Goal: Task Accomplishment & Management: Manage account settings

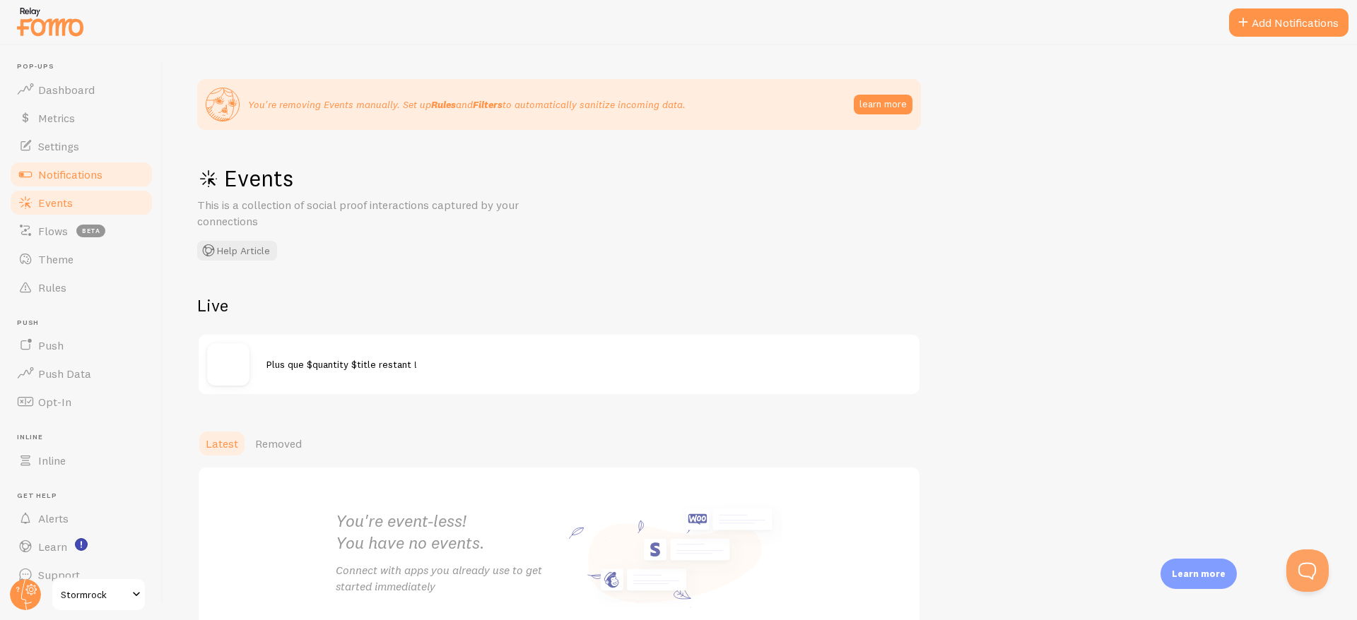
click at [85, 169] on span "Notifications" at bounding box center [70, 174] width 64 height 14
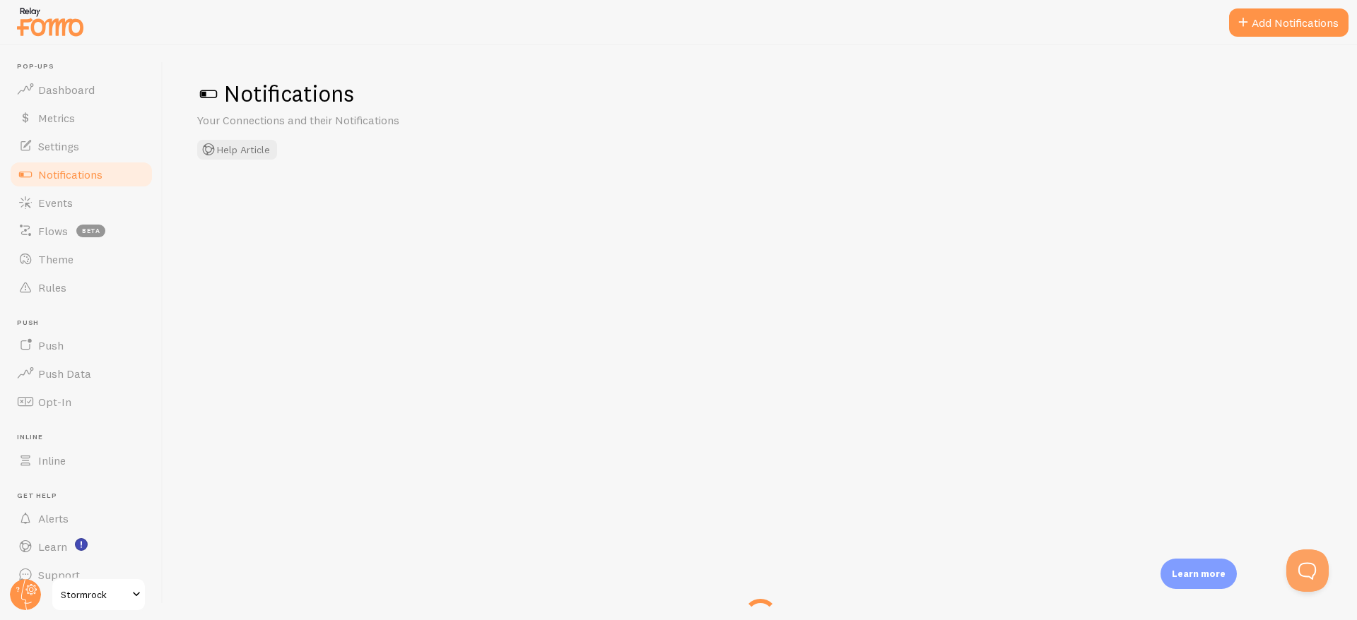
checkbox input "true"
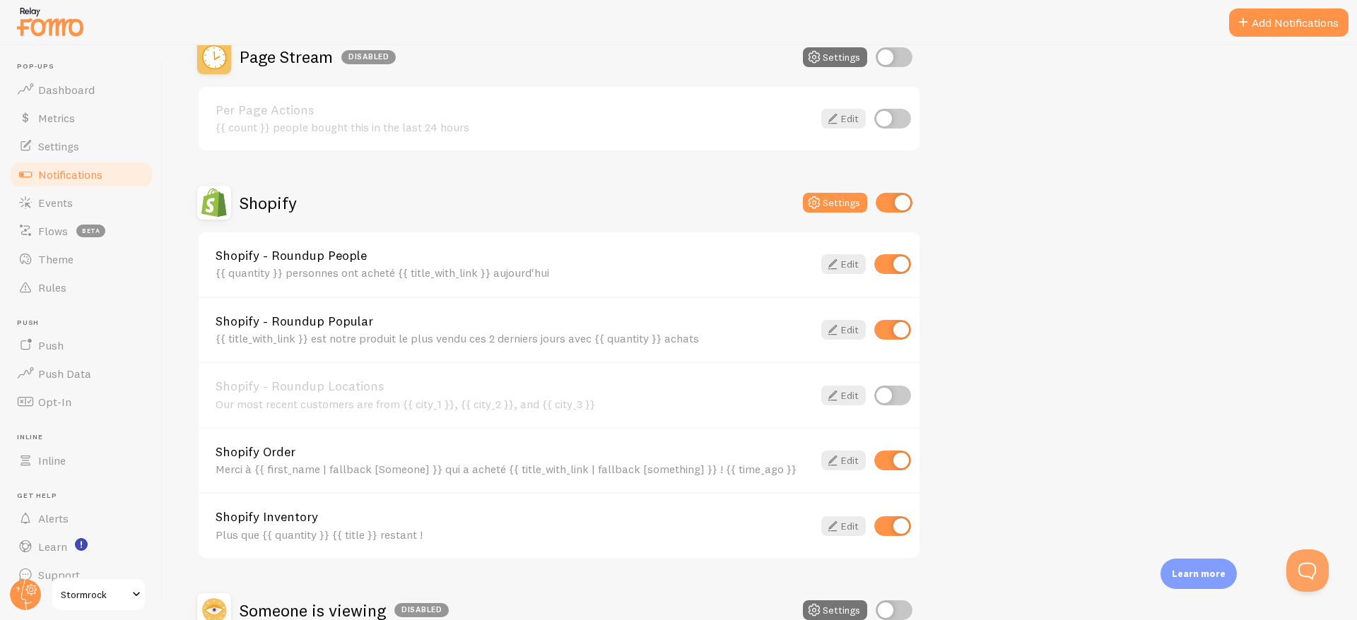
scroll to position [353, 0]
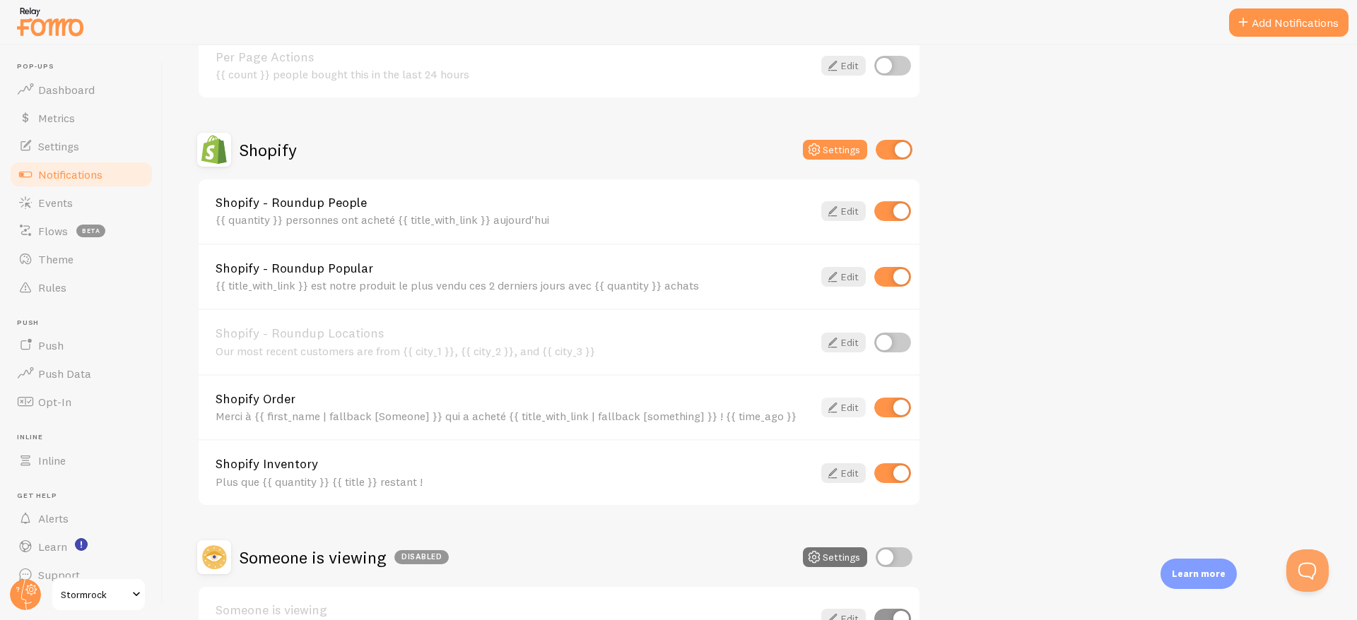
click at [844, 413] on link "Edit" at bounding box center [843, 408] width 45 height 20
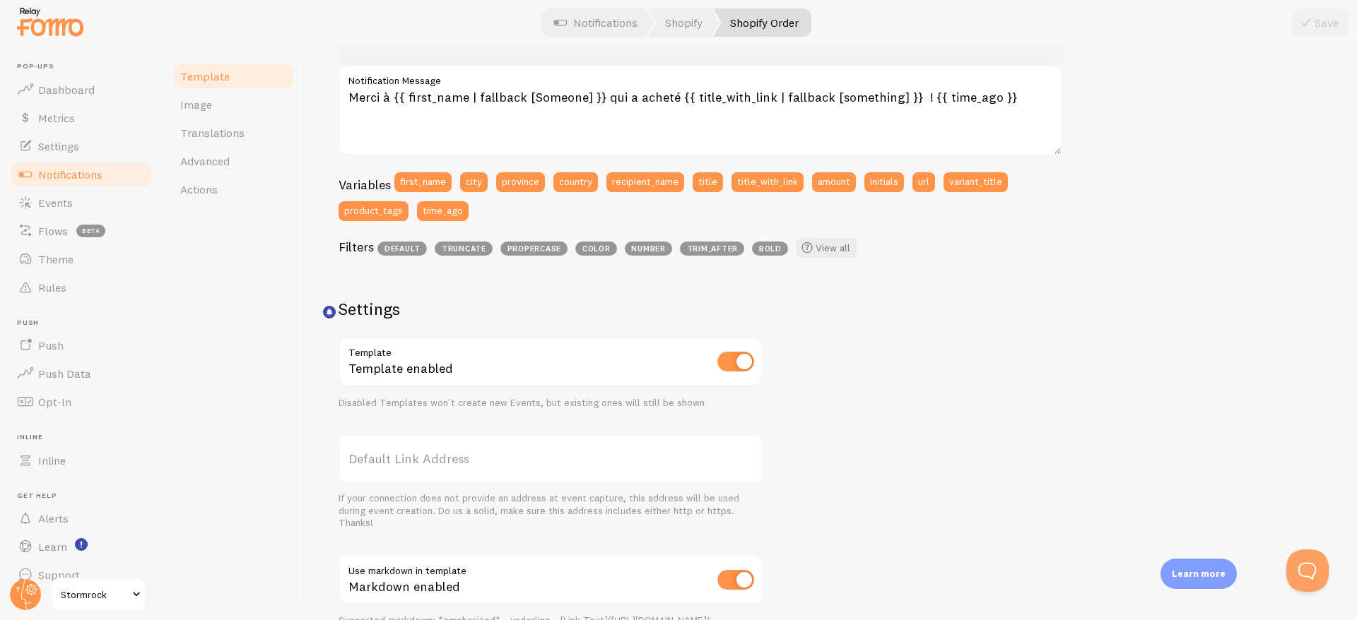
scroll to position [211, 0]
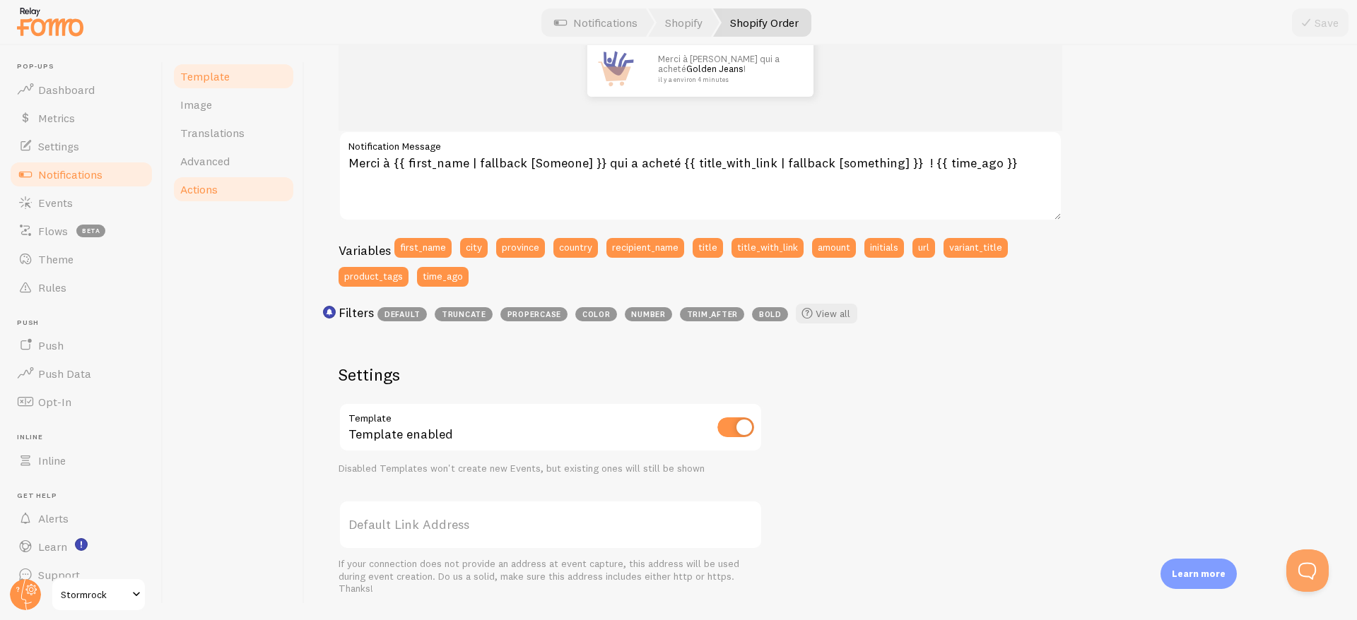
click at [219, 194] on link "Actions" at bounding box center [234, 189] width 124 height 28
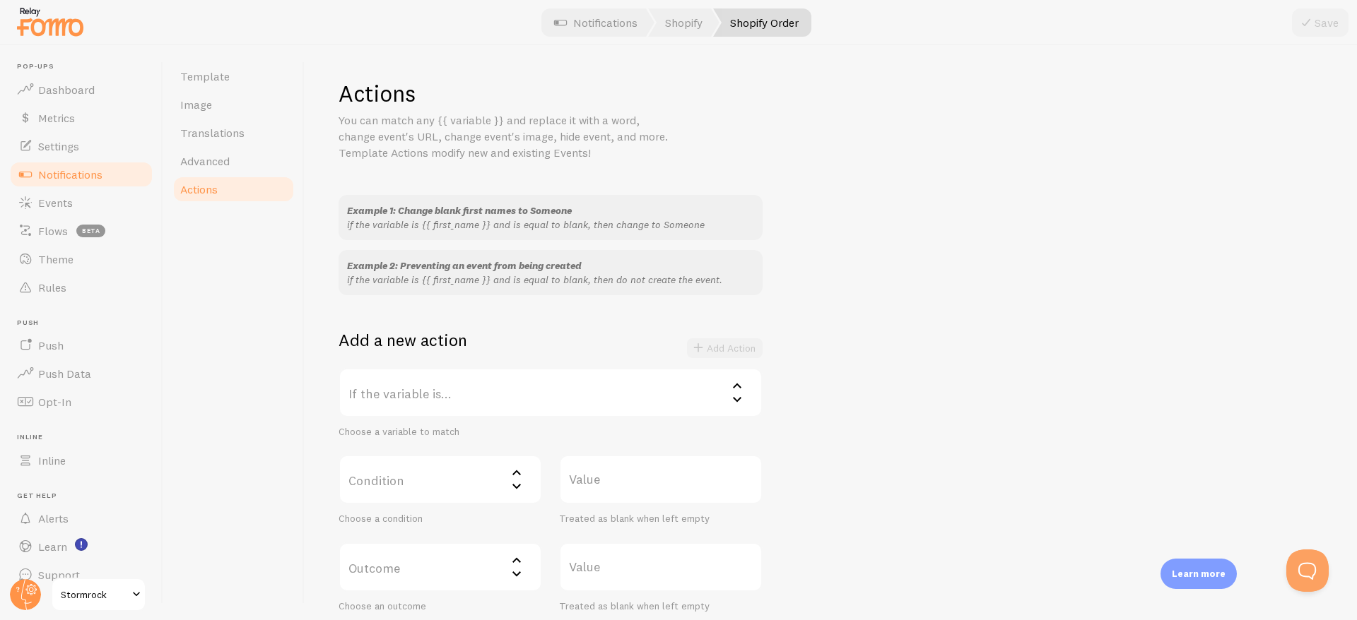
scroll to position [244, 0]
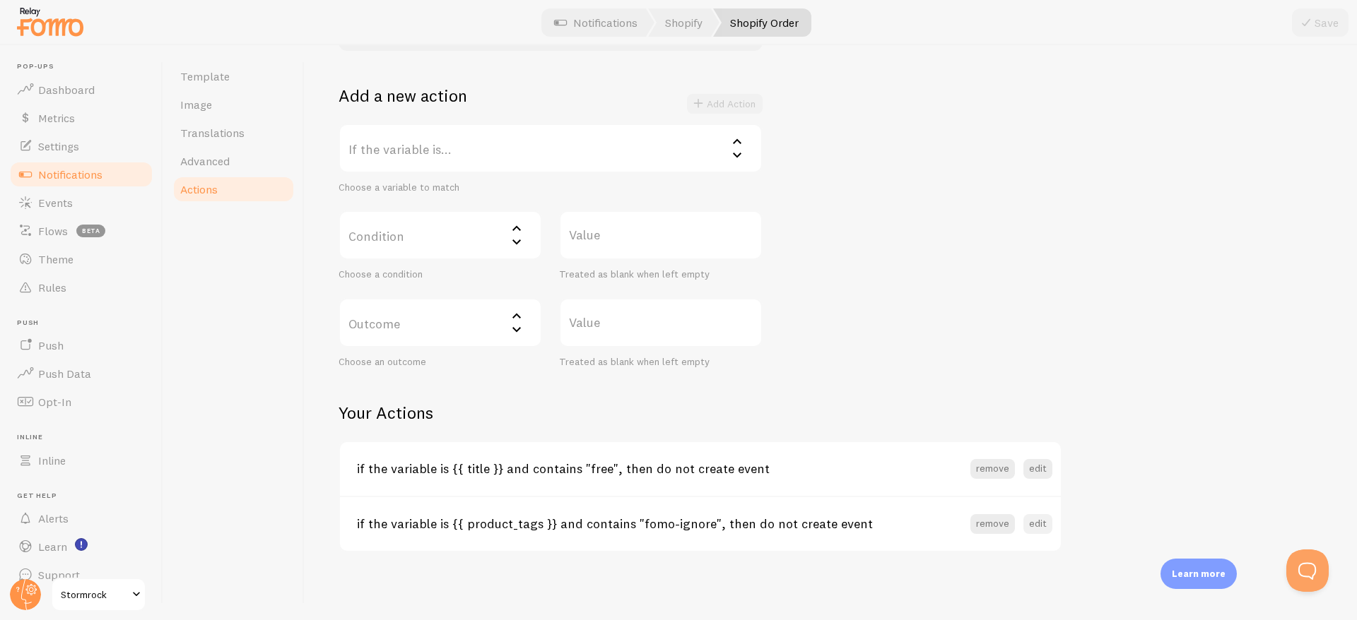
click at [1032, 528] on button "edit" at bounding box center [1037, 524] width 29 height 20
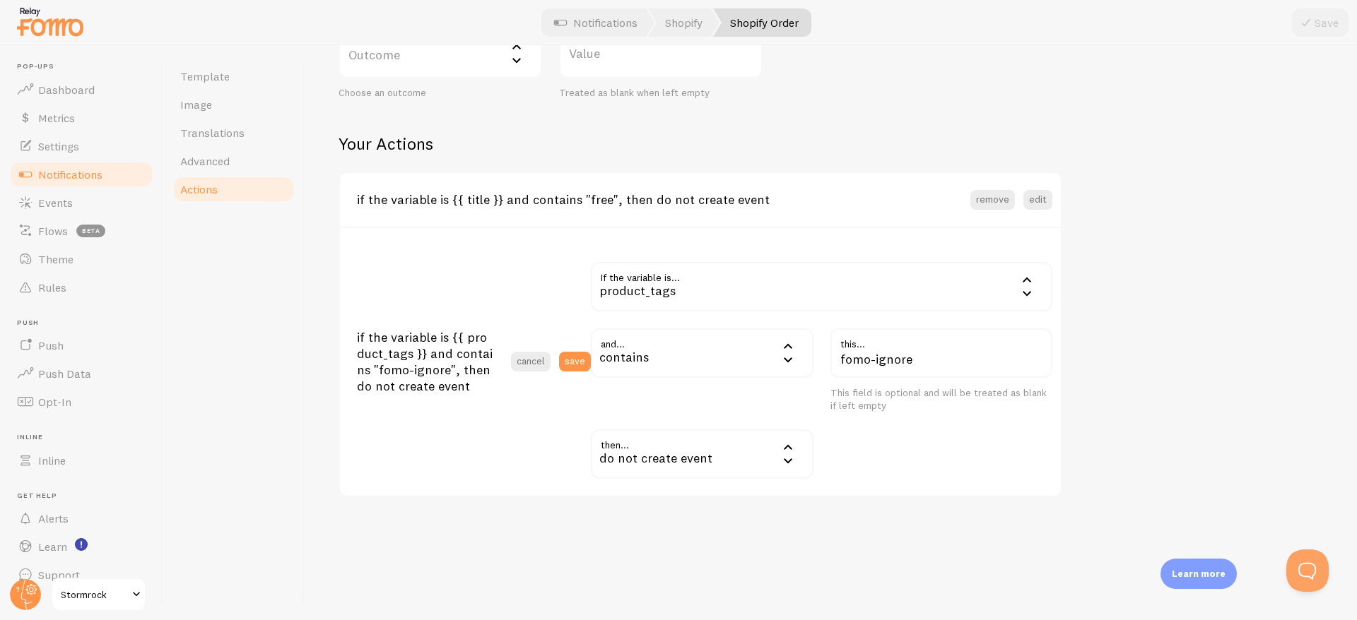
scroll to position [514, 0]
click at [689, 286] on div "product_tags" at bounding box center [821, 285] width 461 height 49
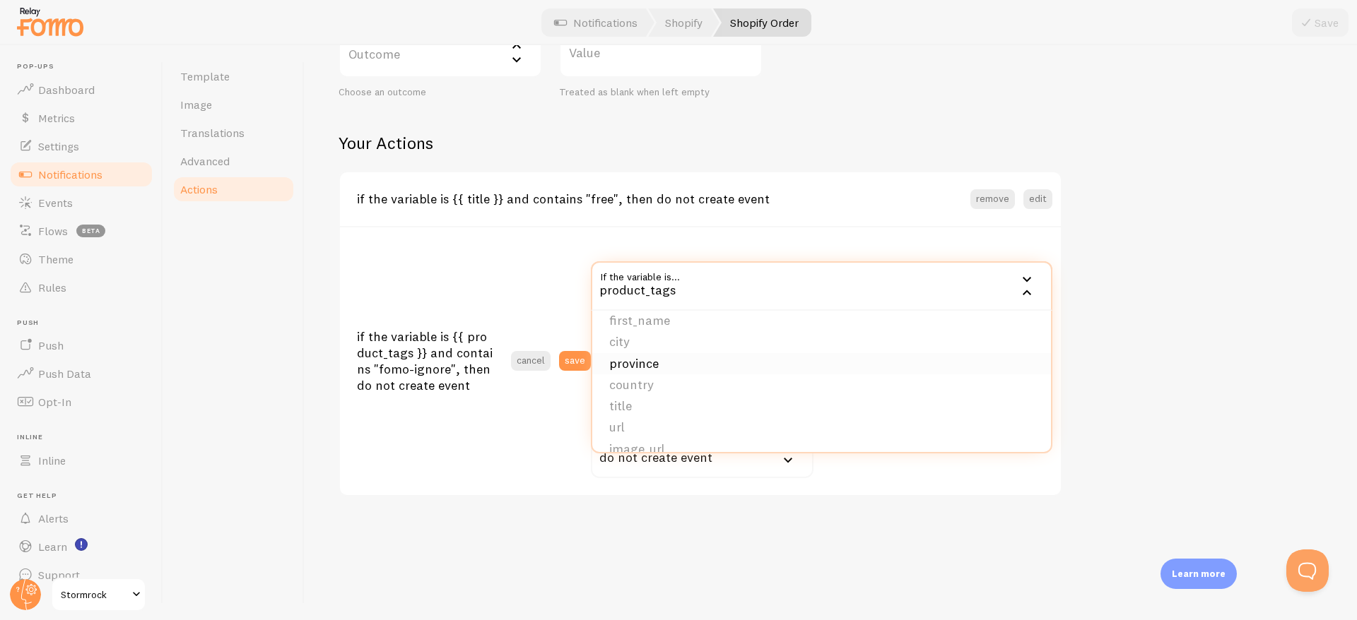
scroll to position [0, 0]
click at [545, 233] on section "if the variable is {{ product_tags }} and contains "fomo-ignore", then do not c…" at bounding box center [700, 360] width 721 height 269
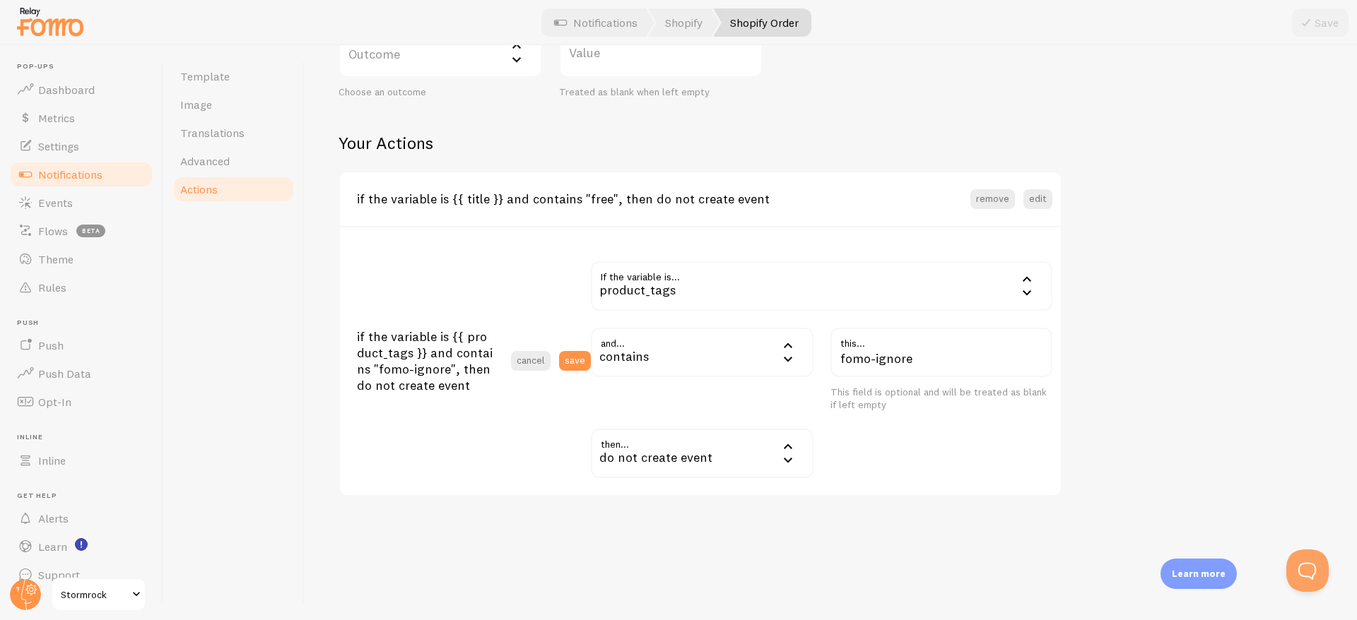
click at [1107, 374] on div "Actions You can match any {{ variable }} and replace it with a word, change eve…" at bounding box center [830, 31] width 984 height 932
click at [47, 208] on span "Events" at bounding box center [55, 203] width 35 height 14
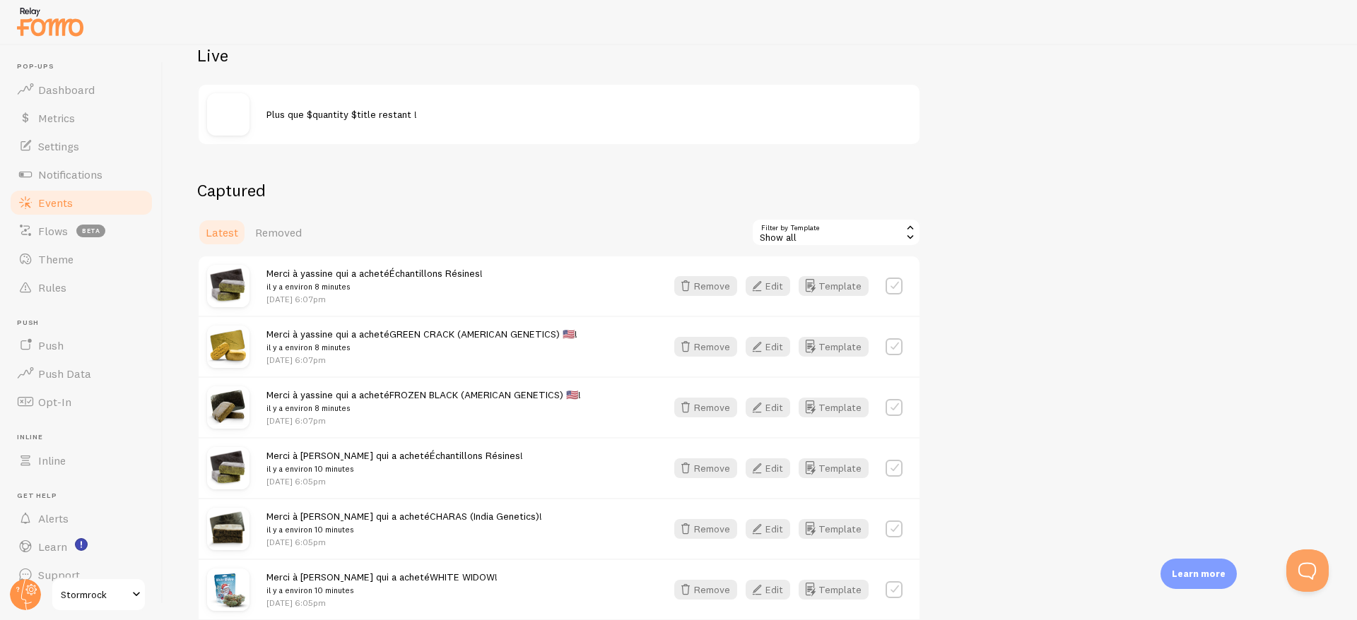
scroll to position [253, 0]
click at [790, 235] on div "Show all" at bounding box center [836, 229] width 170 height 28
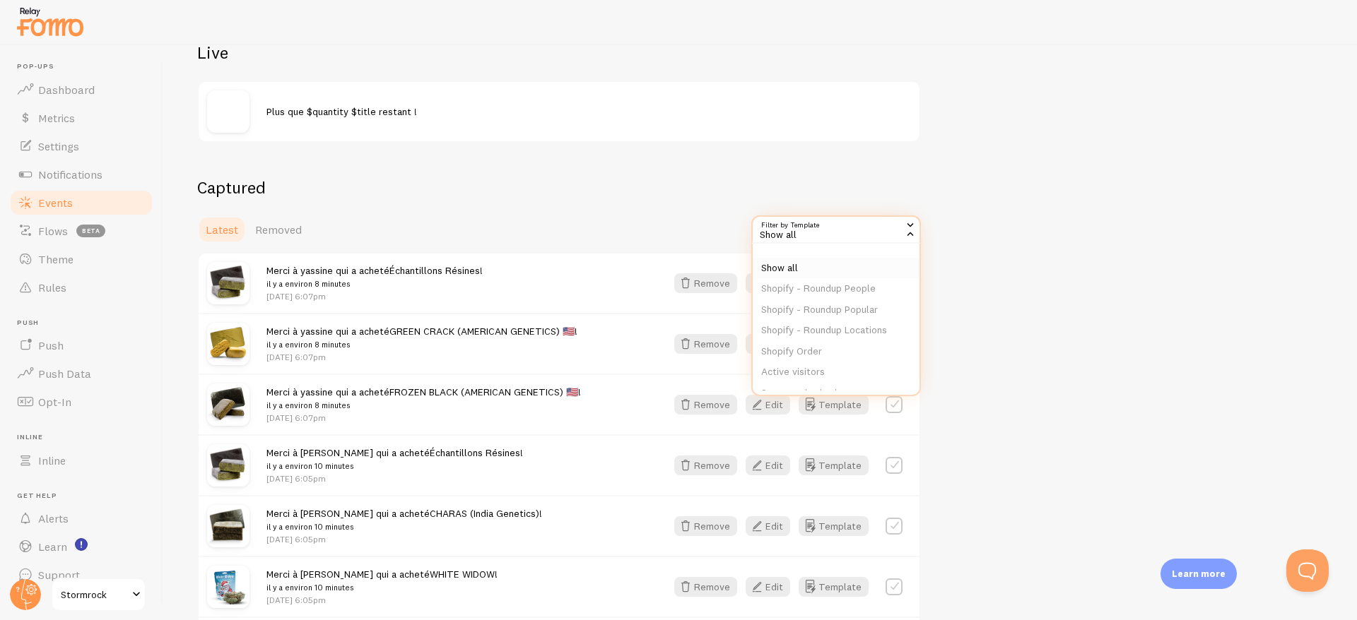
click at [777, 266] on li "Show all" at bounding box center [835, 268] width 167 height 21
click at [898, 280] on label at bounding box center [893, 283] width 17 height 17
checkbox input "true"
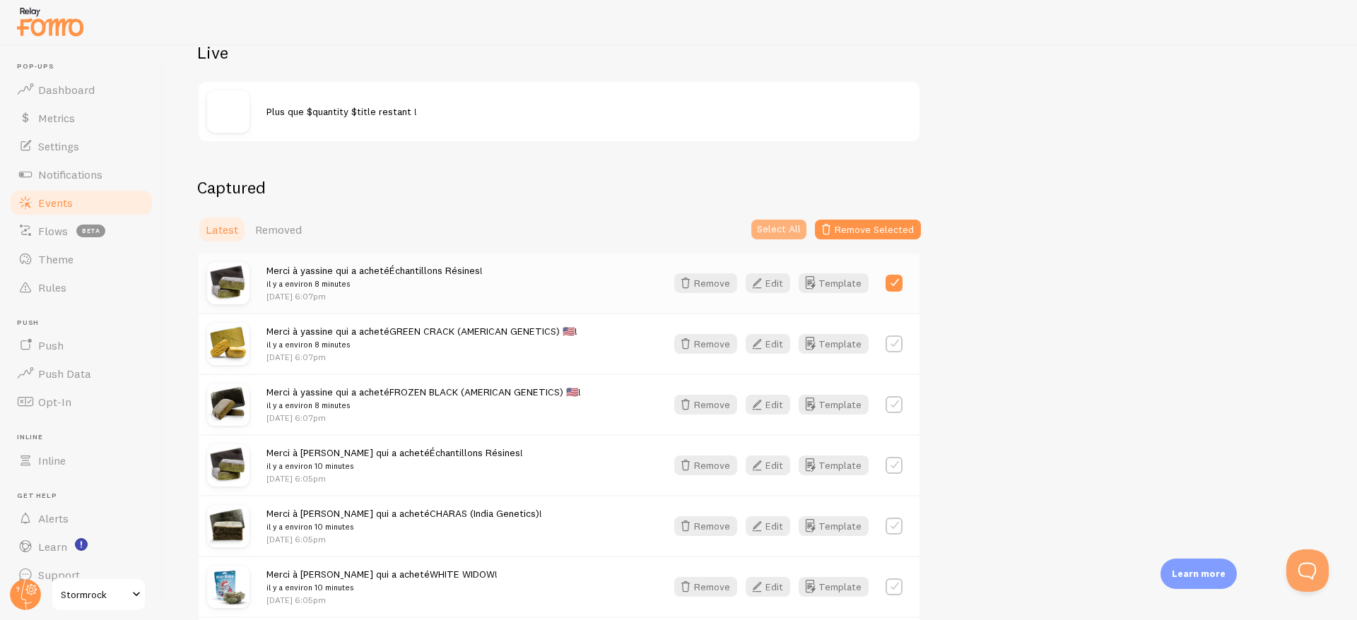
click at [781, 228] on button "Select All" at bounding box center [778, 230] width 55 height 20
checkbox input "true"
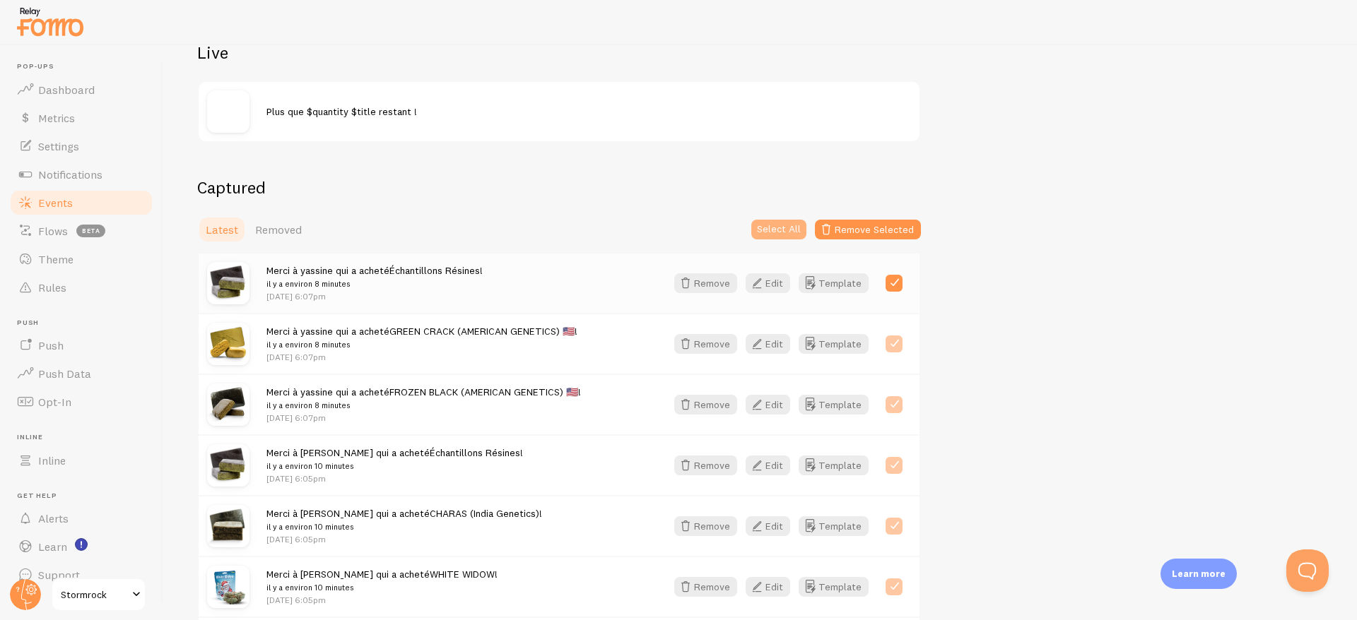
checkbox input "true"
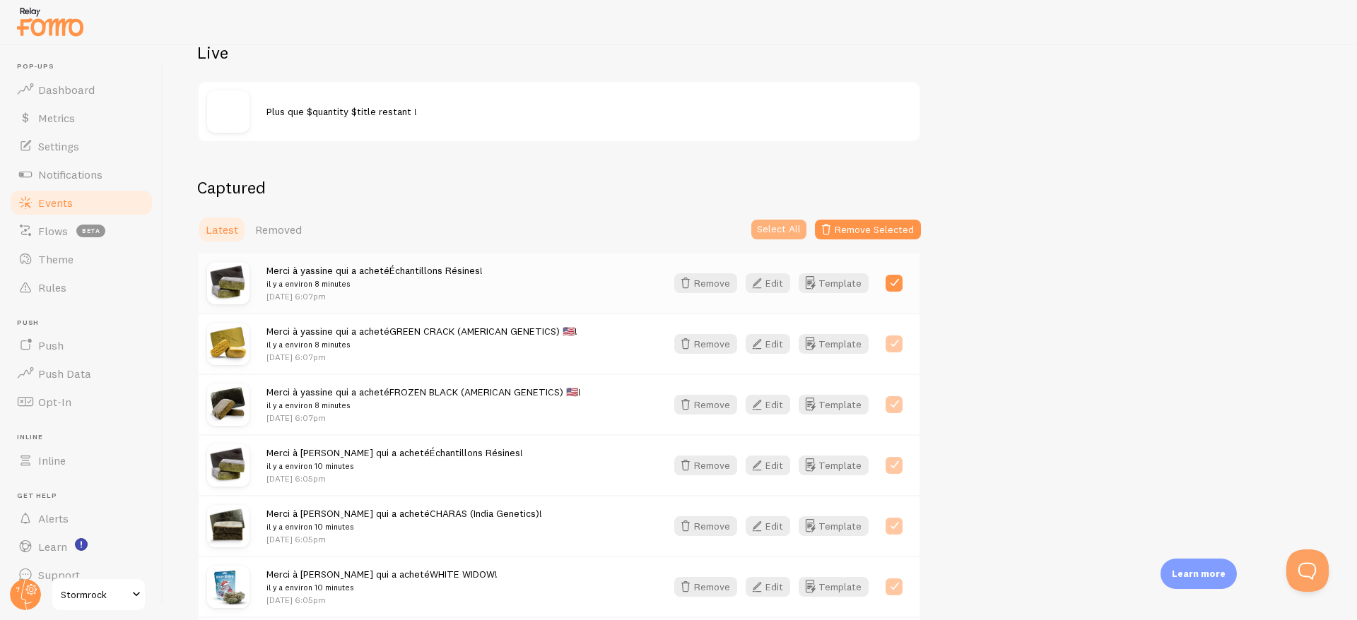
checkbox input "true"
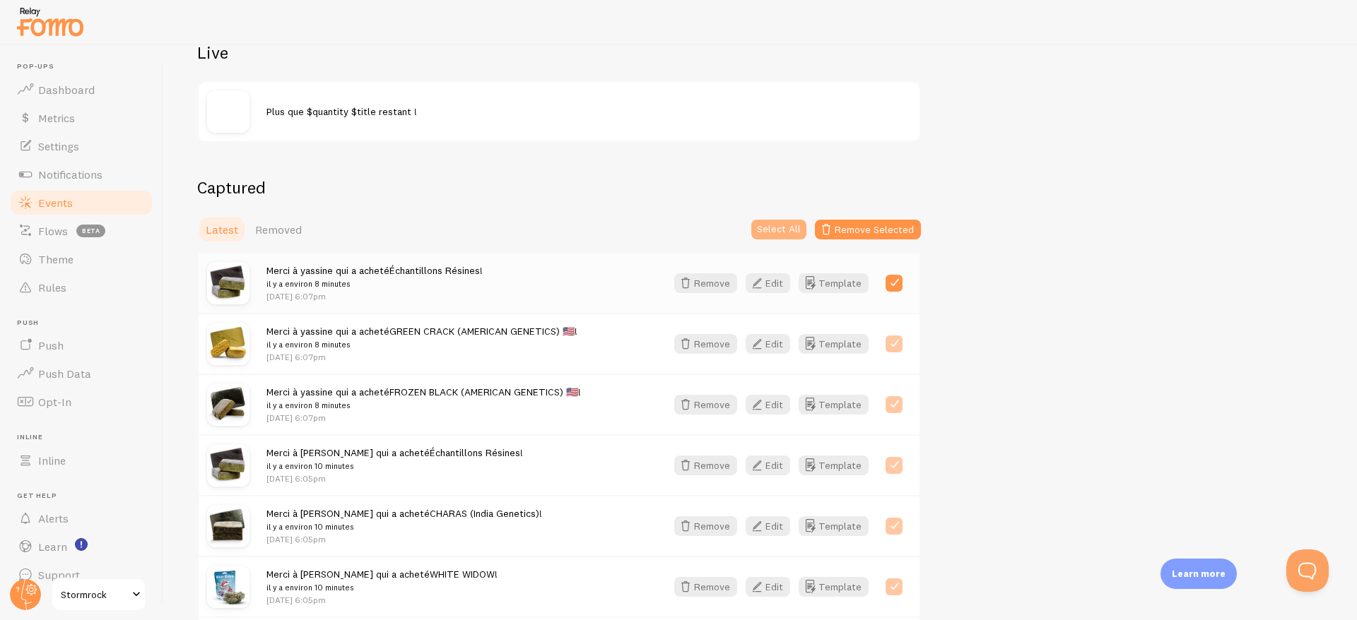
checkbox input "true"
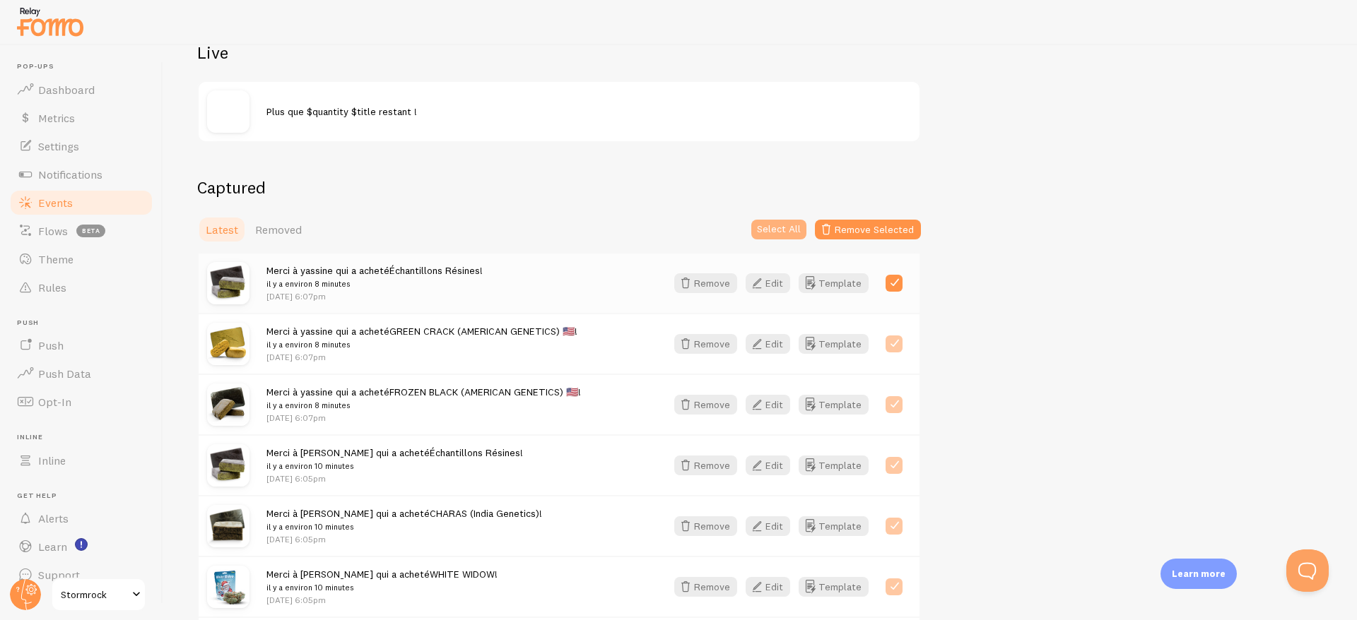
checkbox input "true"
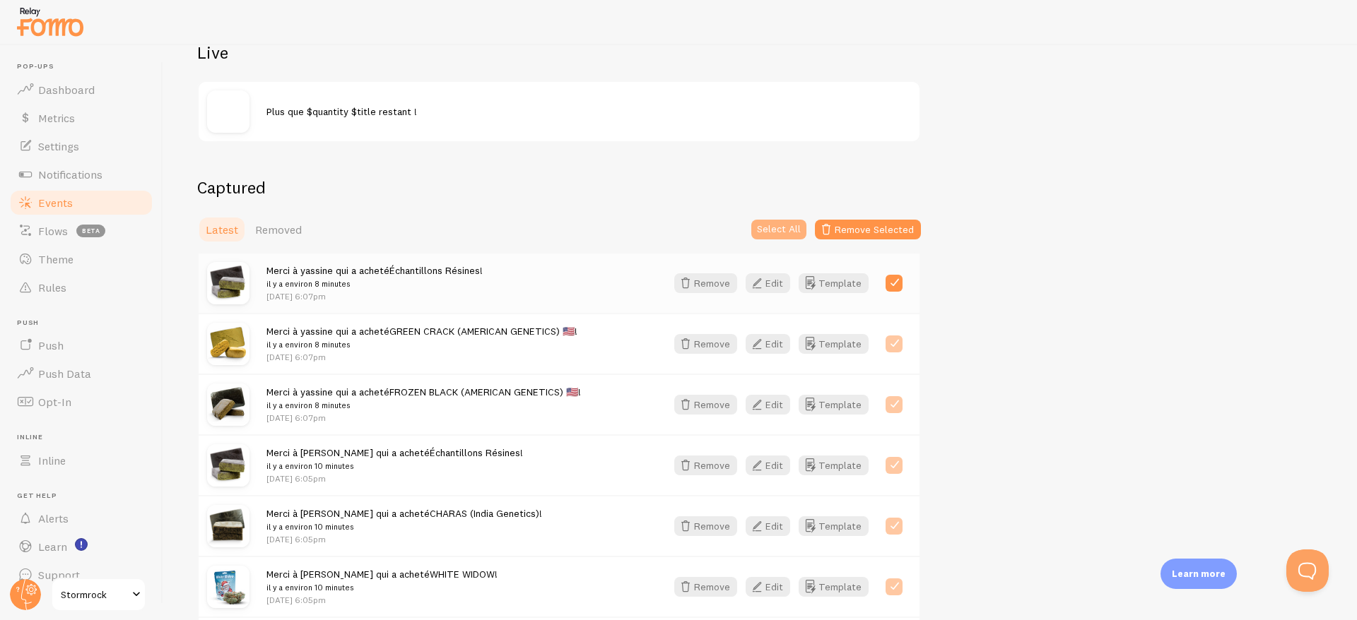
checkbox input "true"
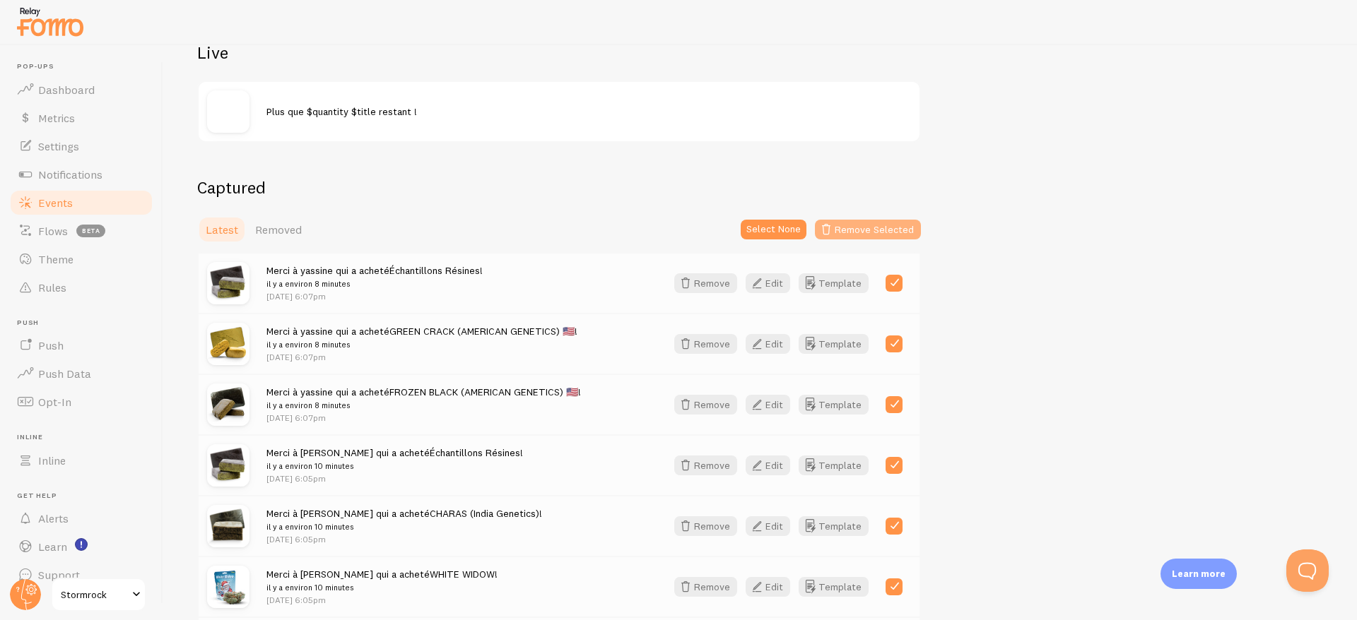
click at [876, 221] on button "Remove Selected" at bounding box center [868, 230] width 106 height 20
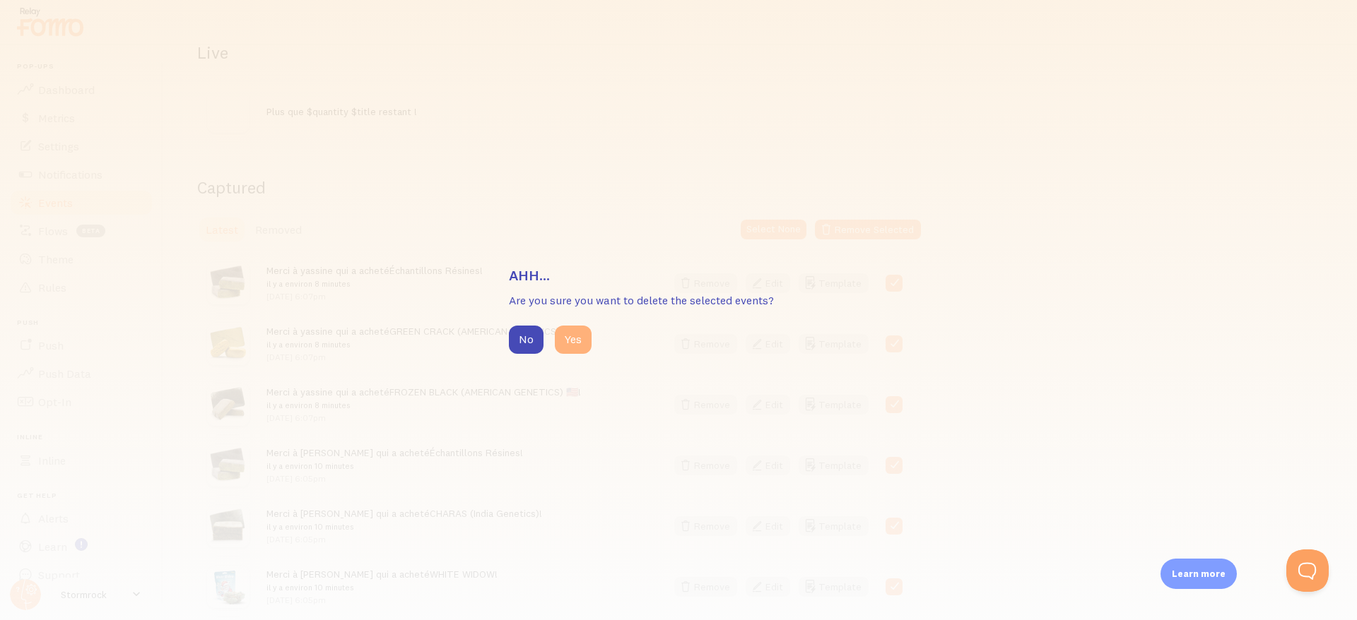
click at [575, 333] on button "Yes" at bounding box center [573, 340] width 37 height 28
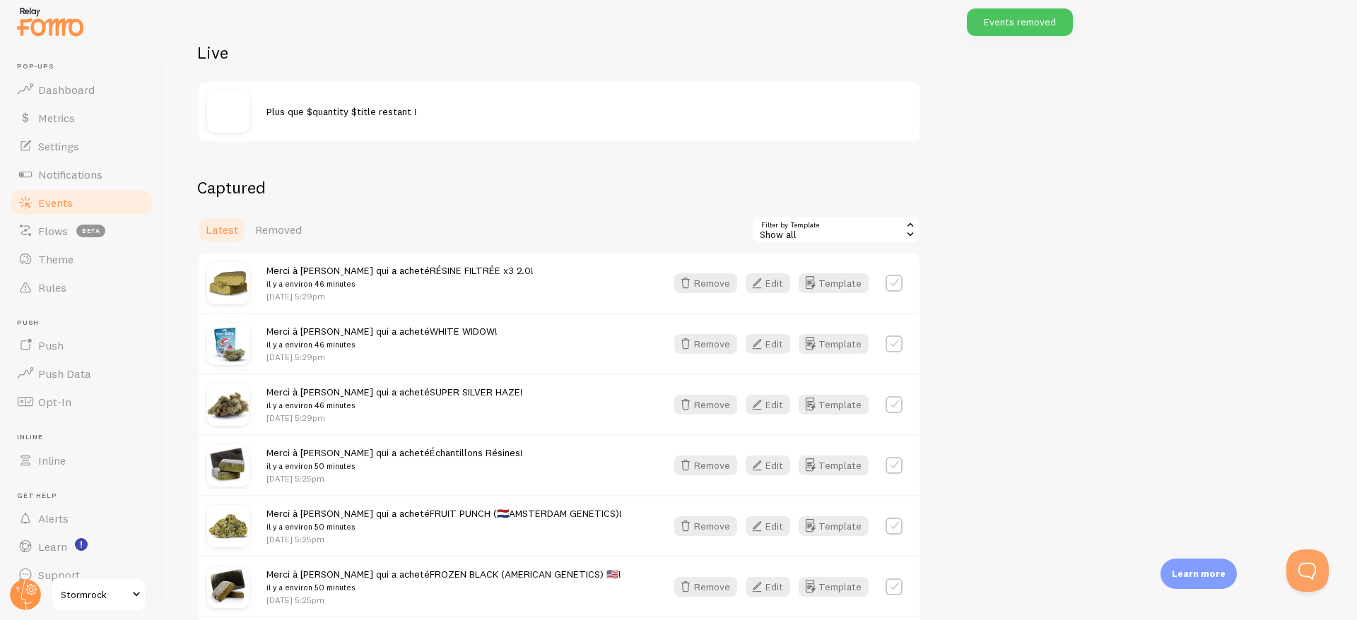
click at [829, 228] on div "Show all" at bounding box center [836, 229] width 170 height 28
click at [783, 266] on li "Show all" at bounding box center [835, 268] width 167 height 21
click at [894, 282] on label at bounding box center [893, 283] width 17 height 17
checkbox input "true"
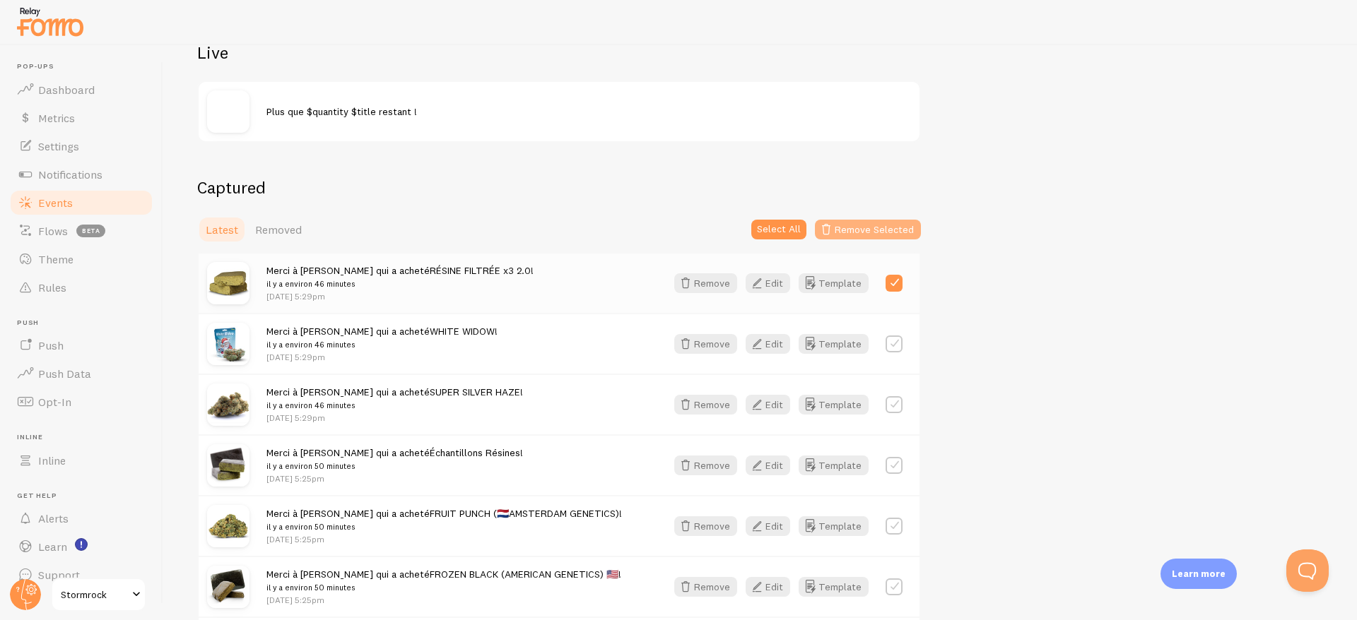
drag, startPoint x: 786, startPoint y: 230, endPoint x: 853, endPoint y: 230, distance: 67.1
click at [853, 230] on div "Select All Remove Selected" at bounding box center [832, 230] width 178 height 20
drag, startPoint x: 853, startPoint y: 230, endPoint x: 765, endPoint y: 237, distance: 88.6
click at [764, 238] on div "Select All Remove Selected" at bounding box center [832, 230] width 178 height 20
click at [765, 237] on button "Select All" at bounding box center [778, 230] width 55 height 20
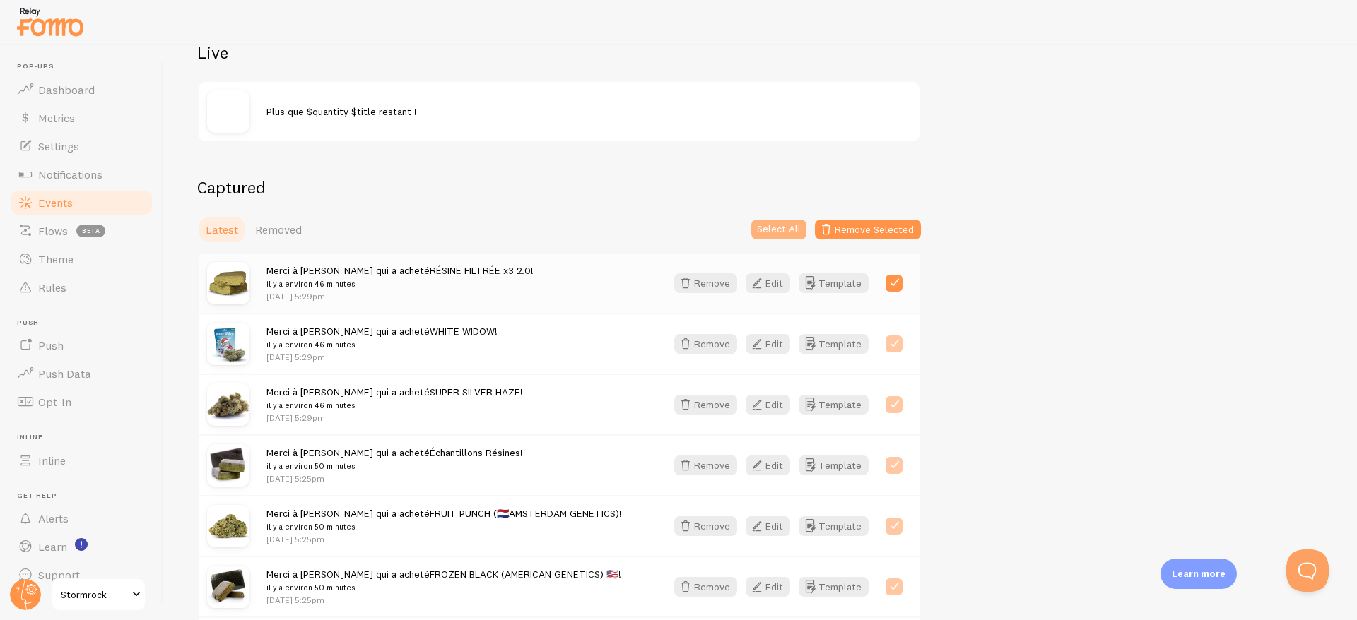
checkbox input "true"
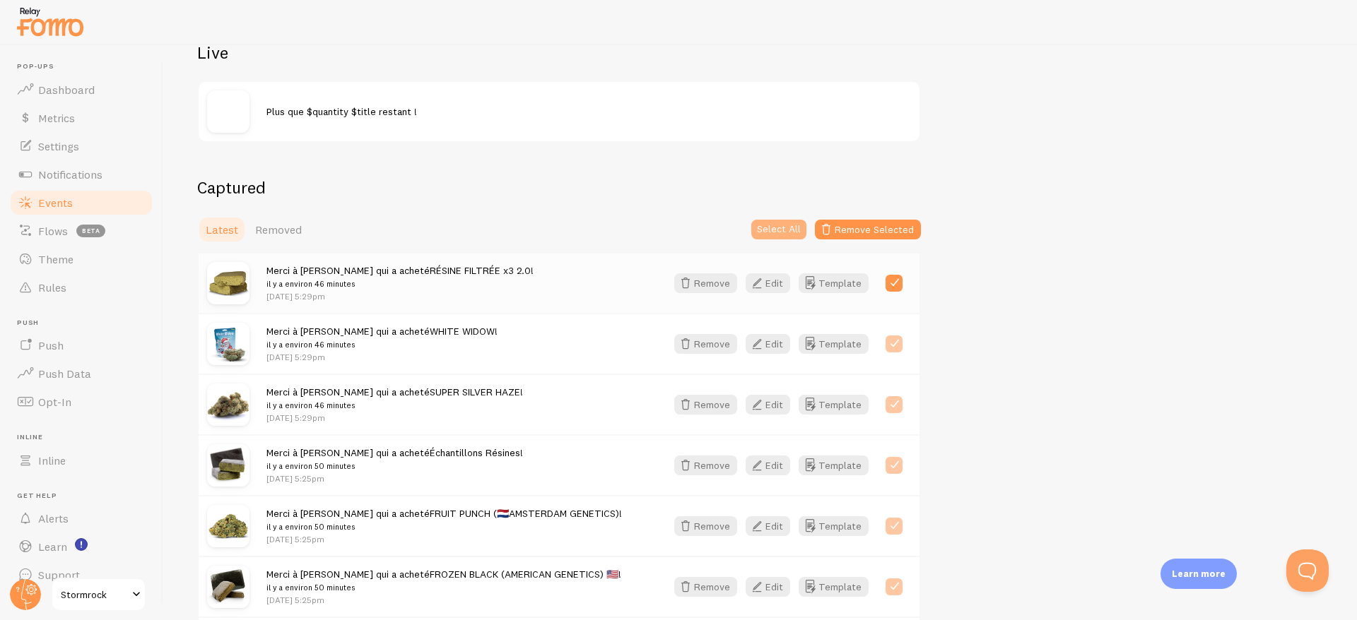
checkbox input "true"
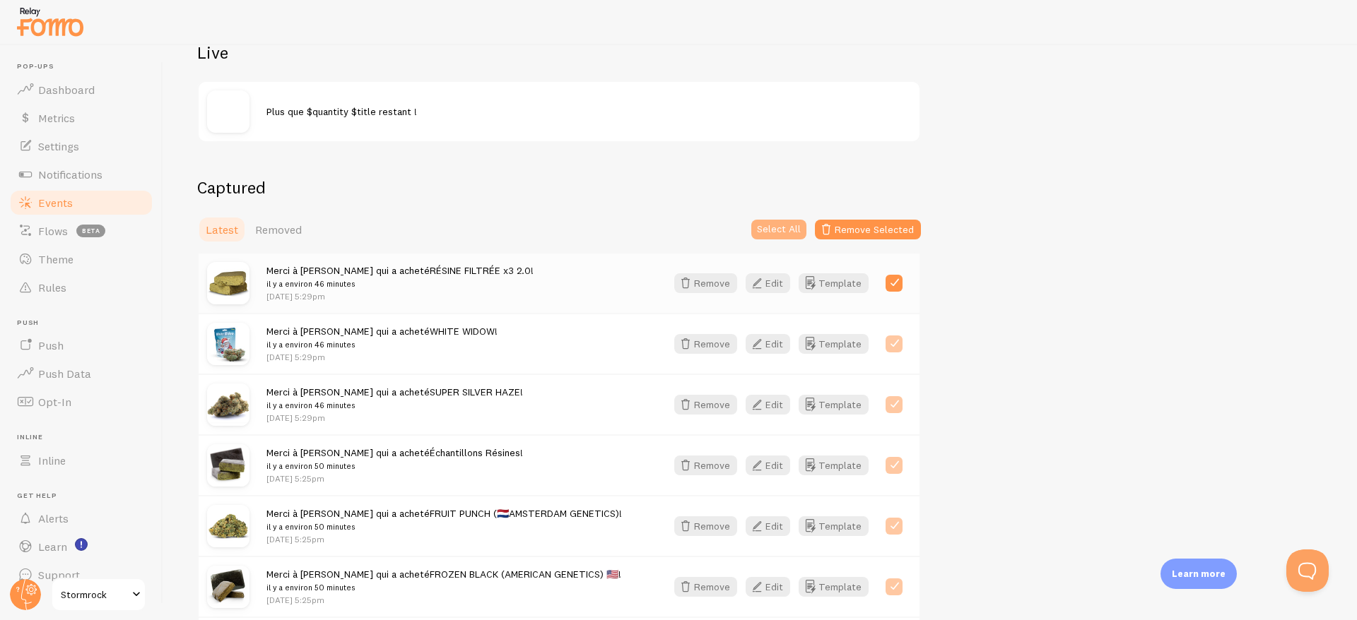
checkbox input "true"
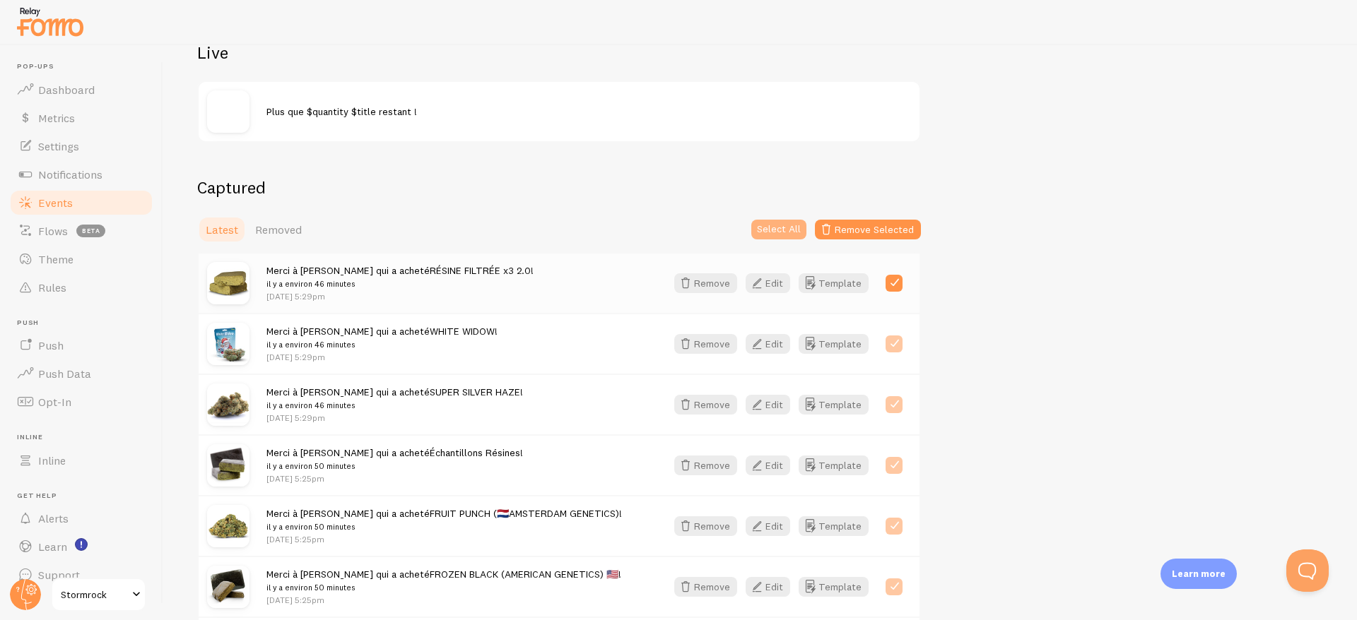
checkbox input "true"
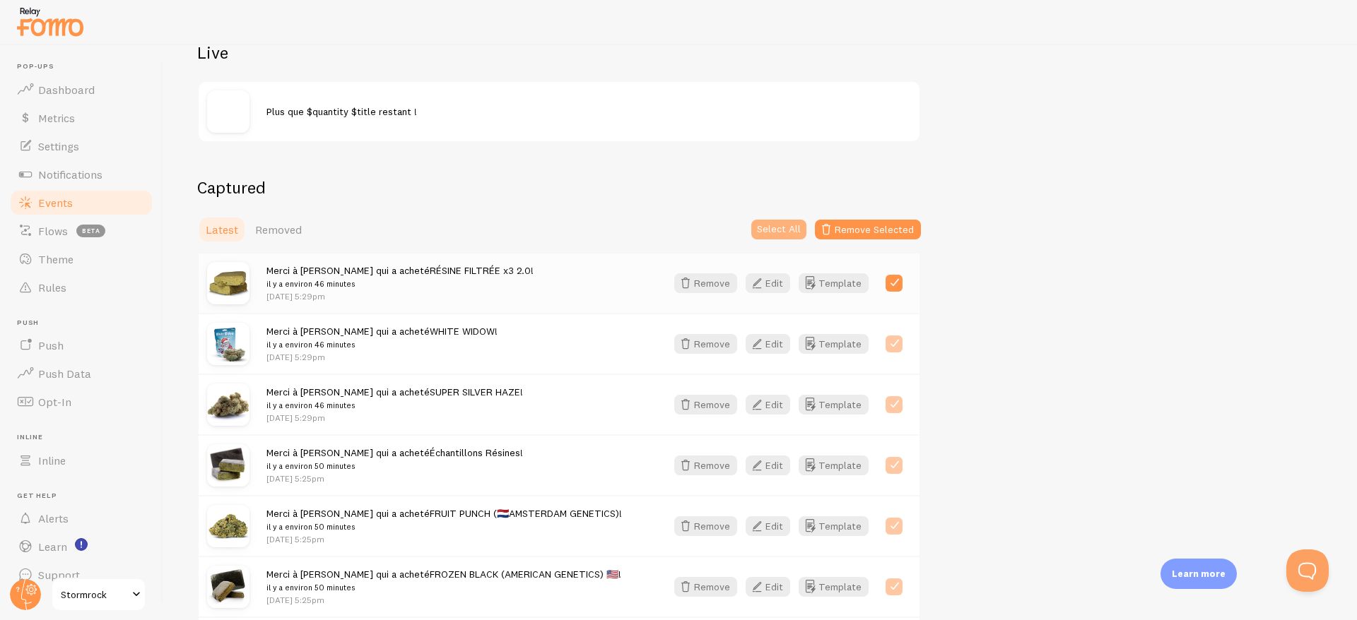
checkbox input "true"
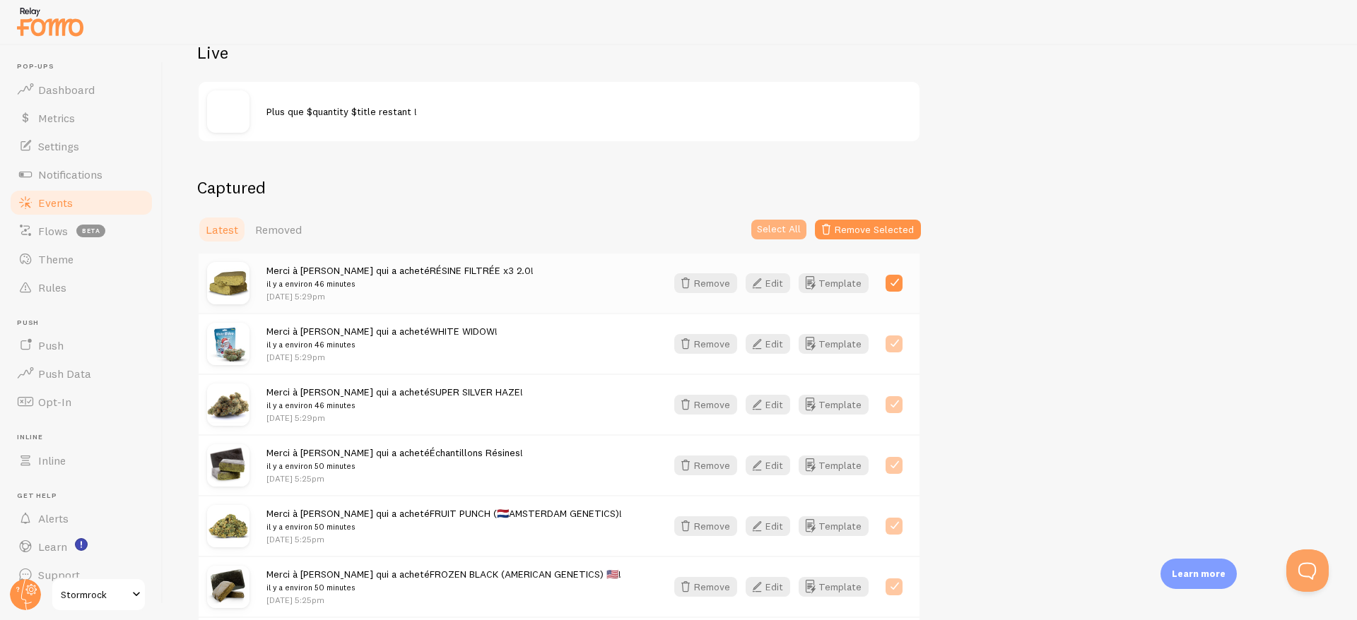
checkbox input "true"
click at [859, 231] on button "Remove Selected" at bounding box center [868, 230] width 106 height 20
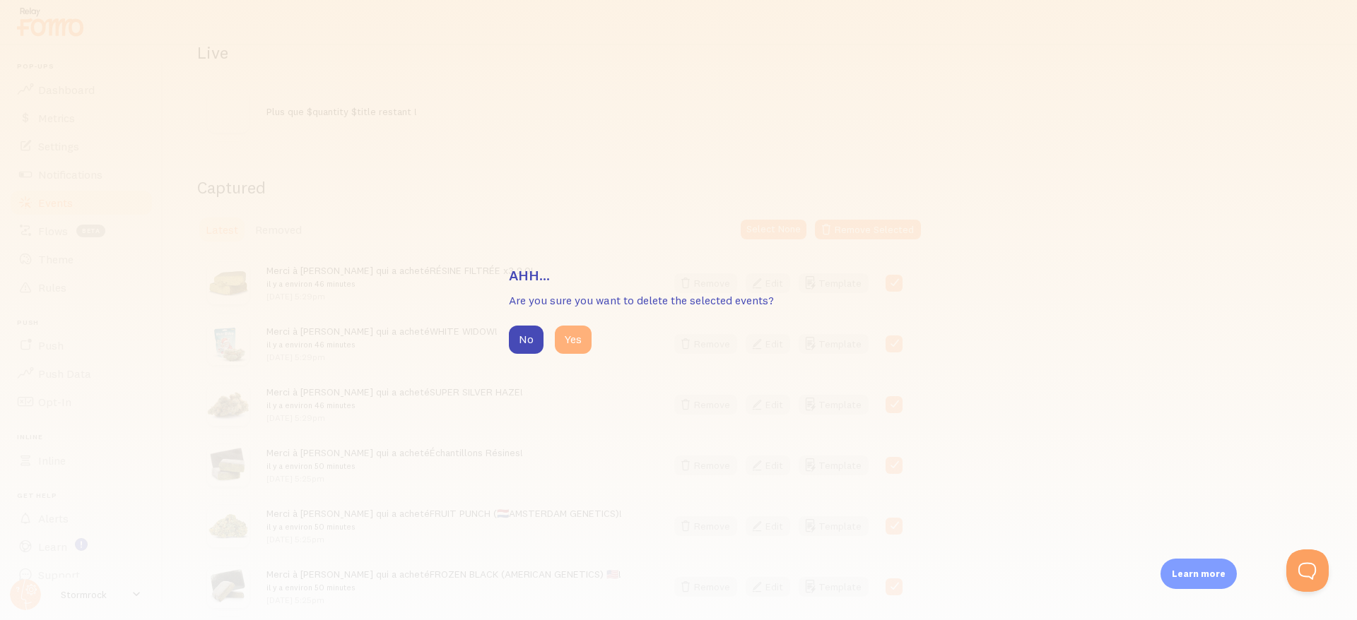
click at [583, 343] on button "Yes" at bounding box center [573, 340] width 37 height 28
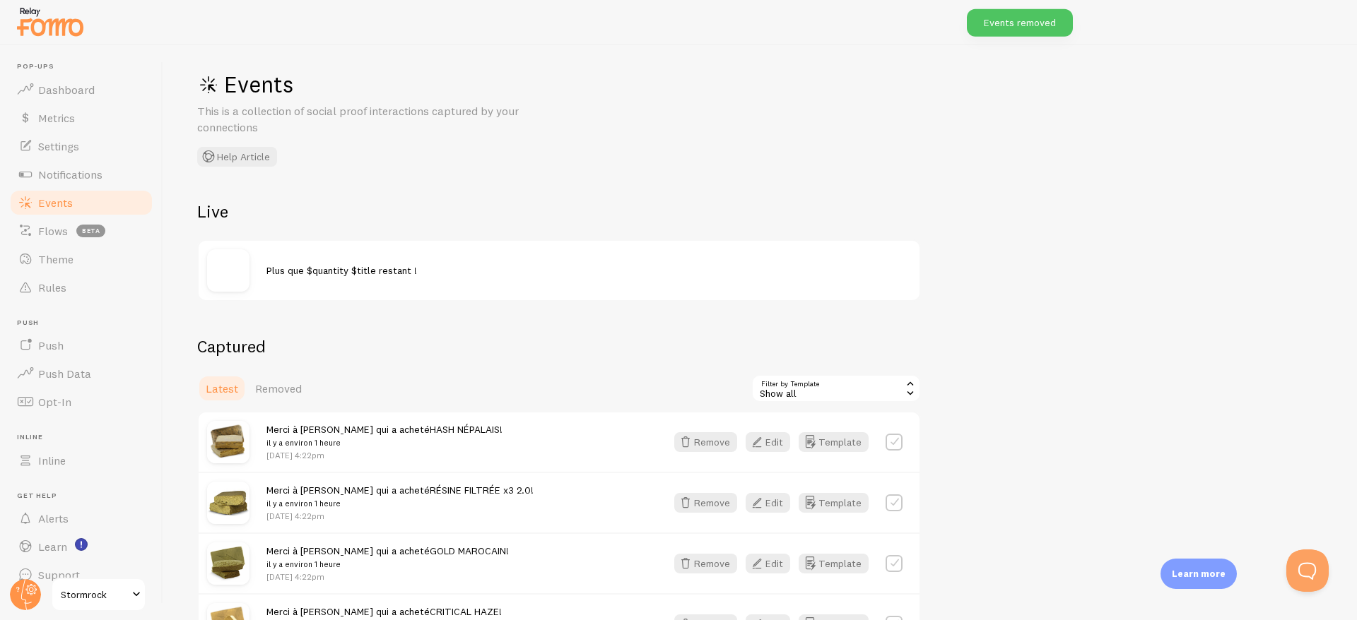
scroll to position [196, 0]
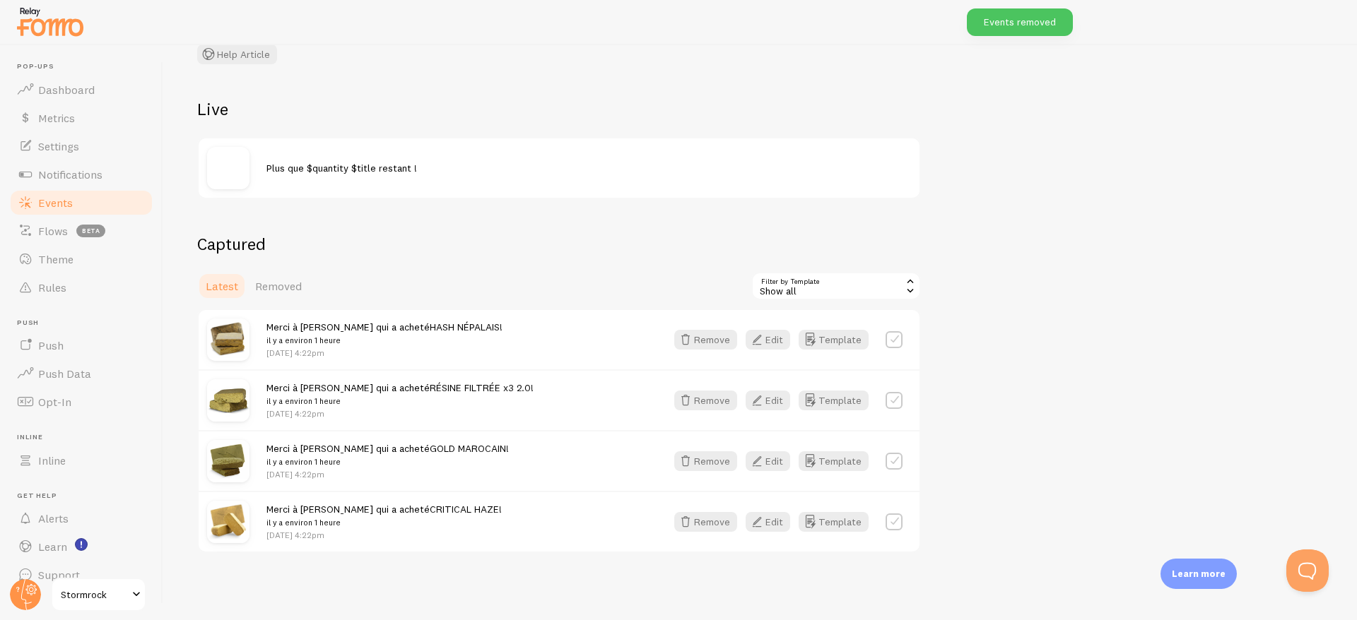
click at [774, 291] on div "Show all" at bounding box center [836, 286] width 170 height 28
click at [791, 319] on li "Show all" at bounding box center [835, 324] width 167 height 21
click at [887, 345] on label at bounding box center [893, 339] width 17 height 17
checkbox input "true"
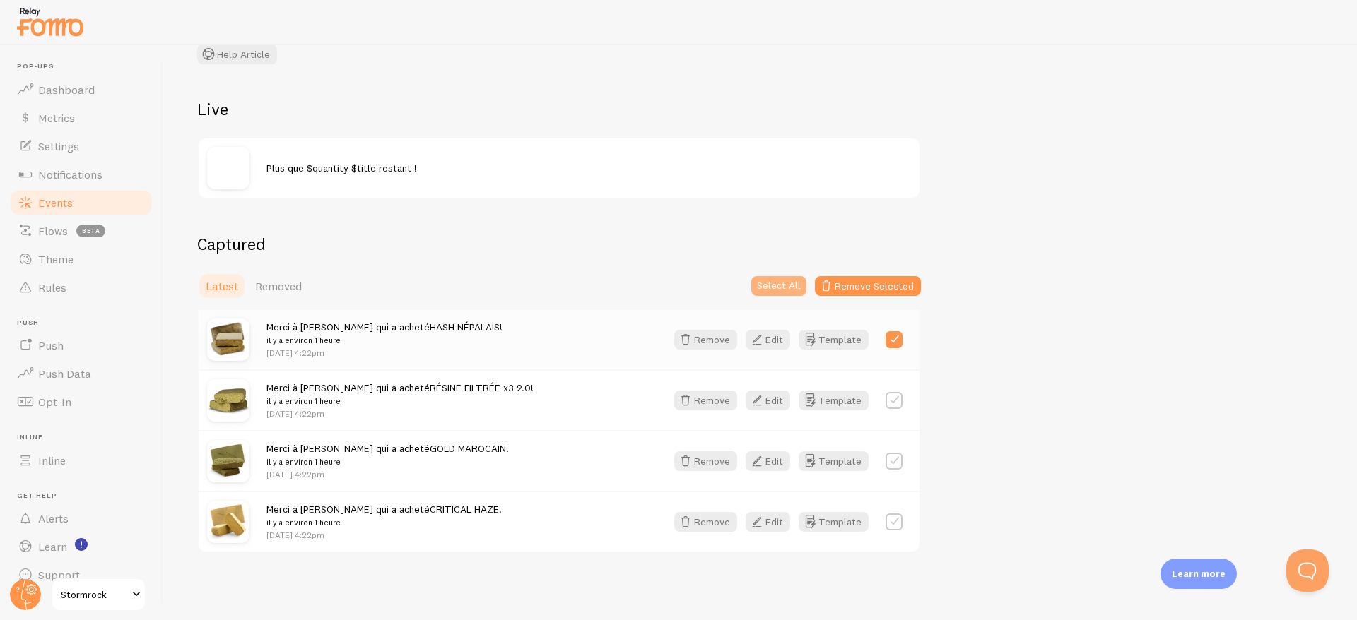
click at [786, 283] on button "Select All" at bounding box center [778, 286] width 55 height 20
checkbox input "true"
click at [862, 290] on button "Remove Selected" at bounding box center [868, 286] width 106 height 20
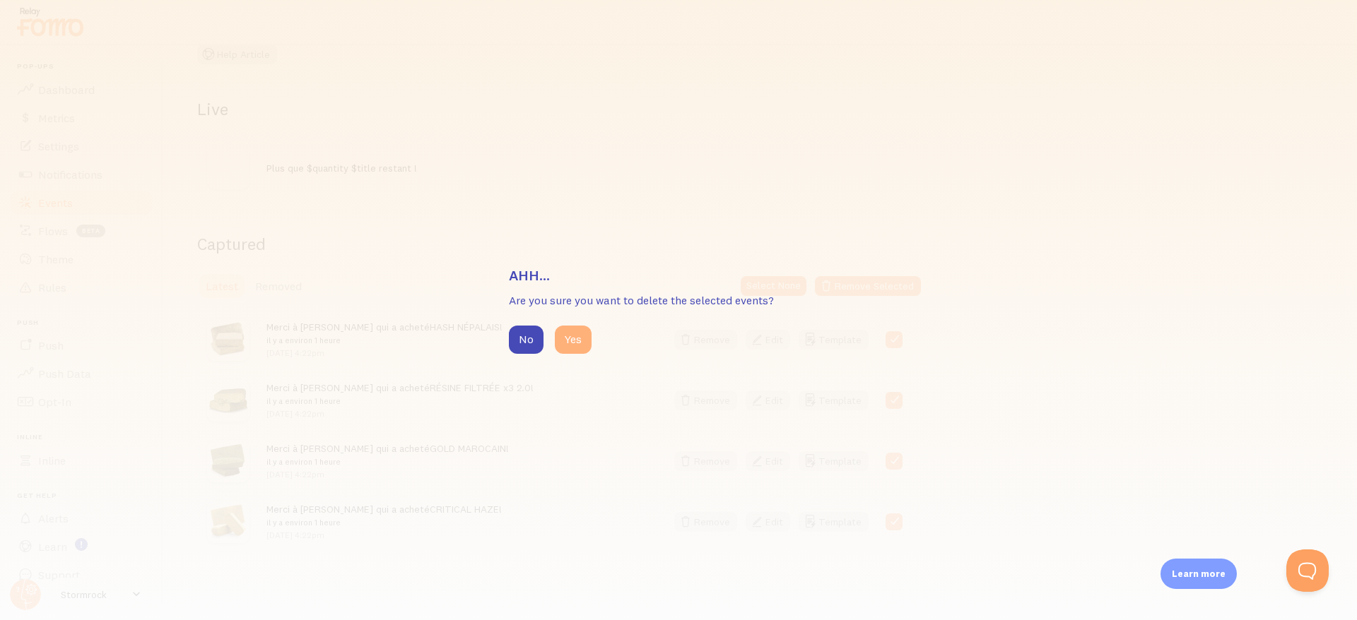
click at [560, 334] on button "Yes" at bounding box center [573, 340] width 37 height 28
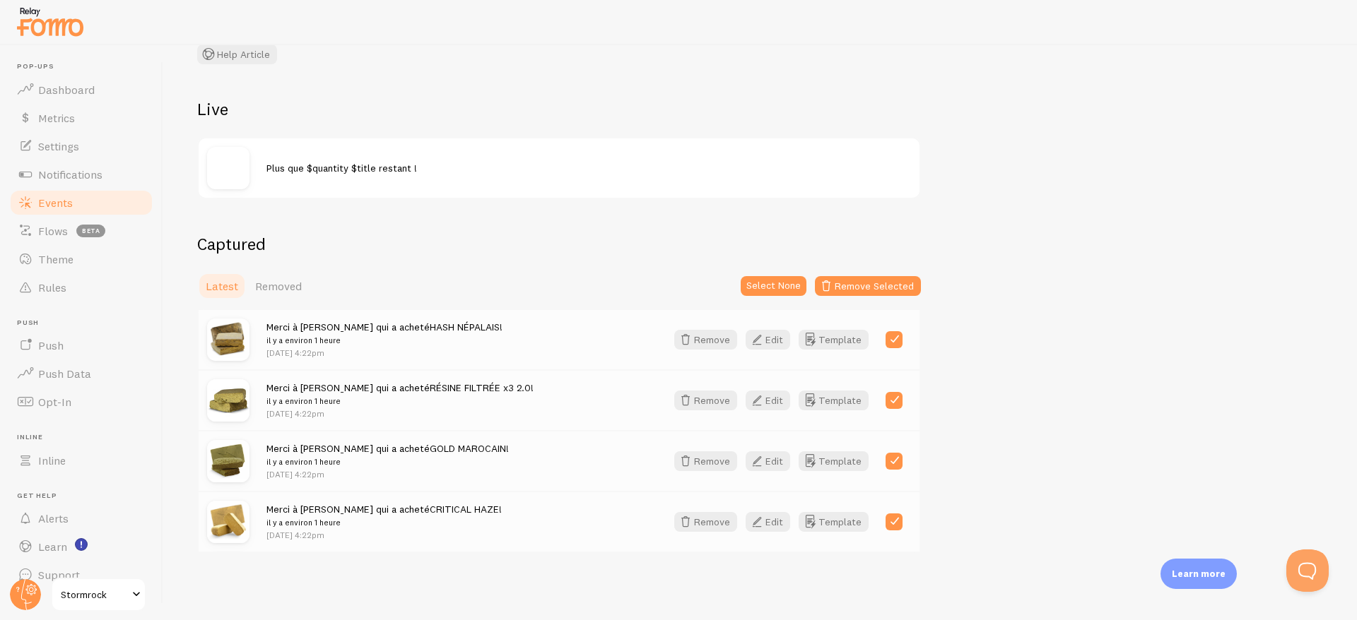
scroll to position [94, 0]
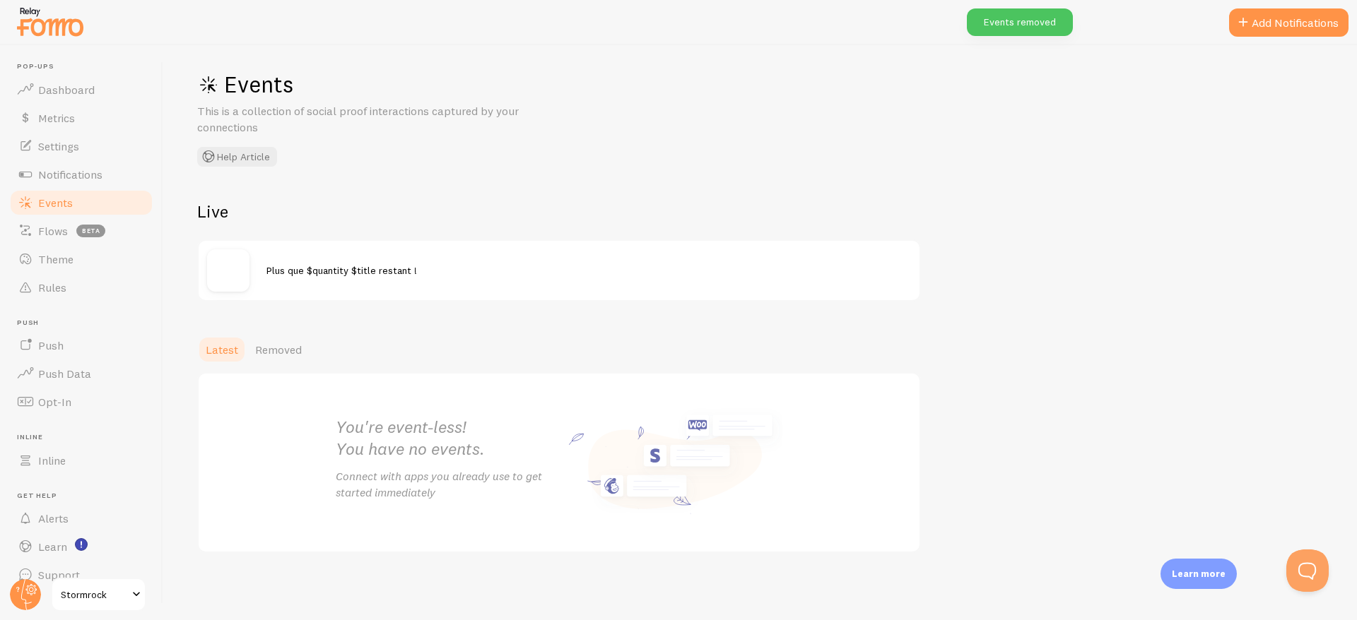
click at [69, 593] on span "Stormrock" at bounding box center [94, 594] width 67 height 17
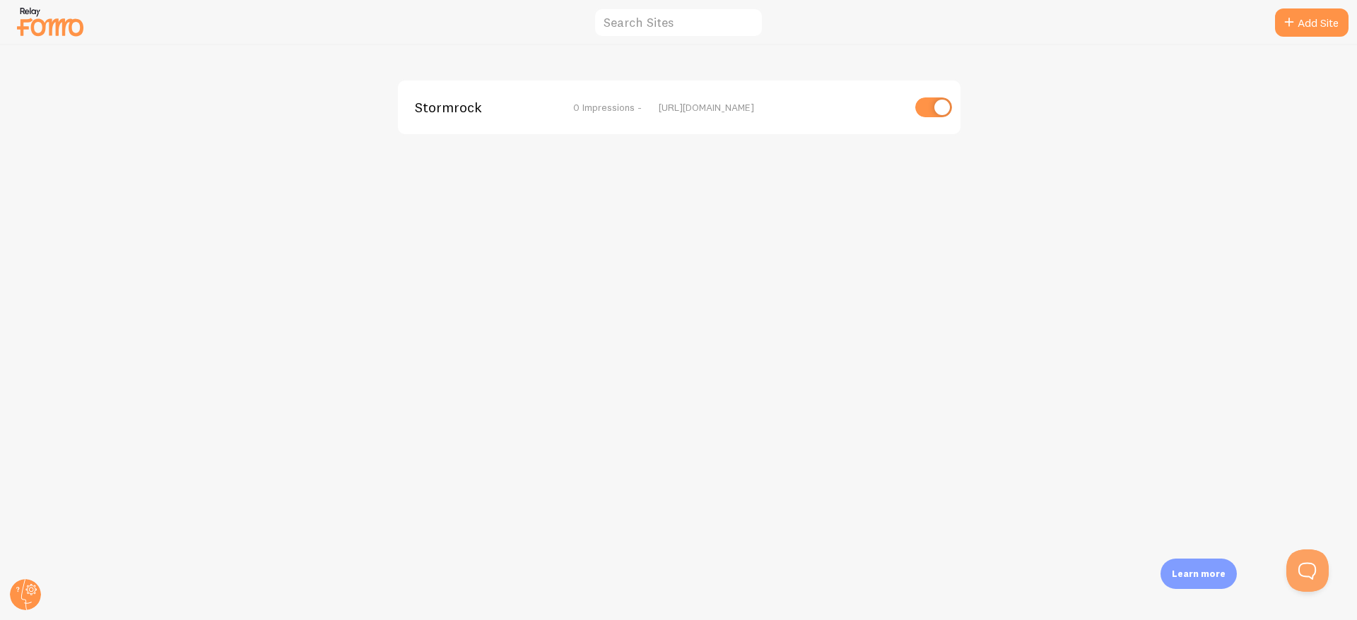
click at [73, 28] on img at bounding box center [50, 22] width 71 height 36
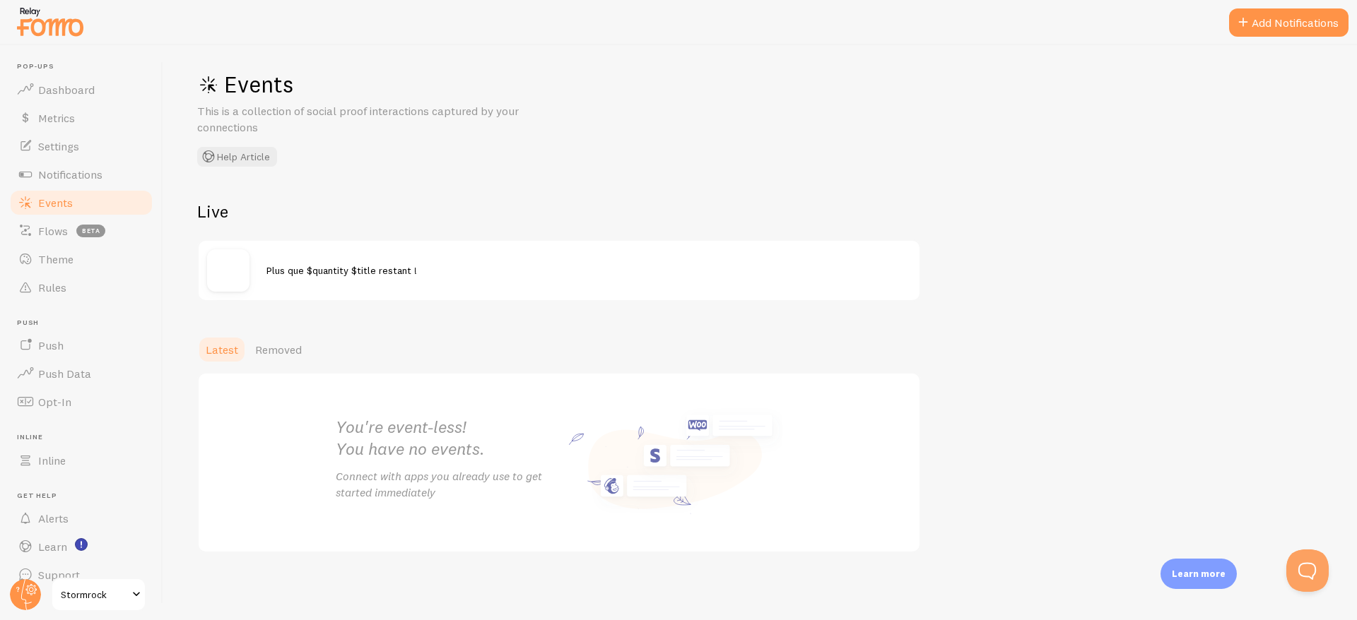
scroll to position [90, 0]
click at [77, 175] on span "Notifications" at bounding box center [70, 174] width 64 height 14
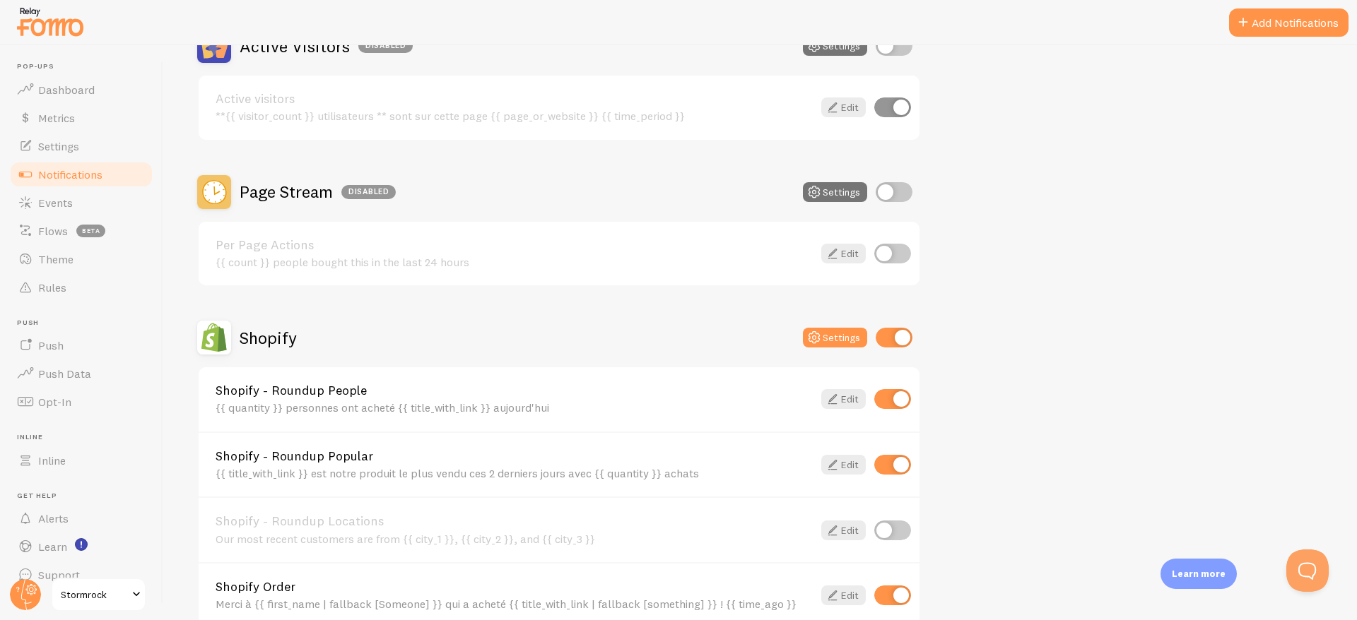
scroll to position [165, 0]
click at [886, 193] on input "checkbox" at bounding box center [893, 192] width 37 height 20
checkbox input "true"
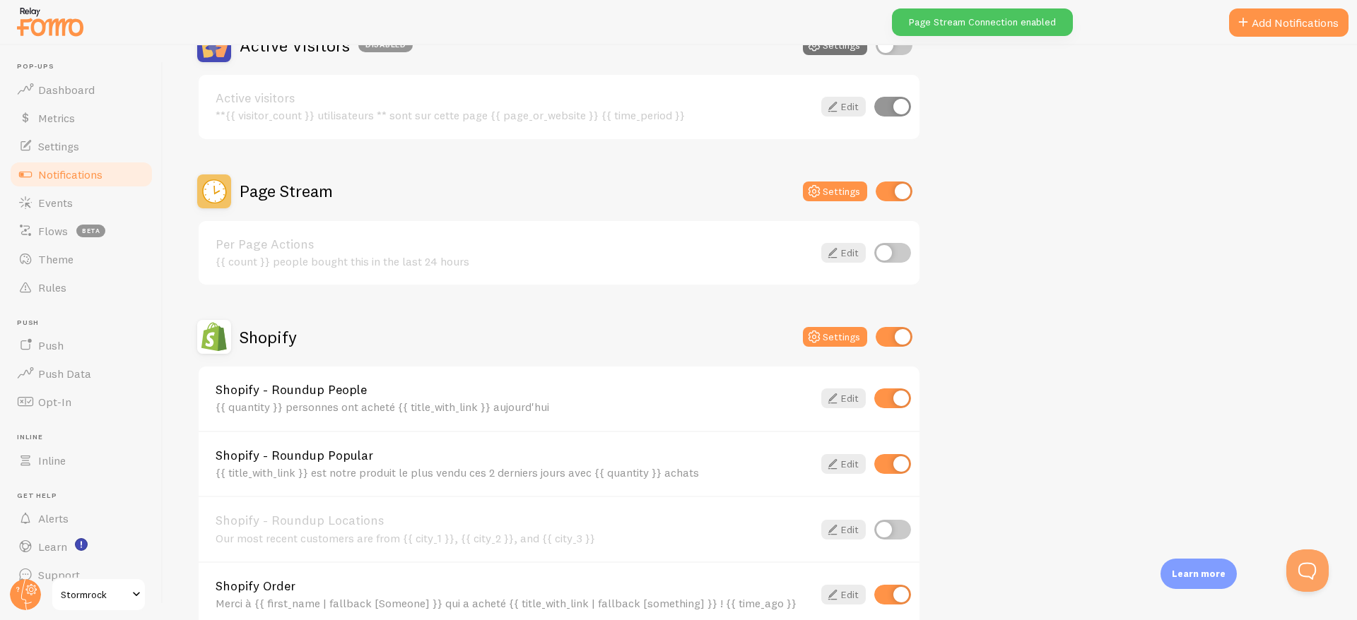
click at [886, 246] on input "checkbox" at bounding box center [892, 253] width 37 height 20
checkbox input "true"
click at [849, 257] on link "Edit" at bounding box center [843, 253] width 45 height 20
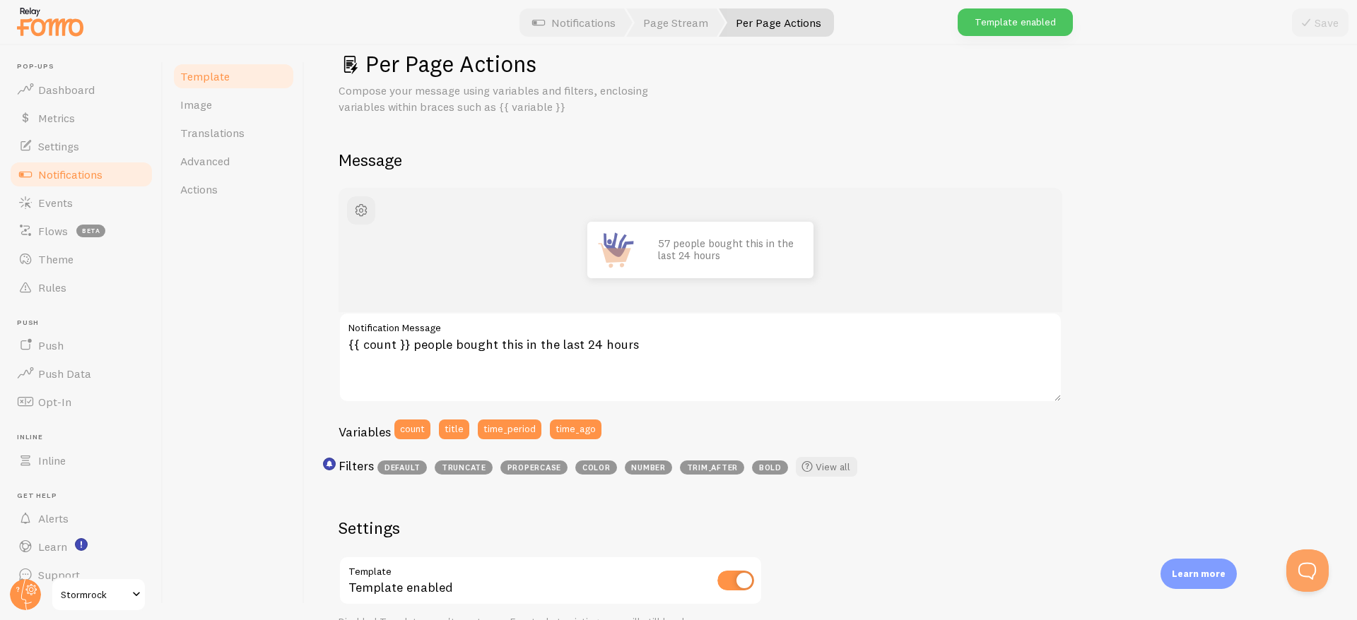
scroll to position [32, 0]
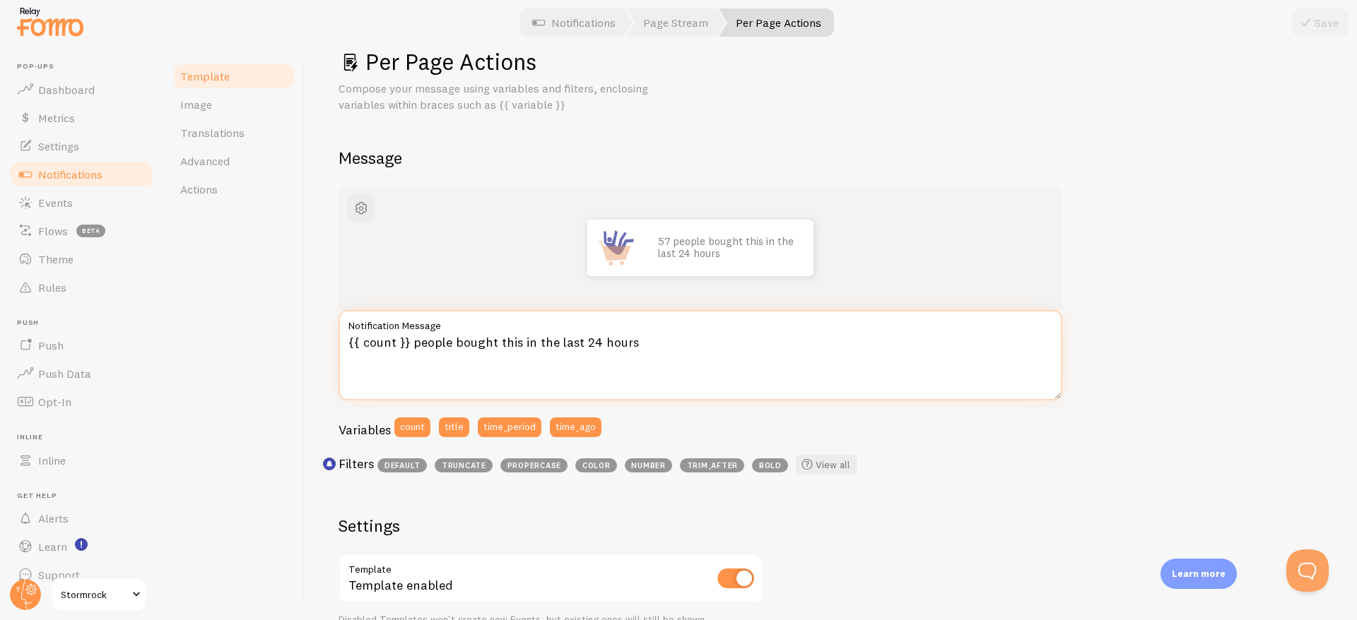
drag, startPoint x: 414, startPoint y: 344, endPoint x: 635, endPoint y: 350, distance: 221.2
click at [635, 350] on textarea "{{ count }} people bought this in the last 24 hours" at bounding box center [699, 355] width 723 height 90
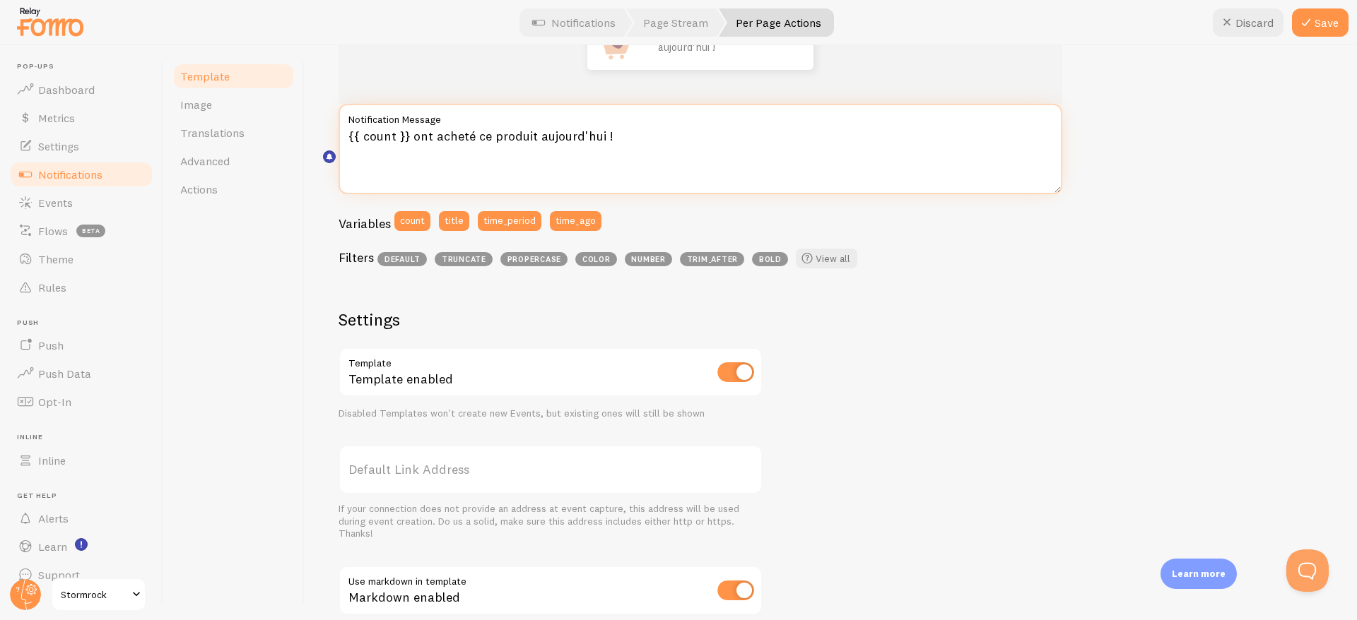
scroll to position [435, 0]
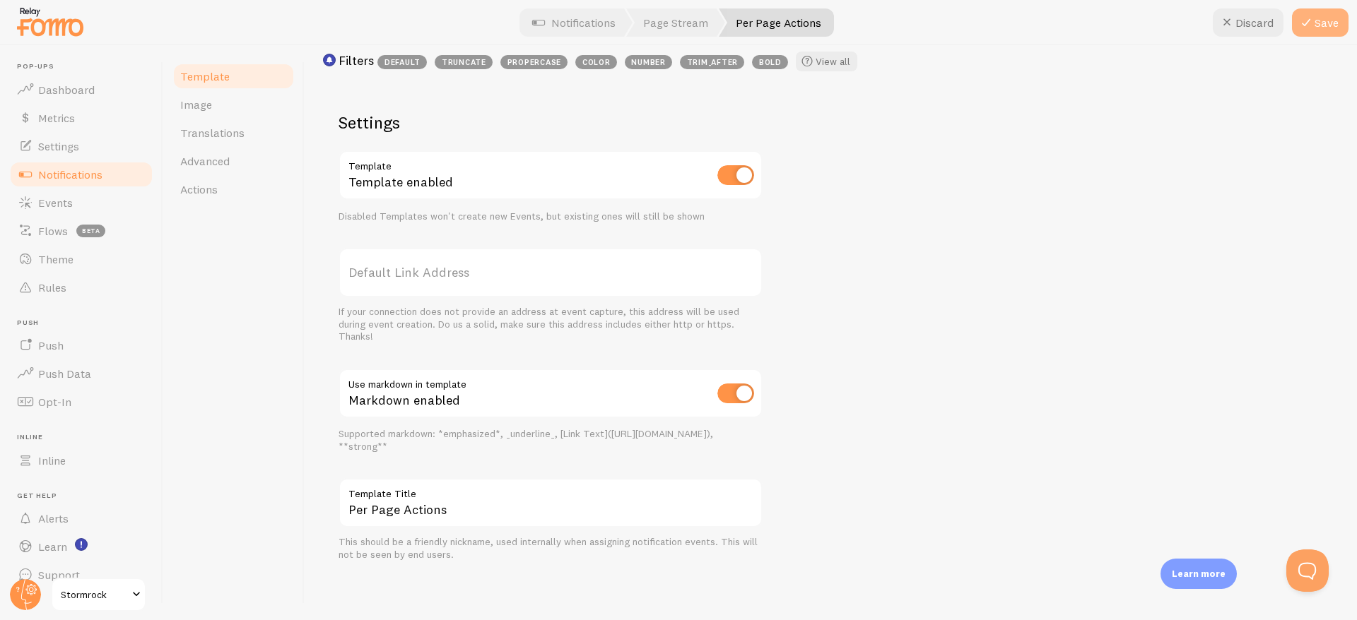
type textarea "{{ count }} ont acheté ce produit aujourd'hui !"
click at [1315, 14] on button "Save" at bounding box center [1320, 22] width 57 height 28
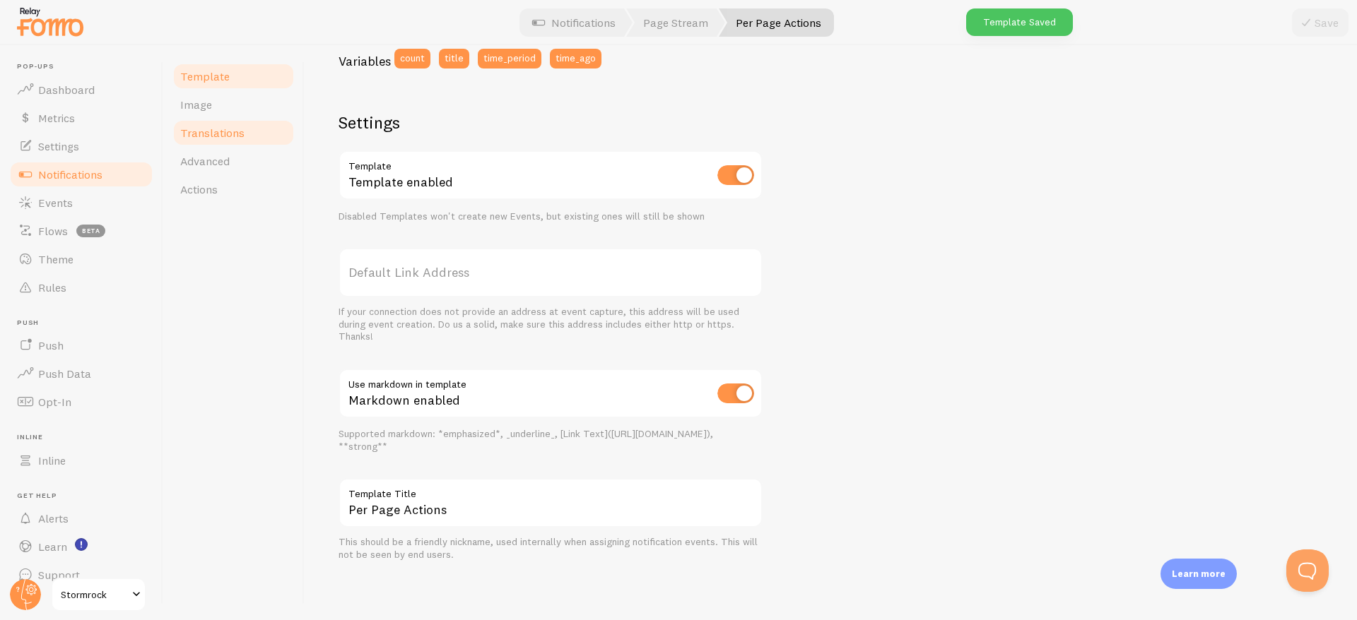
click at [228, 120] on link "Translations" at bounding box center [234, 133] width 124 height 28
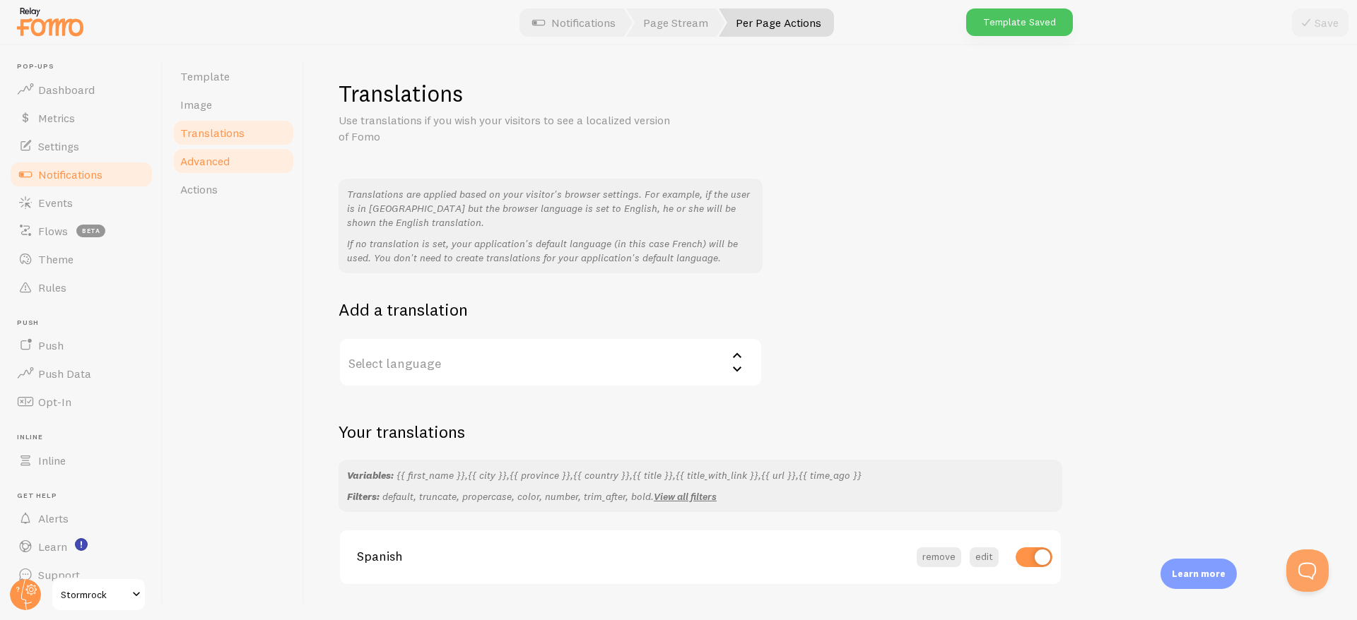
click at [235, 163] on link "Advanced" at bounding box center [234, 161] width 124 height 28
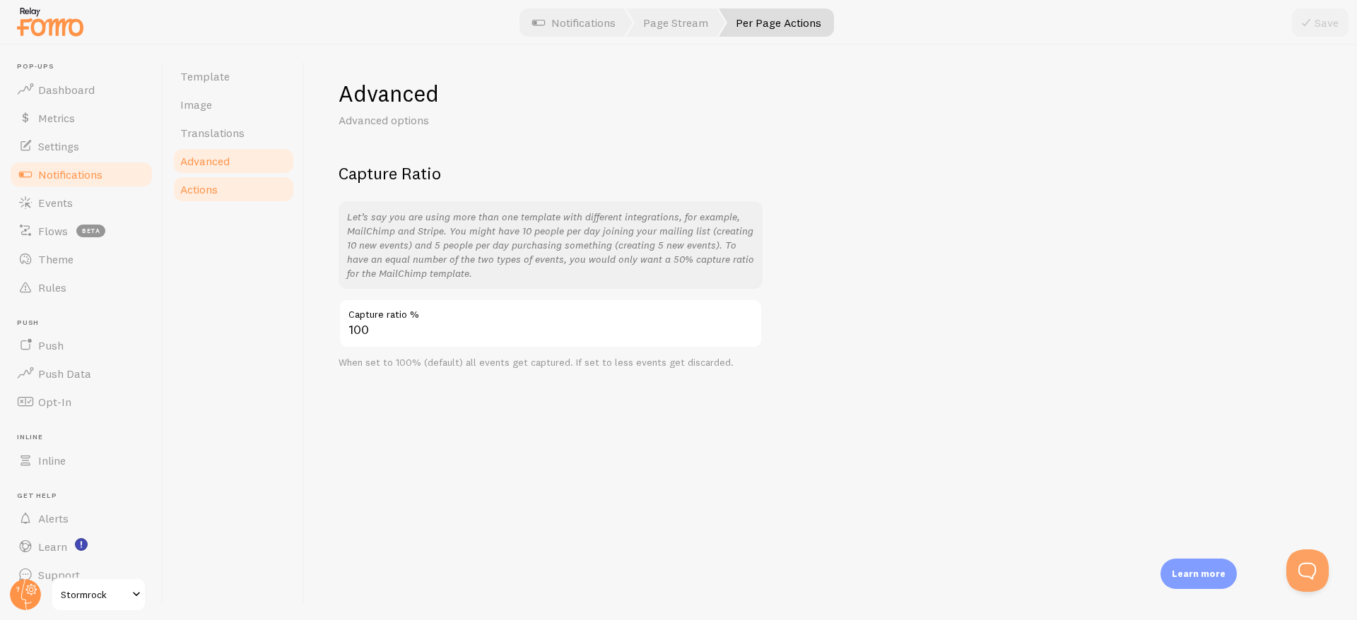
click at [252, 187] on link "Actions" at bounding box center [234, 189] width 124 height 28
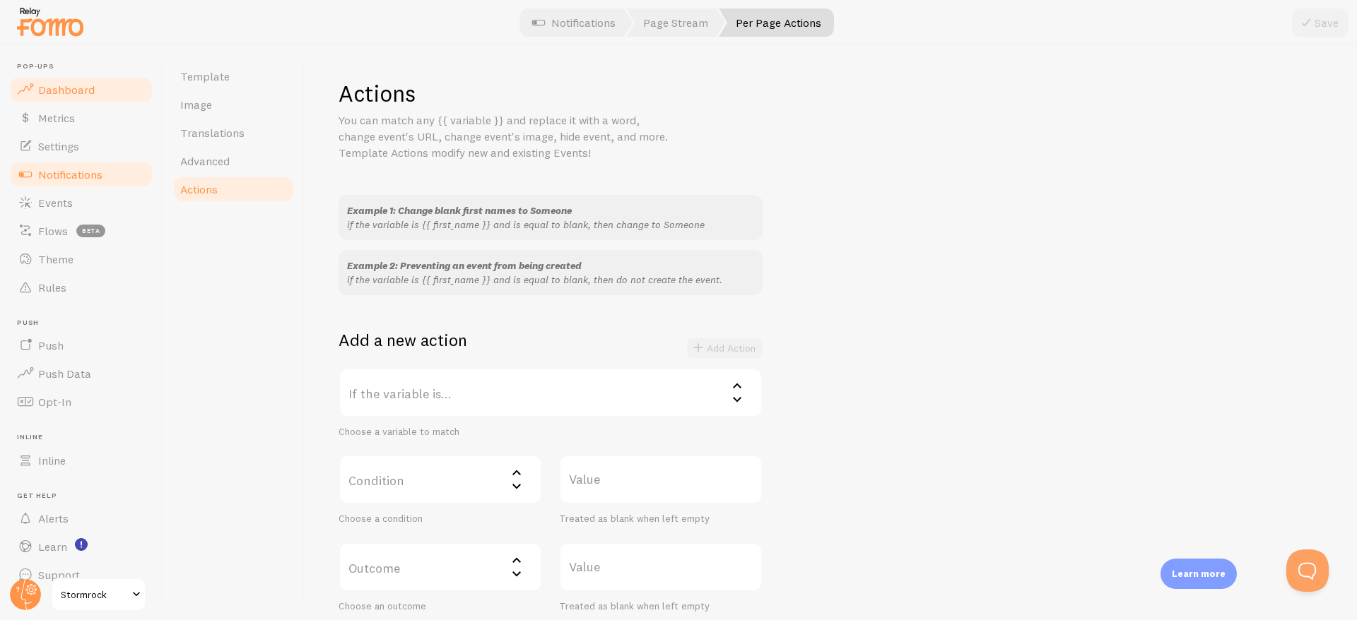
click at [82, 95] on span "Dashboard" at bounding box center [66, 90] width 57 height 14
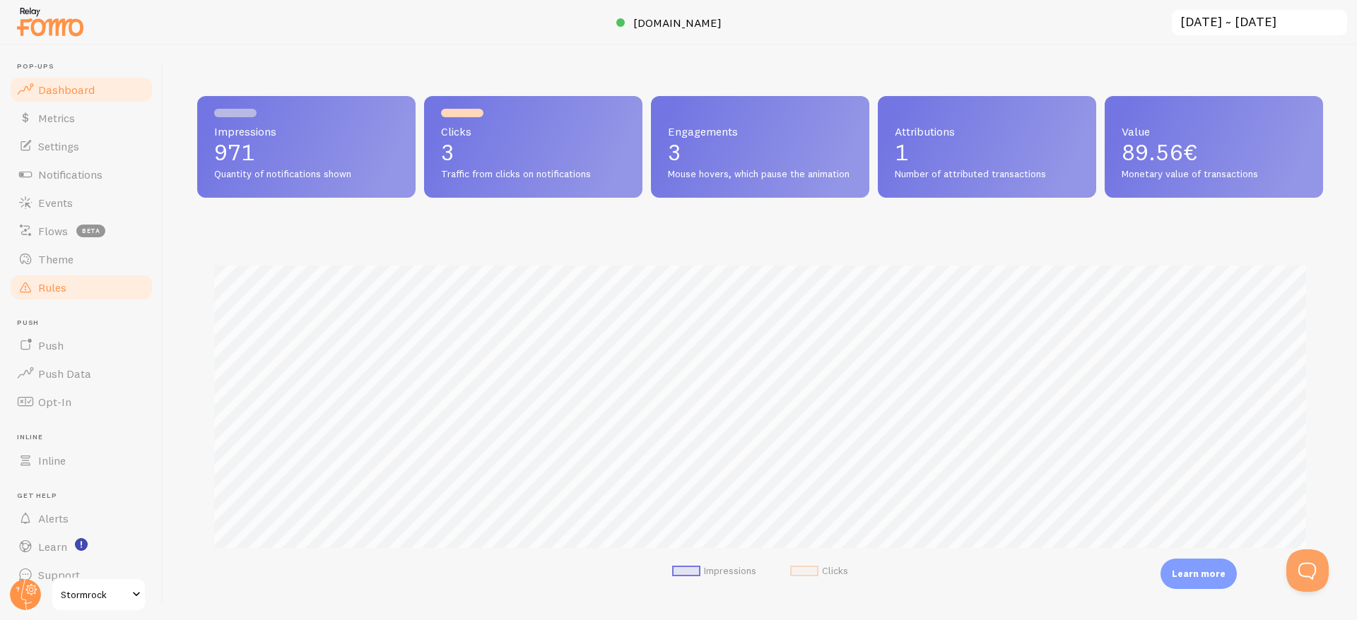
scroll to position [371, 1126]
click at [753, 157] on p "3" at bounding box center [760, 152] width 184 height 23
click at [560, 142] on p "3" at bounding box center [533, 152] width 184 height 23
click at [442, 154] on p "3" at bounding box center [533, 152] width 184 height 23
click at [83, 596] on span "Stormrock" at bounding box center [94, 594] width 67 height 17
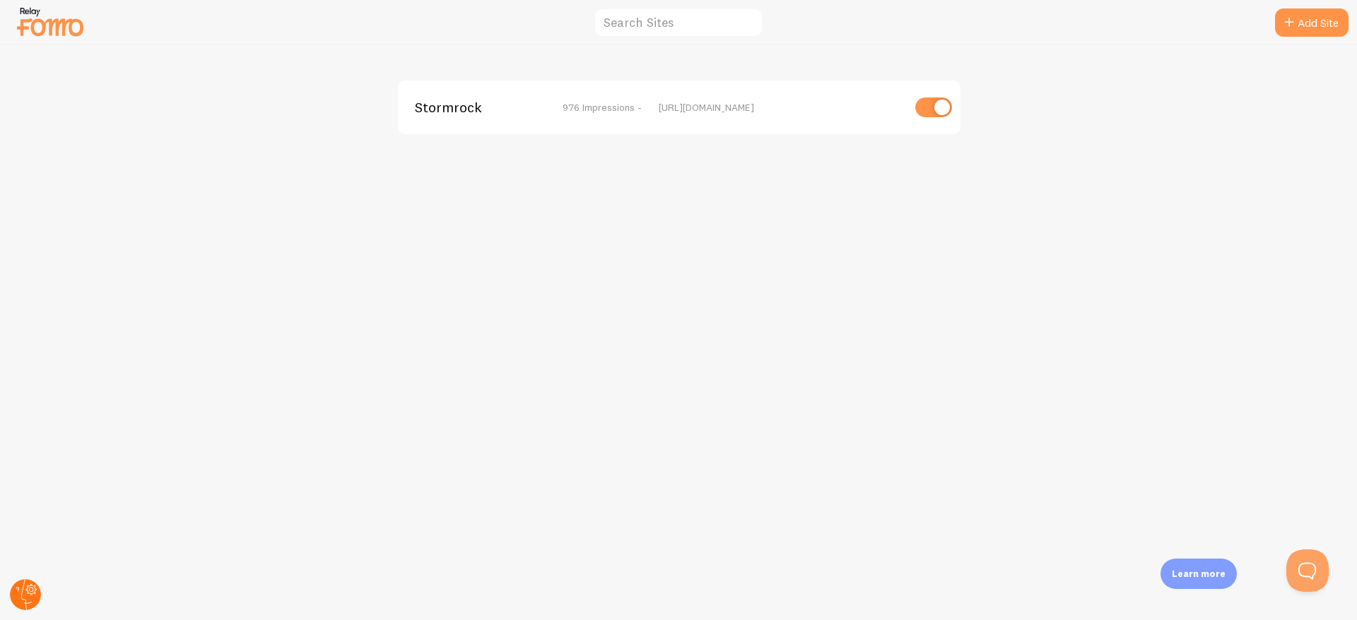
click at [27, 595] on circle at bounding box center [25, 594] width 31 height 31
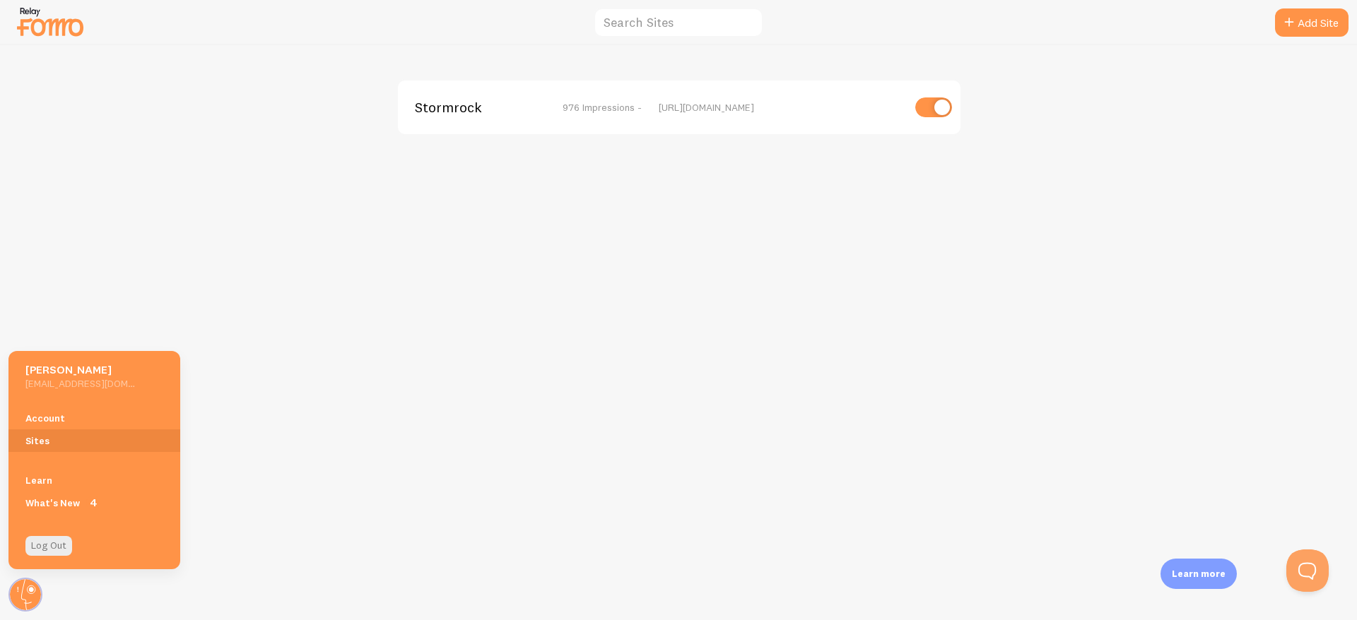
click at [297, 435] on div "Stormrock 976 Impressions - https://stormrock.fr" at bounding box center [679, 332] width 1356 height 575
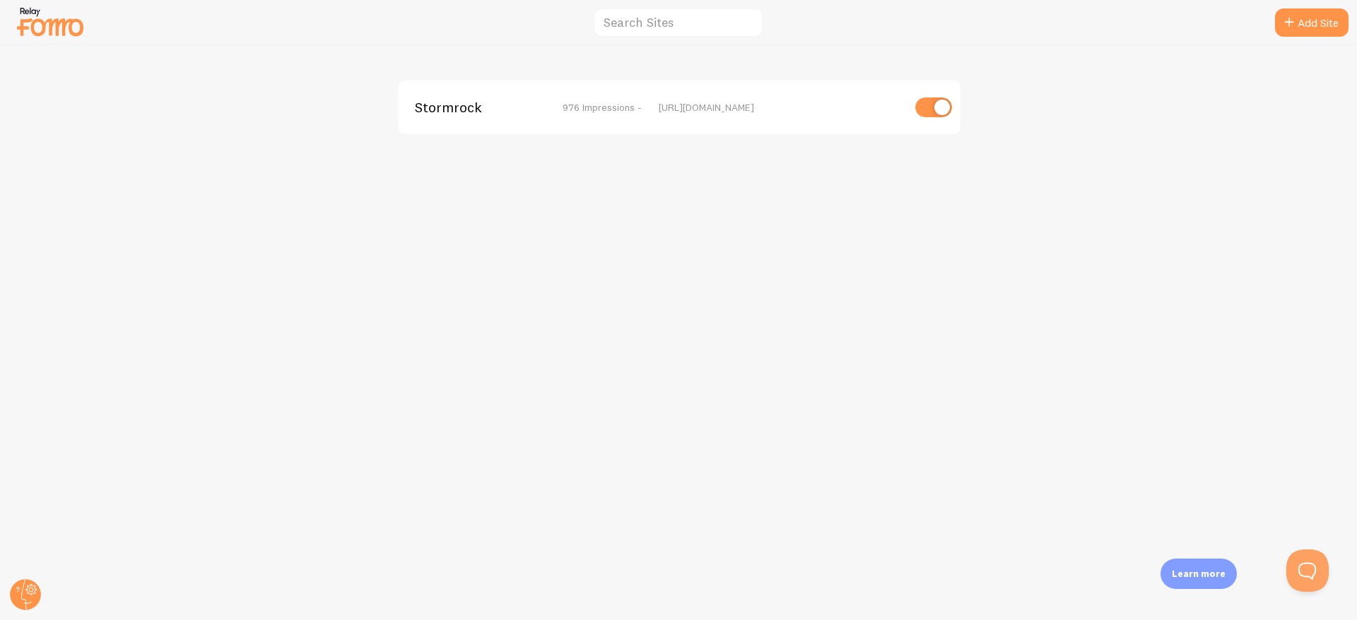
click at [55, 18] on img at bounding box center [50, 22] width 71 height 36
click at [1307, 569] on button "Open Beacon popover" at bounding box center [1304, 568] width 42 height 42
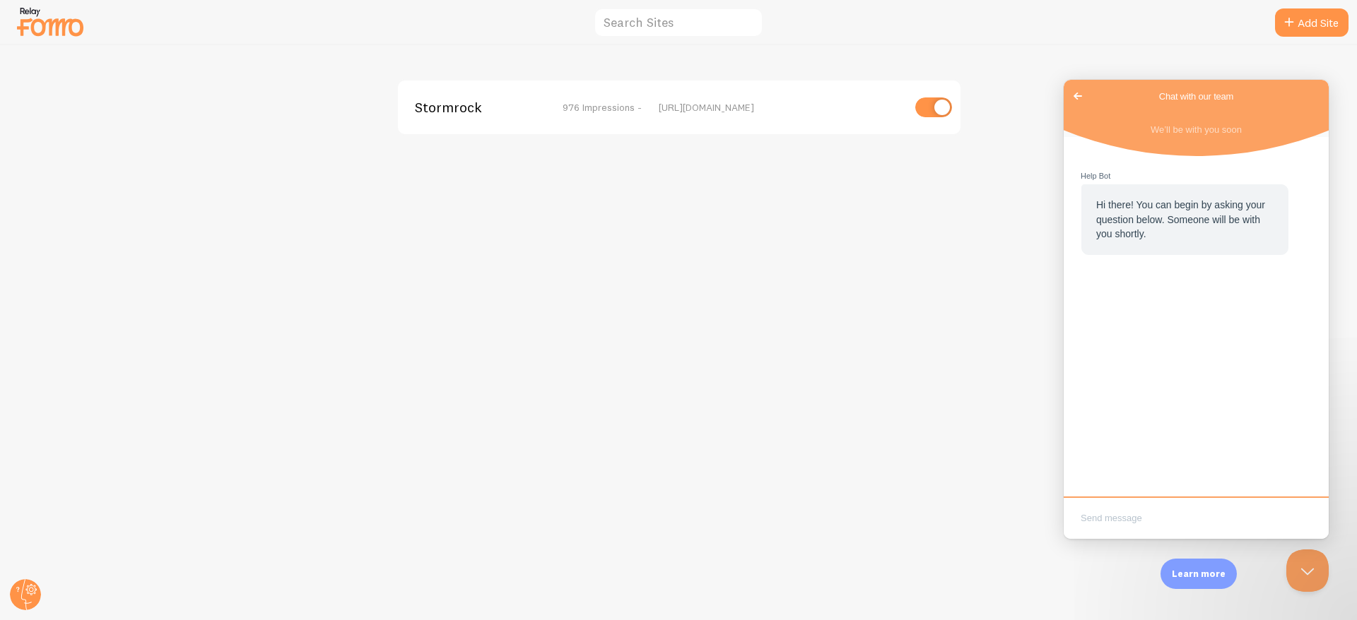
click at [1124, 518] on textarea "Write chat message" at bounding box center [1195, 519] width 259 height 33
type textarea "i could'nt even try the product already 1000 impression..."
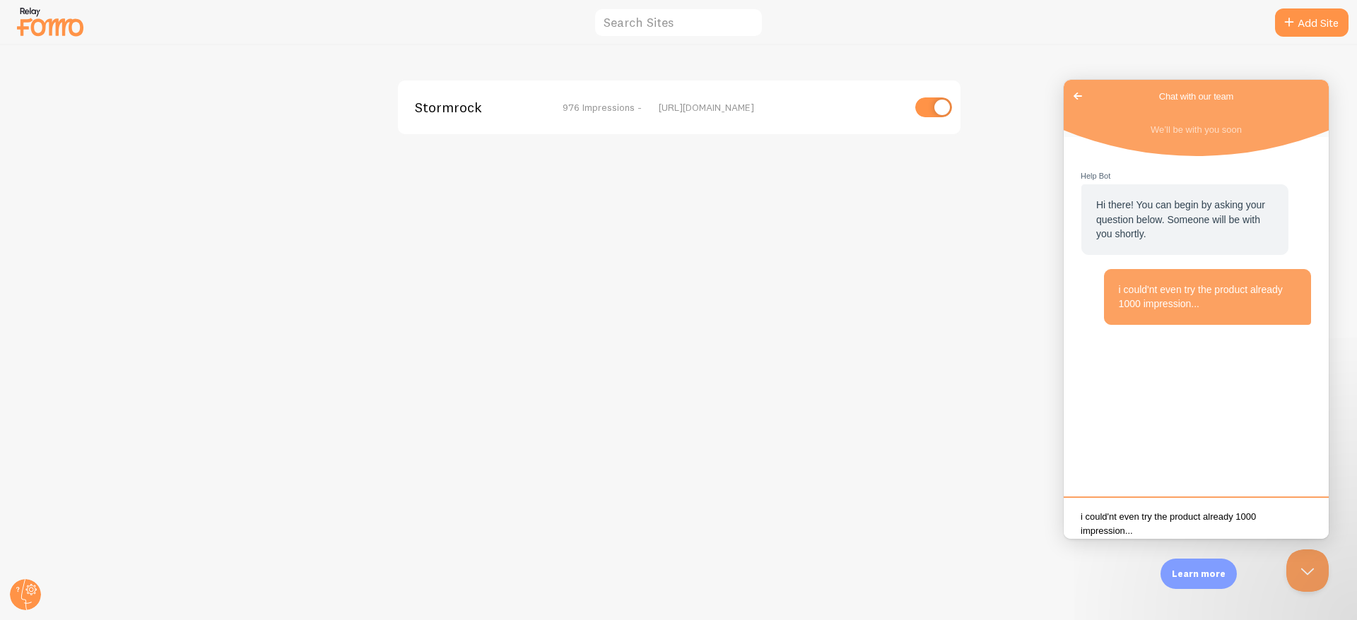
scroll to position [0, 0]
click at [832, 274] on div "Stormrock 976 Impressions - https://stormrock.fr" at bounding box center [679, 332] width 1356 height 575
click at [53, 33] on img at bounding box center [50, 22] width 71 height 36
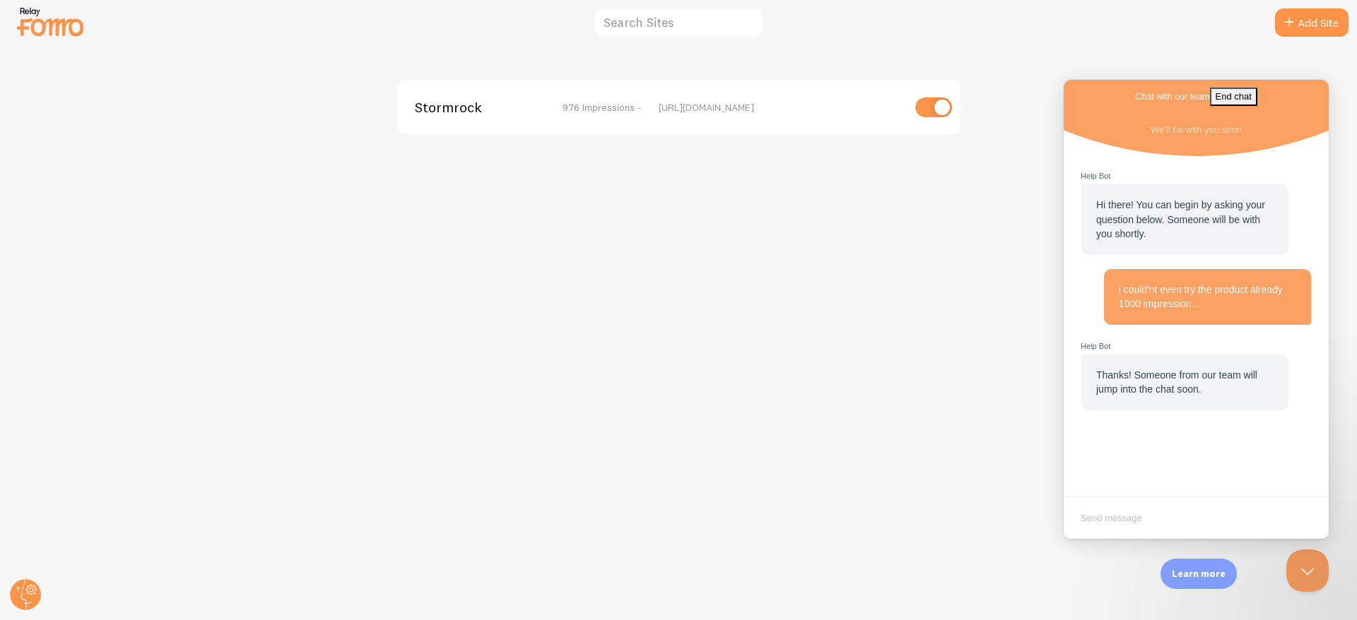
click at [39, 23] on img at bounding box center [50, 22] width 71 height 36
click at [23, 587] on icon at bounding box center [26, 594] width 11 height 31
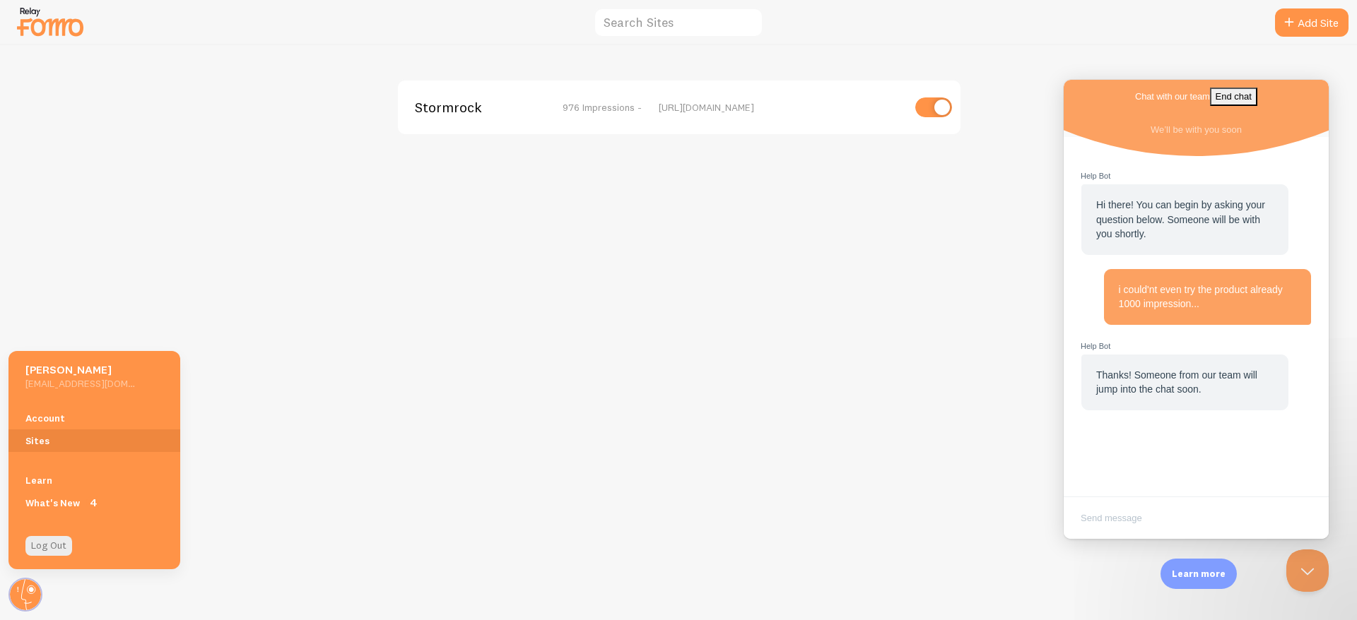
click at [69, 368] on h5 "[PERSON_NAME]" at bounding box center [80, 369] width 110 height 15
click at [42, 425] on link "Account" at bounding box center [94, 418] width 172 height 23
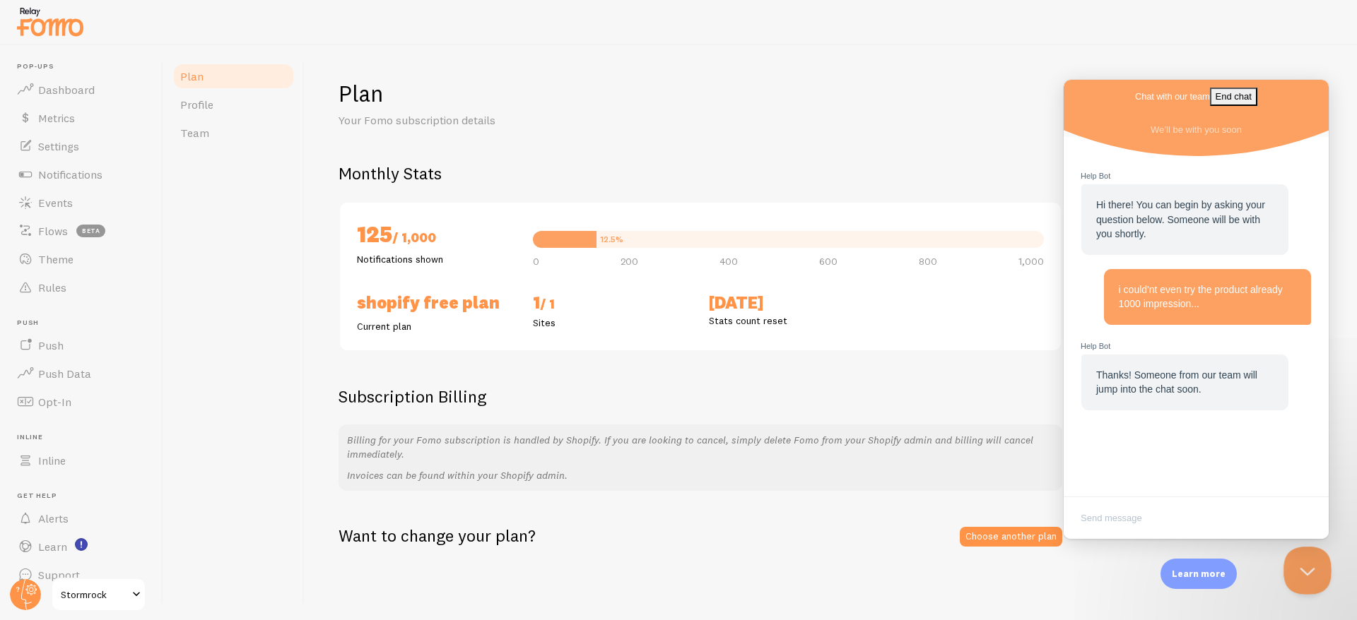
click at [1307, 571] on button "Close Beacon popover" at bounding box center [1304, 568] width 42 height 42
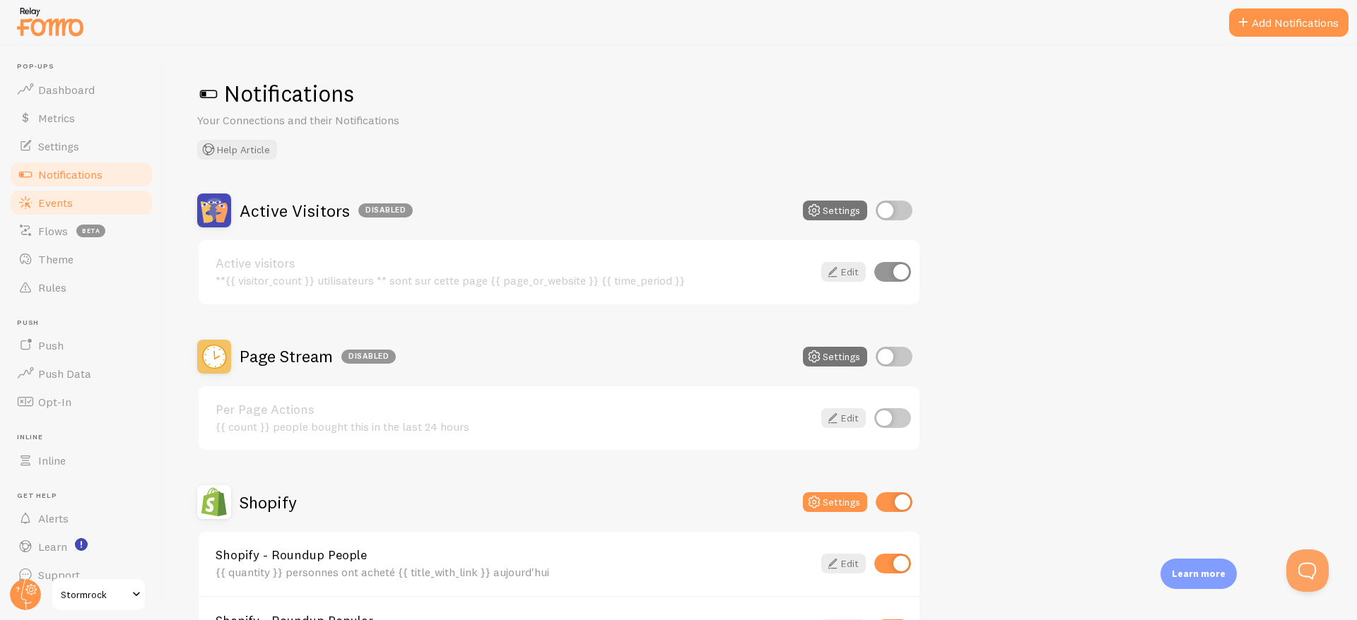
click at [73, 208] on link "Events" at bounding box center [81, 203] width 146 height 28
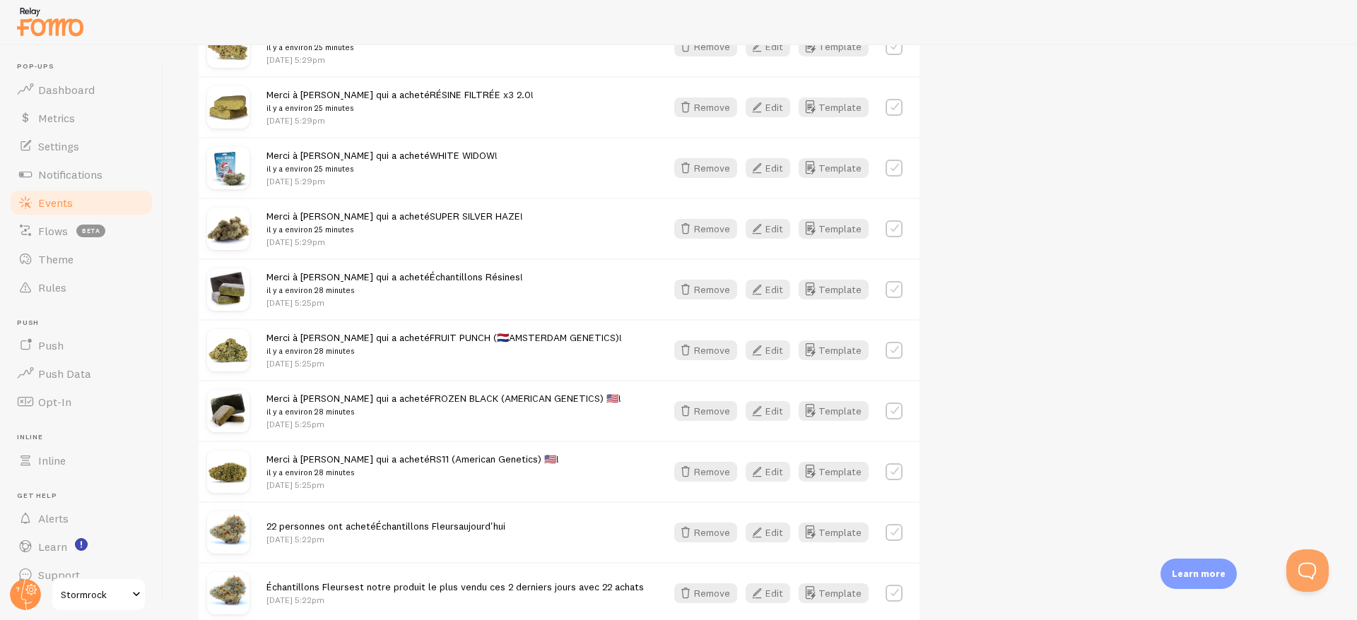
scroll to position [1642, 0]
click at [694, 533] on icon "button" at bounding box center [685, 534] width 17 height 17
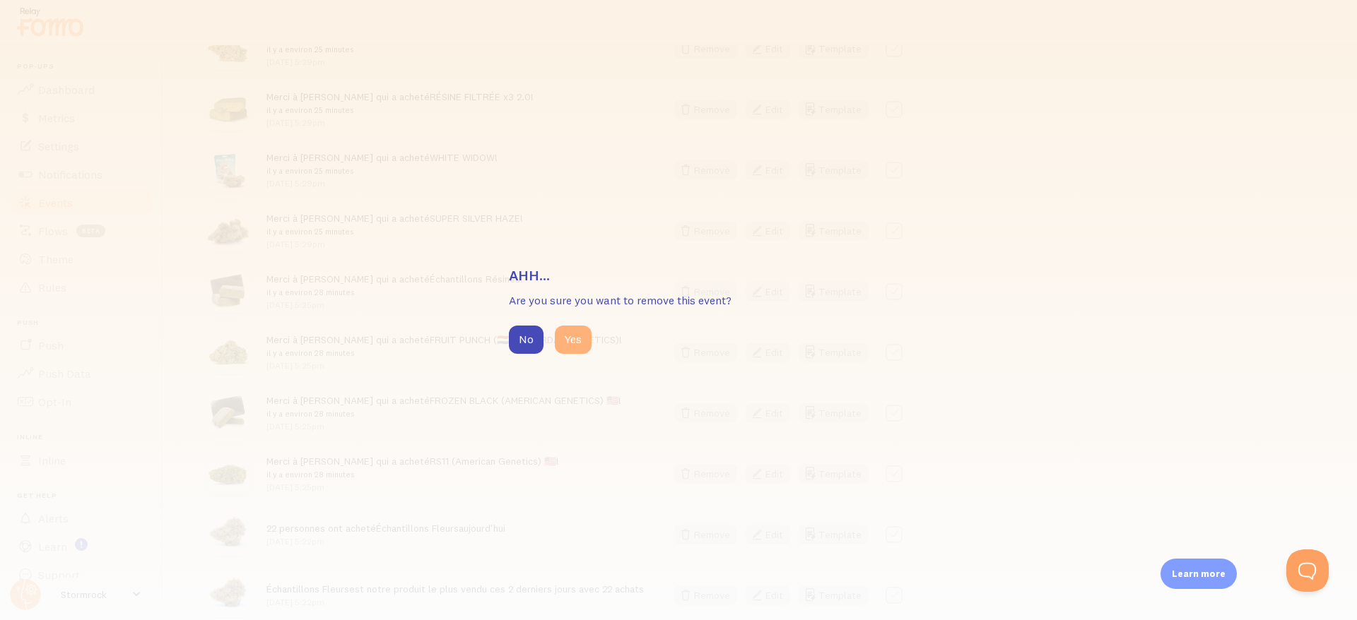
click at [574, 344] on button "Yes" at bounding box center [573, 340] width 37 height 28
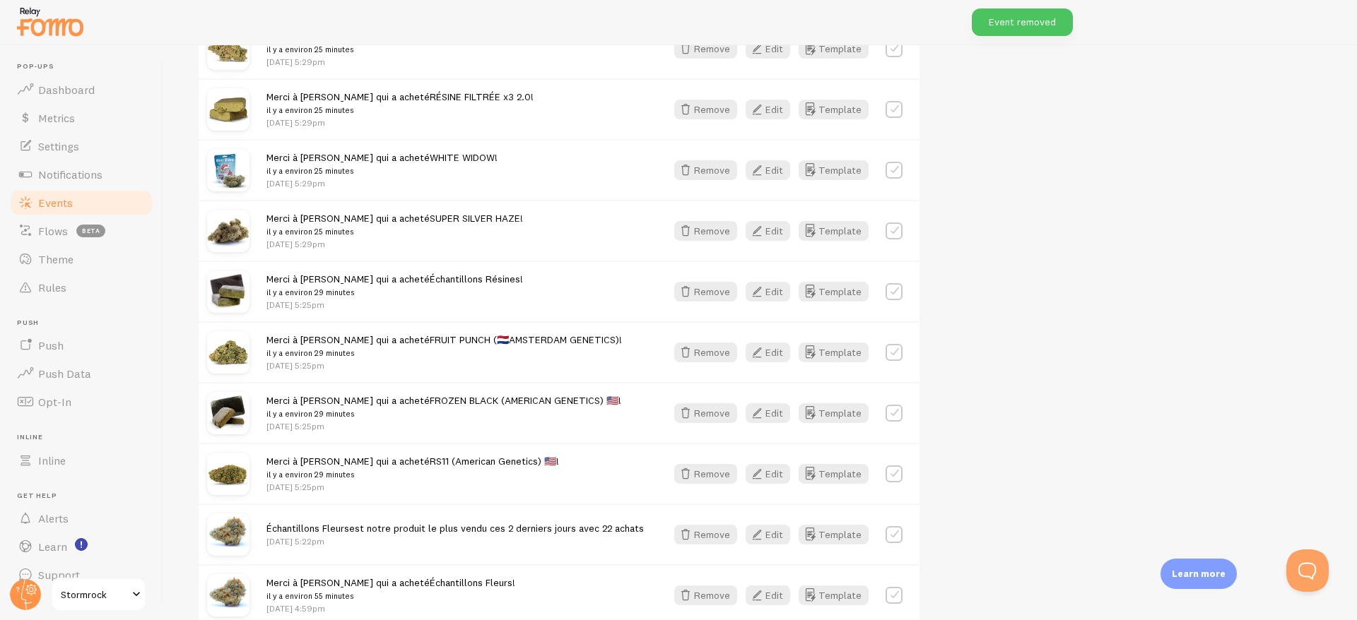
scroll to position [1634, 0]
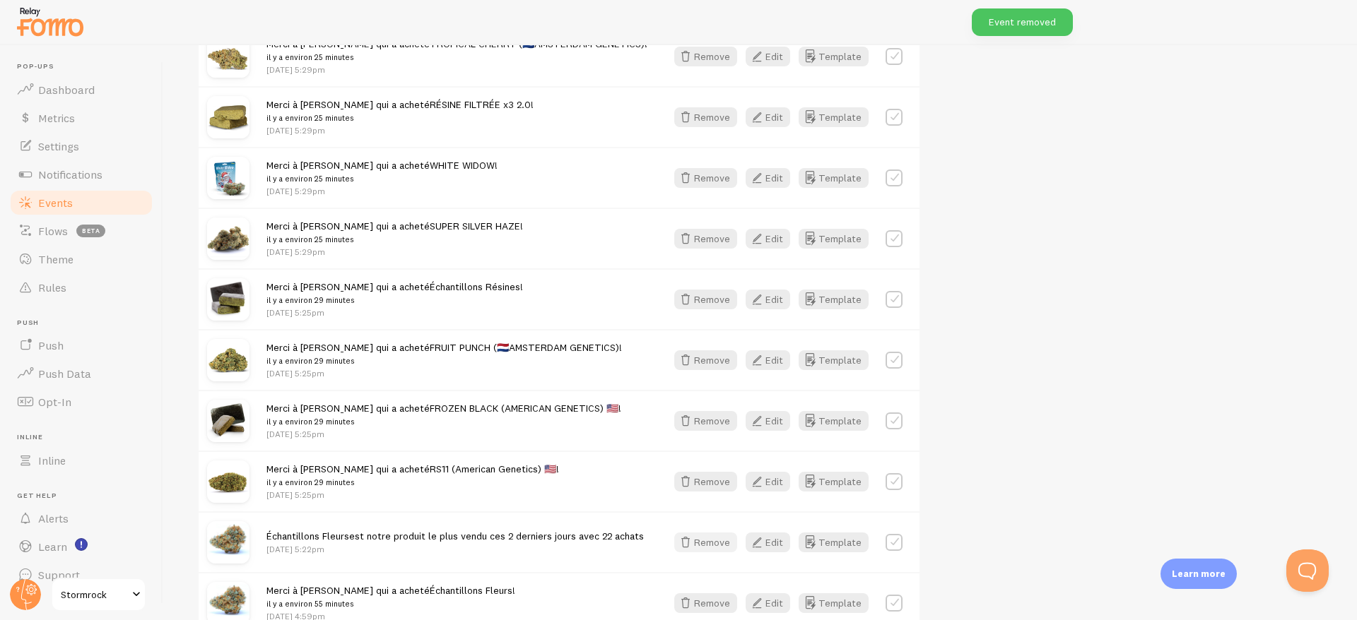
click at [703, 538] on button "Remove" at bounding box center [705, 543] width 63 height 20
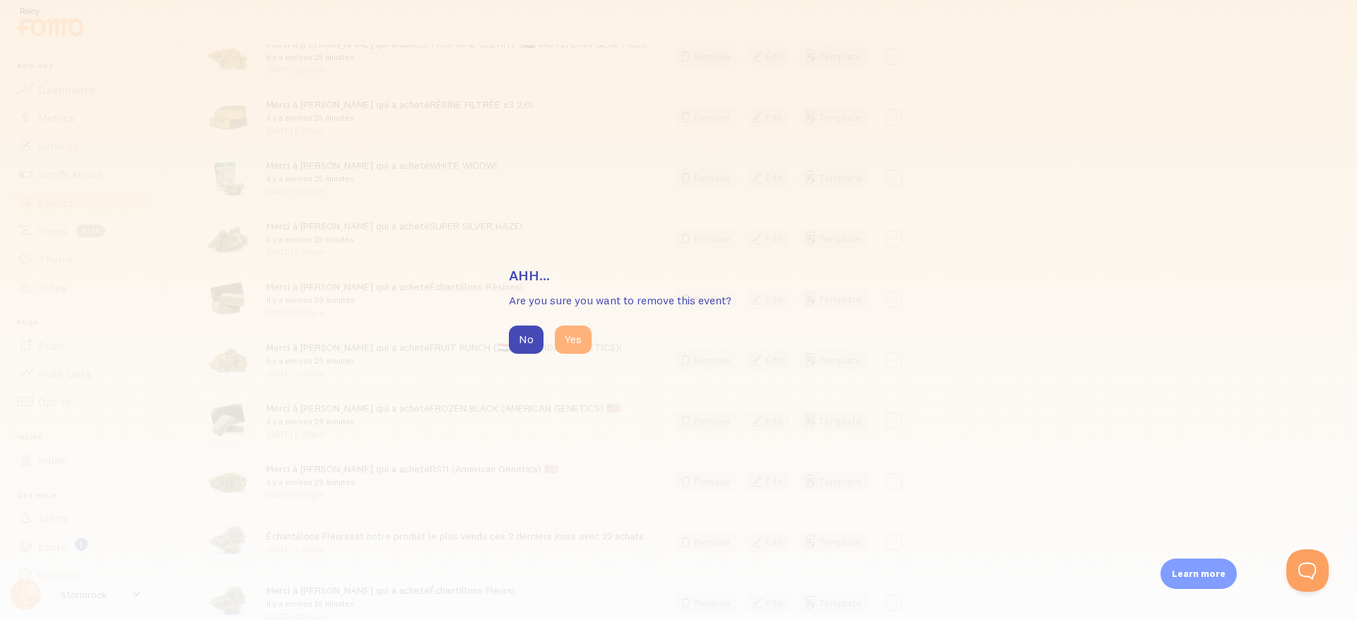
click at [579, 336] on button "Yes" at bounding box center [573, 340] width 37 height 28
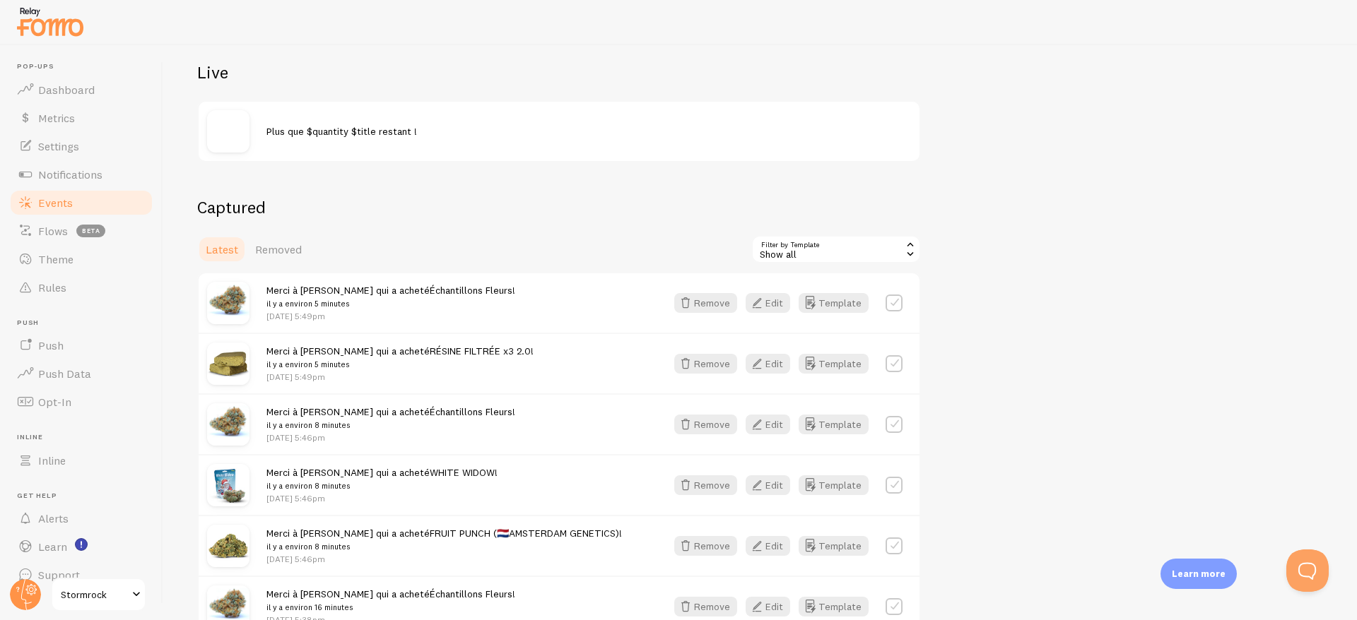
scroll to position [225, 0]
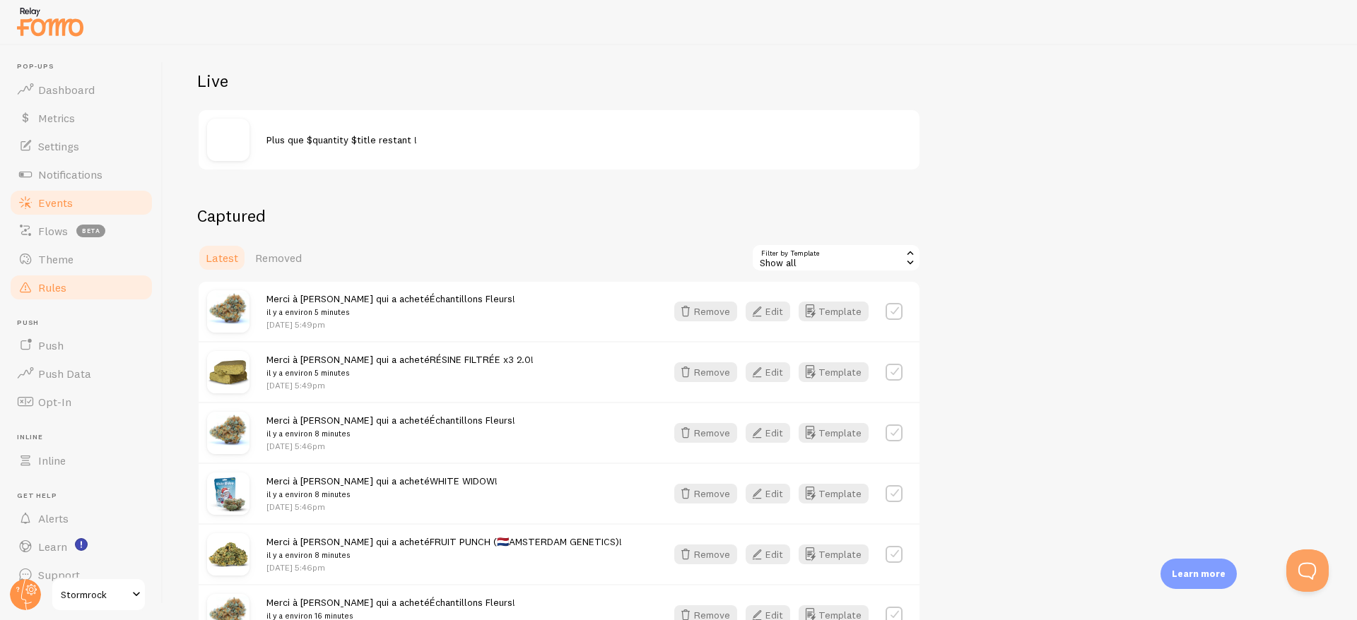
click at [54, 293] on span "Rules" at bounding box center [52, 287] width 28 height 14
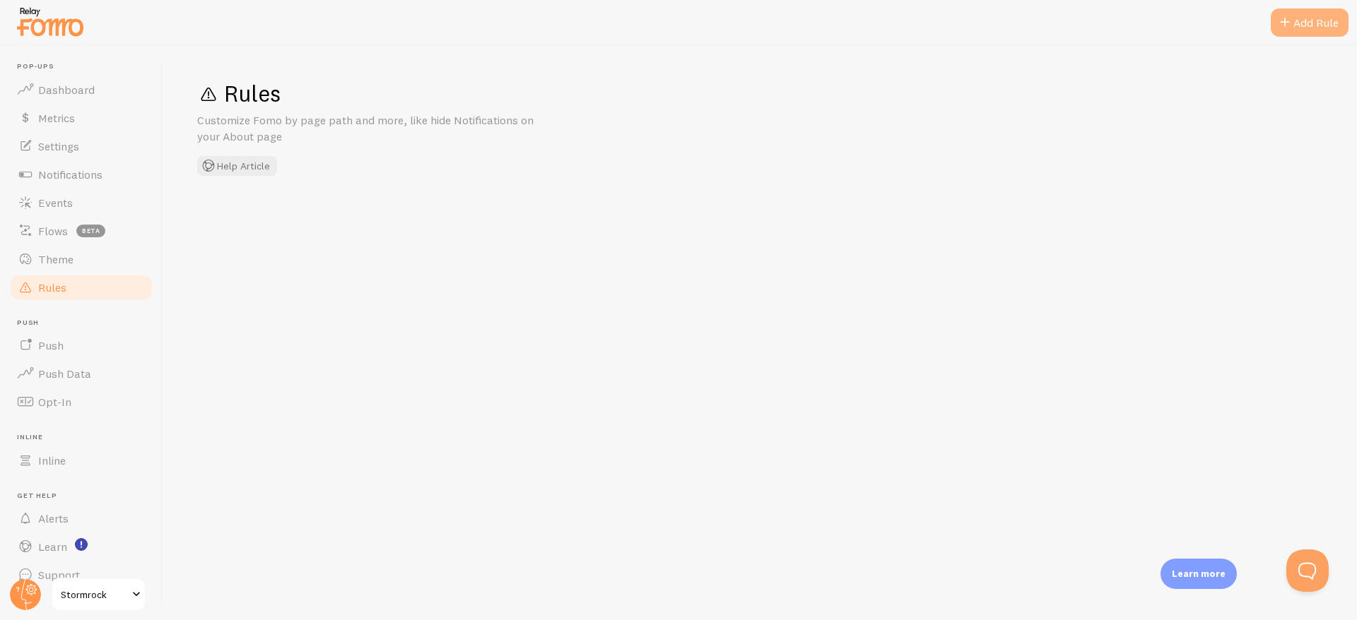
click at [1308, 21] on div "Add Rule" at bounding box center [1309, 22] width 78 height 28
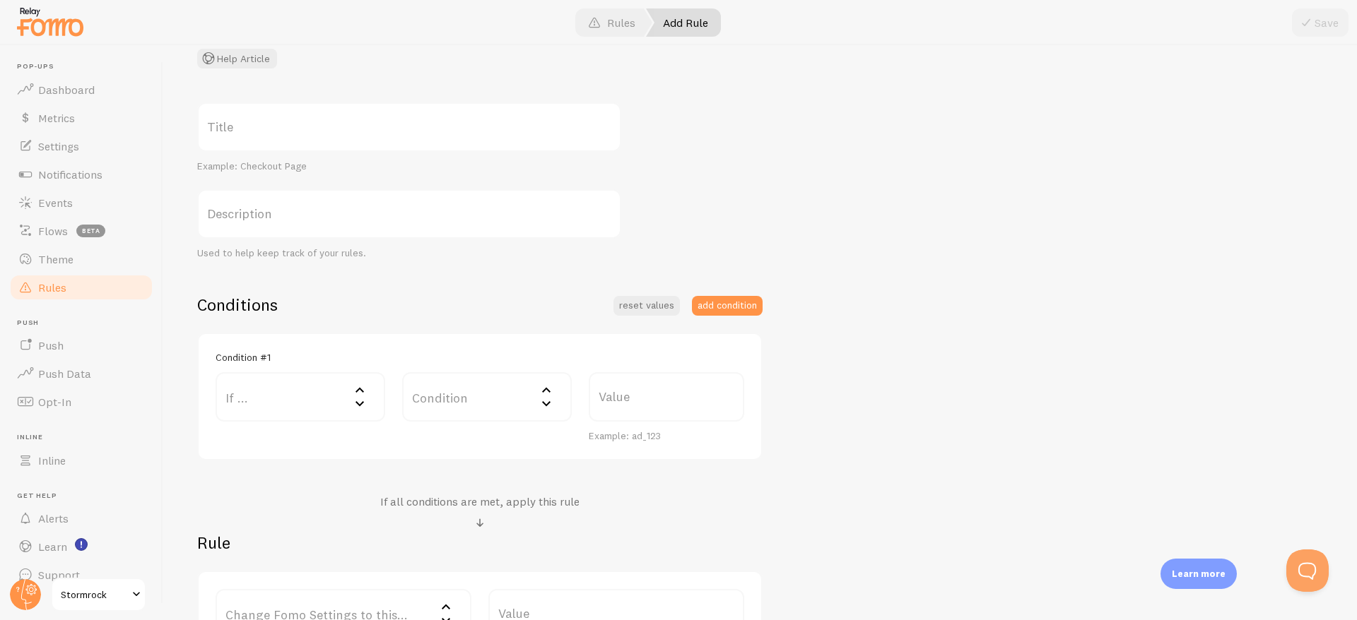
scroll to position [114, 0]
click at [308, 391] on label "If ..." at bounding box center [300, 389] width 170 height 49
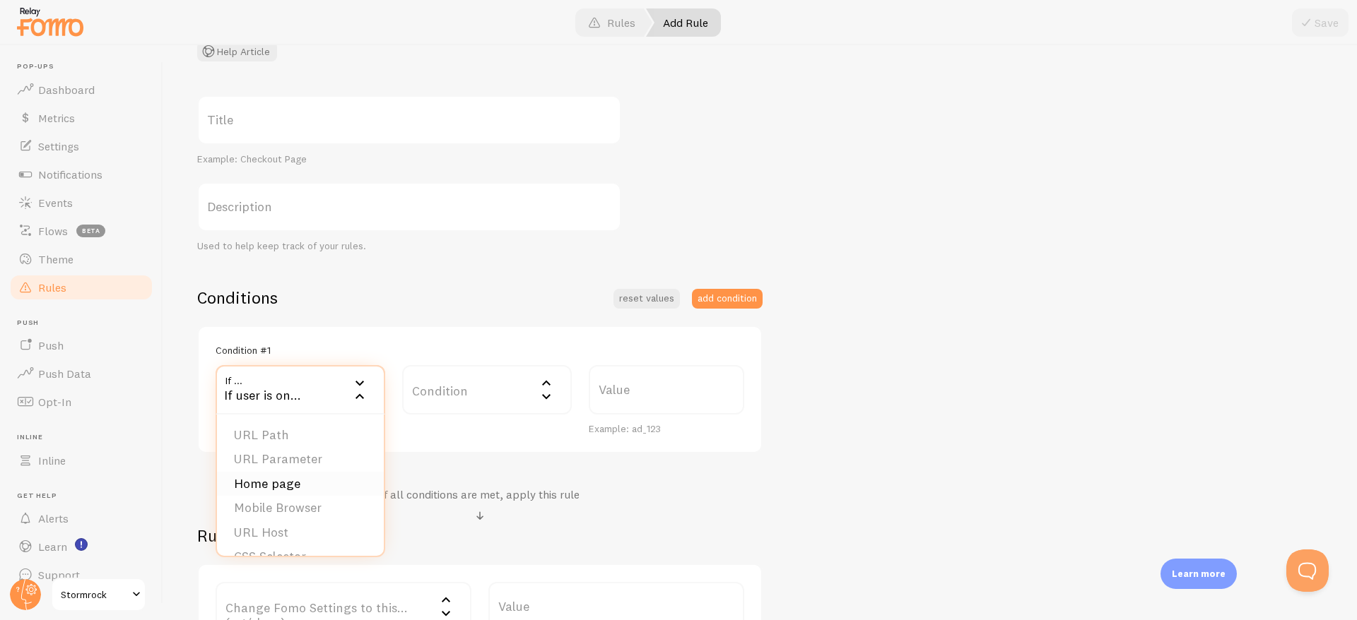
scroll to position [22, 0]
click at [475, 389] on label "Condition" at bounding box center [487, 389] width 170 height 49
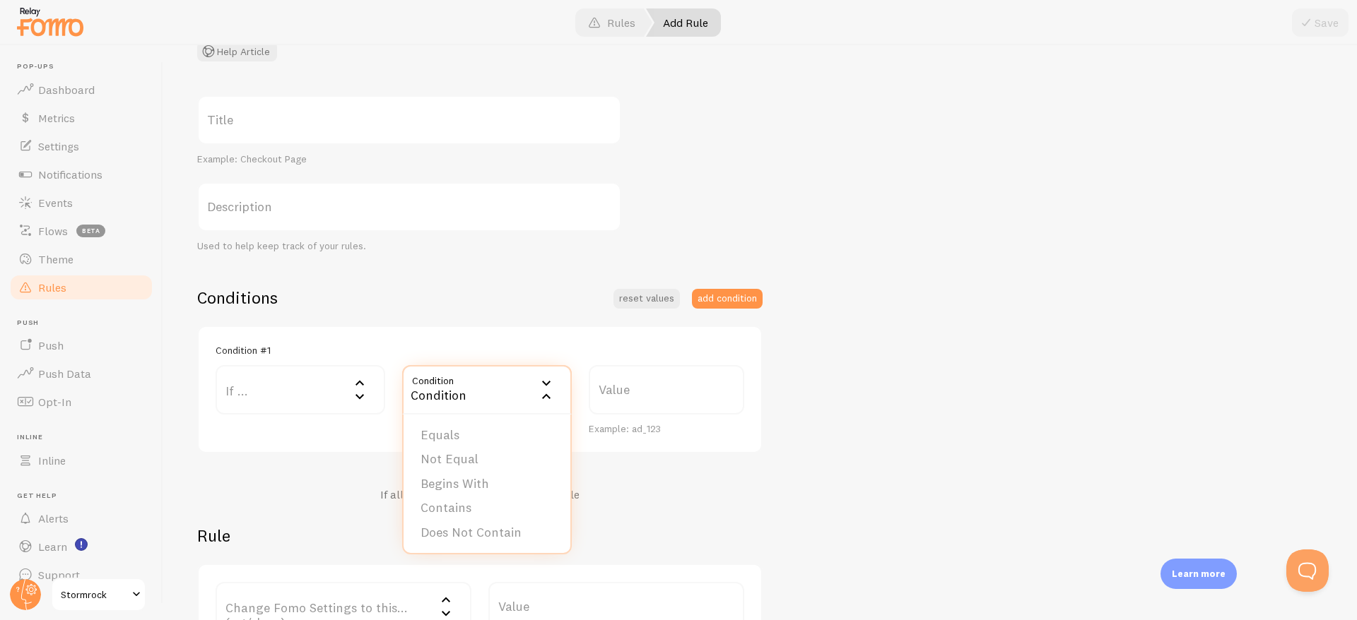
click at [701, 508] on div "If all conditions are met, apply this rule" at bounding box center [479, 506] width 565 height 37
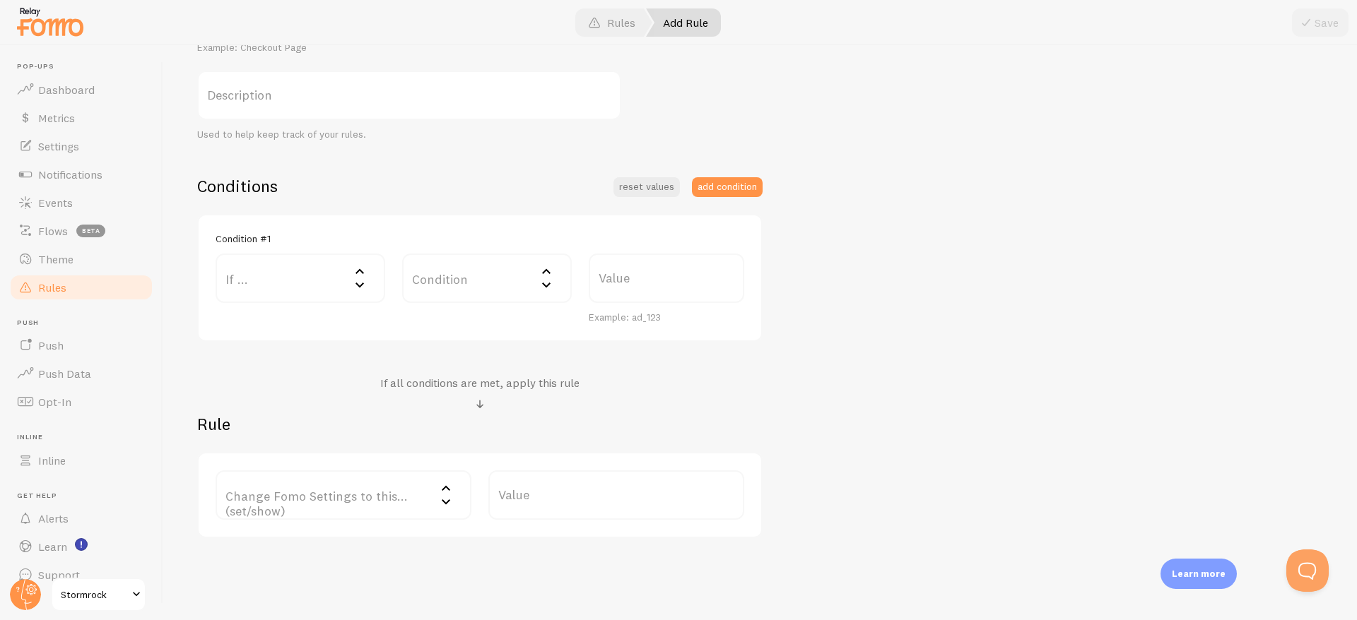
scroll to position [268, 0]
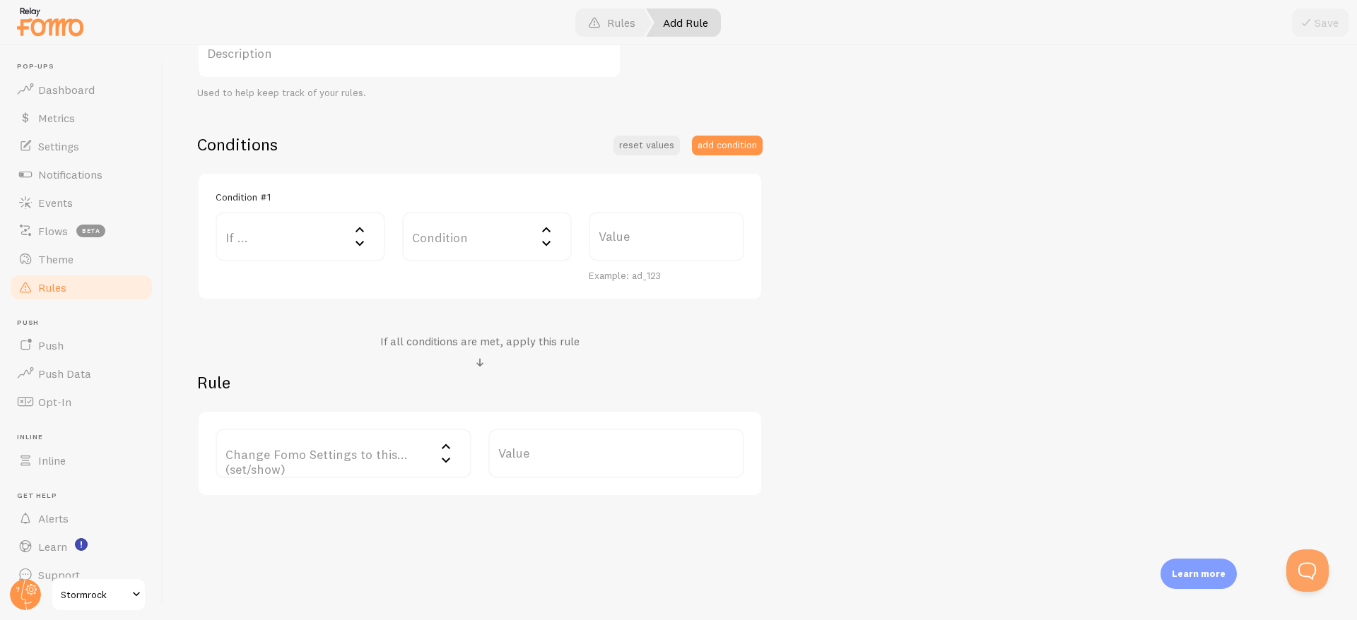
click at [401, 457] on label "Change Fomo Settings to this... (set/show)" at bounding box center [343, 453] width 256 height 49
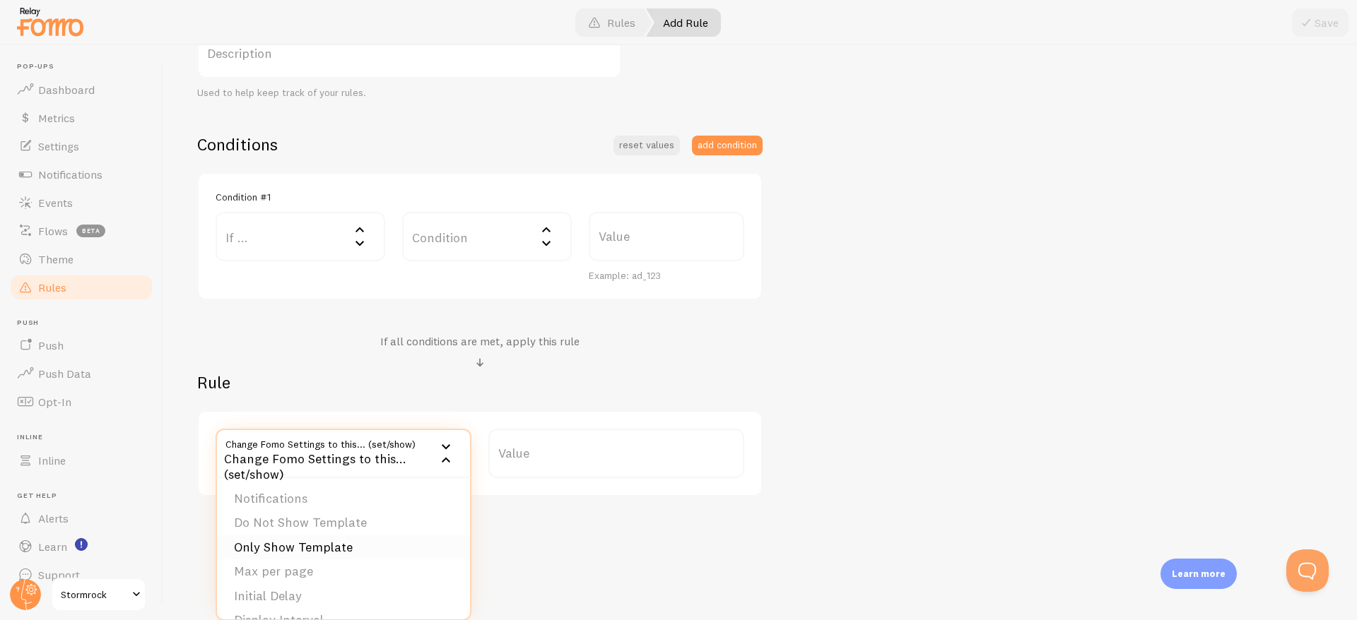
scroll to position [143, 0]
click at [603, 575] on div "Add Rule Customize Fomo by page path and more, like hide Notifications on your …" at bounding box center [759, 332] width 1193 height 575
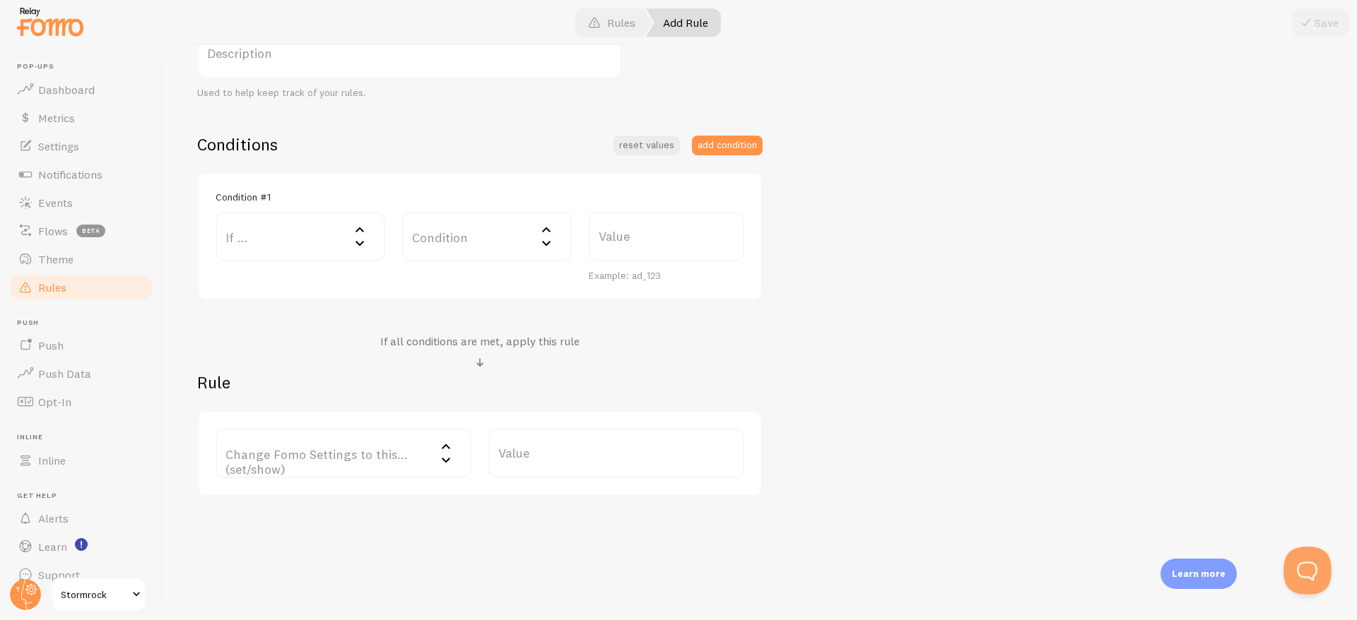
click at [1308, 560] on button "Open Beacon popover" at bounding box center [1304, 568] width 42 height 42
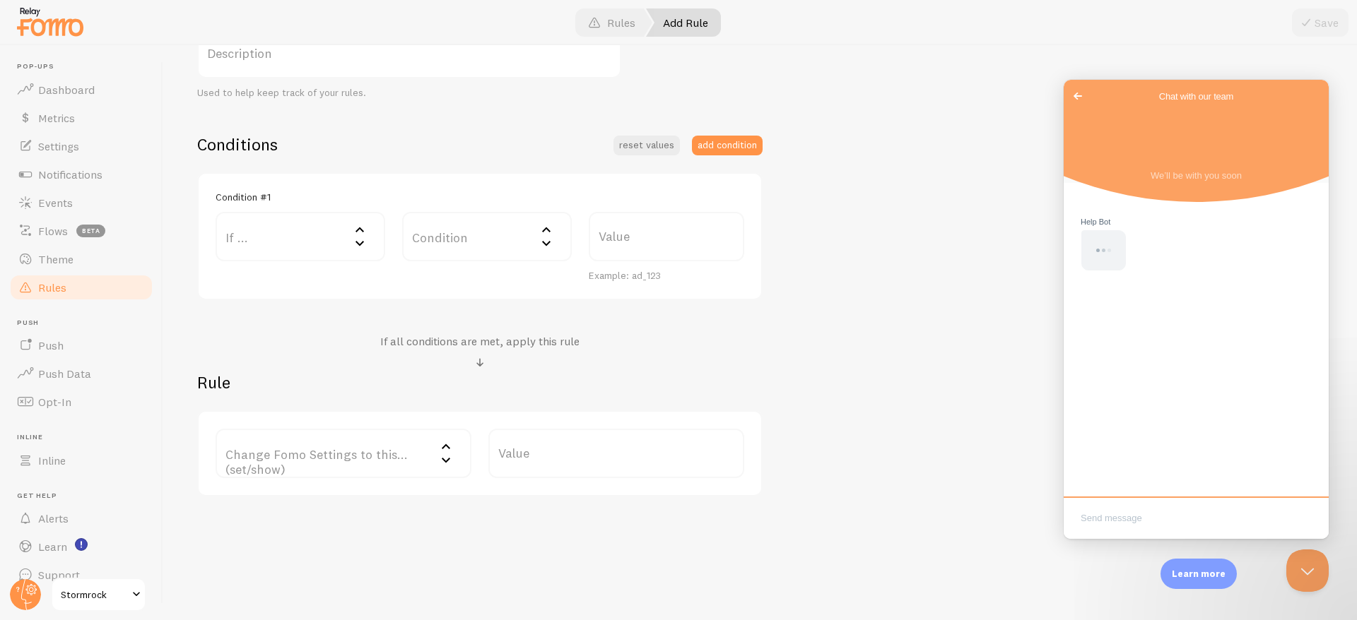
scroll to position [0, 0]
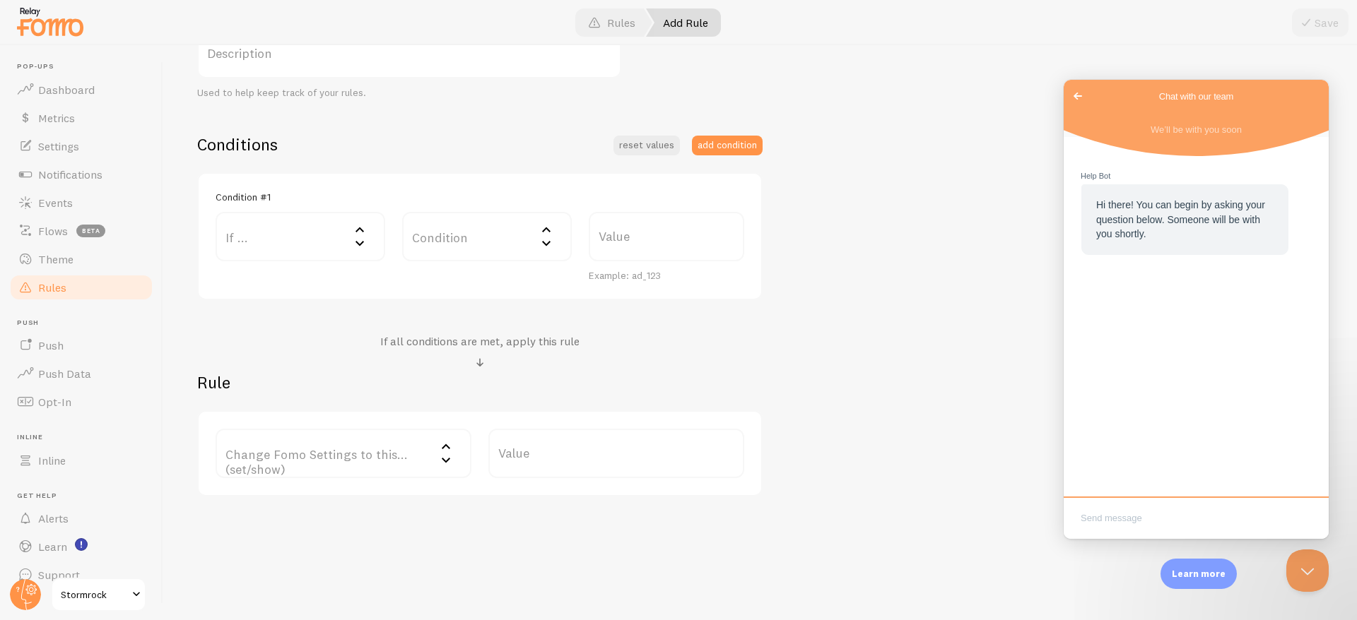
click at [1077, 97] on span "Go back" at bounding box center [1077, 96] width 17 height 17
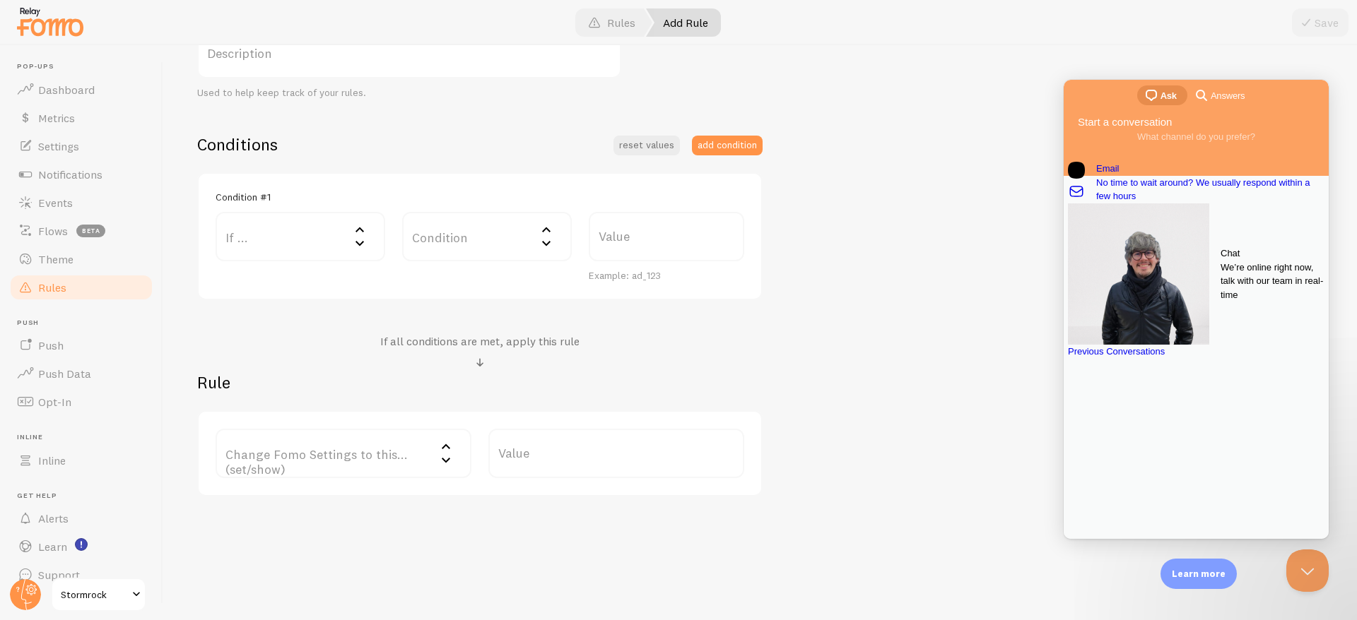
click at [1220, 276] on span "We’re online right now, talk with our team in real-time" at bounding box center [1272, 282] width 104 height 42
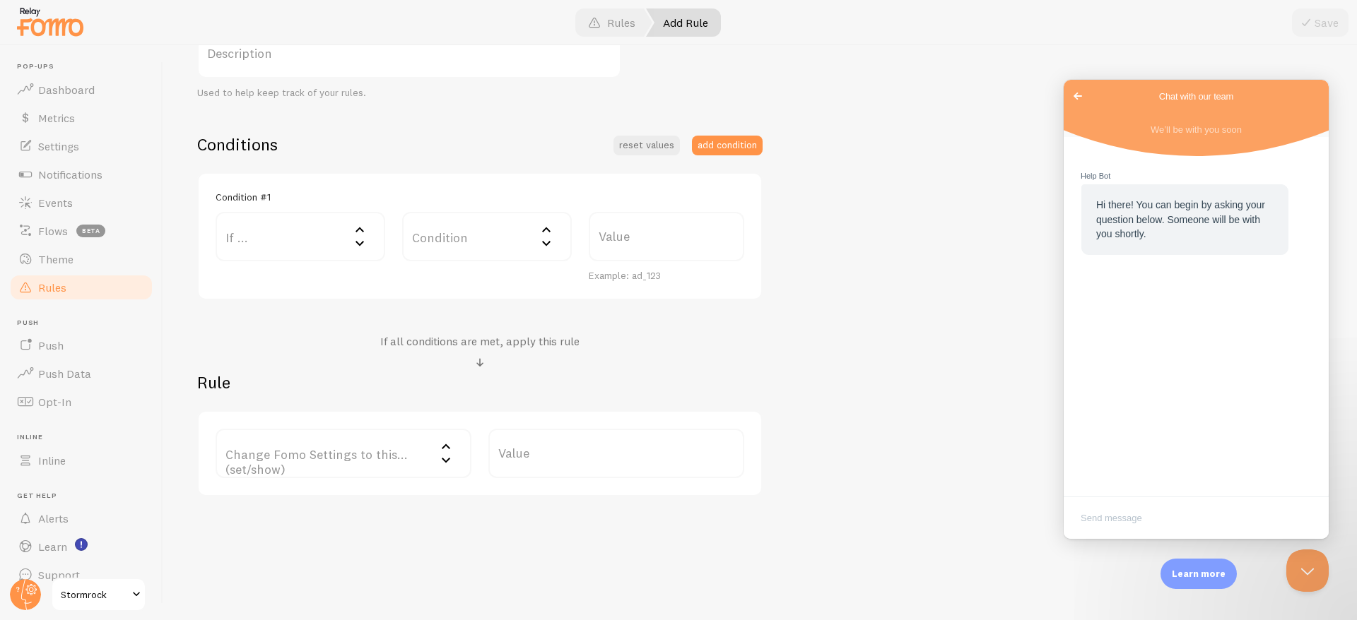
click at [1082, 95] on span "Go back" at bounding box center [1077, 96] width 17 height 17
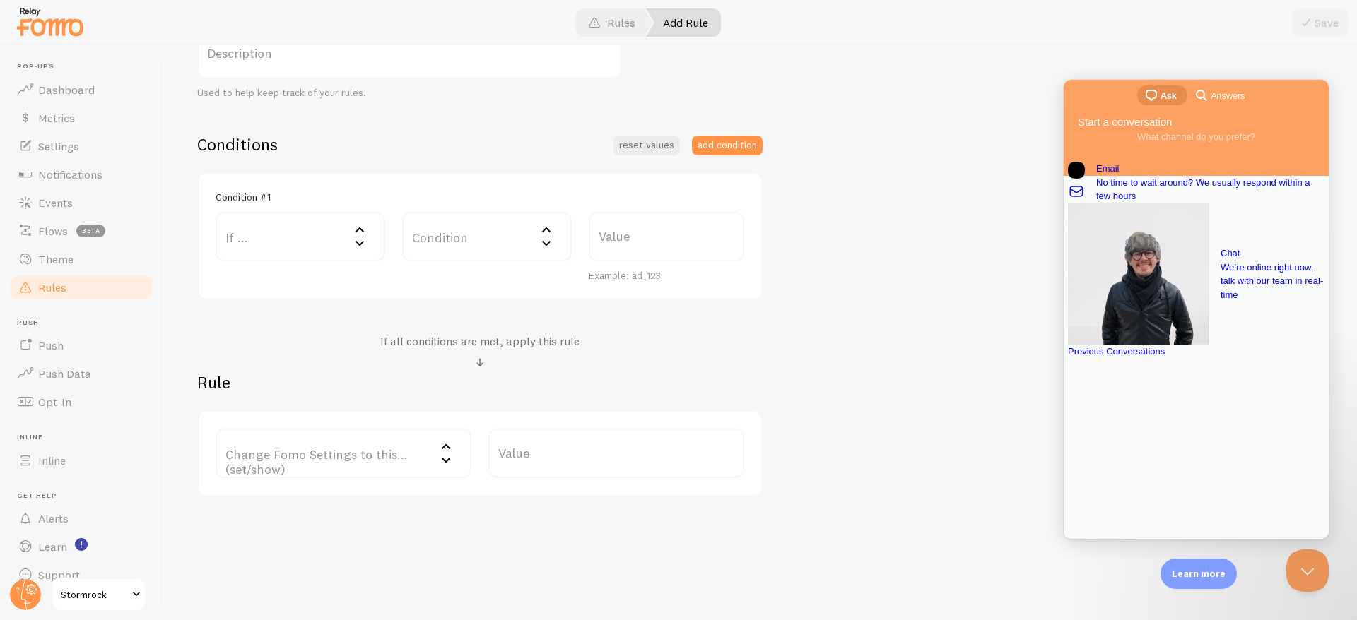
click at [1175, 359] on div "Previous Conversations" at bounding box center [1196, 352] width 256 height 14
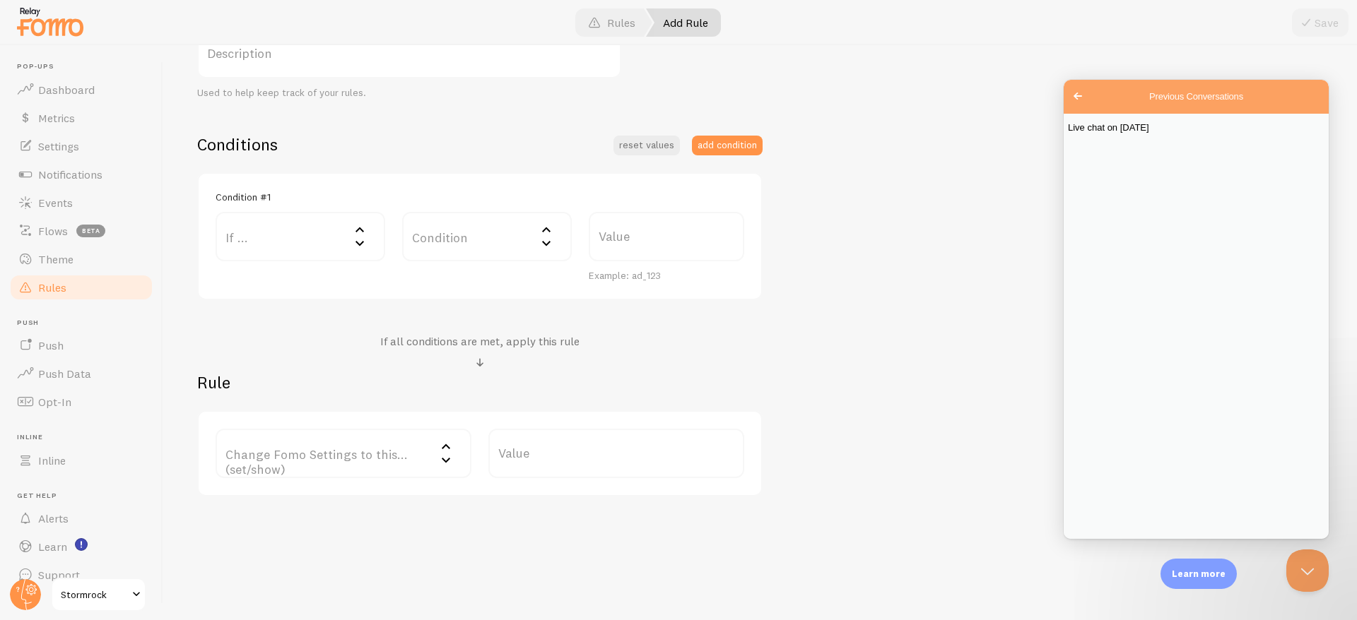
click at [1195, 135] on link "Live chat on [DATE]" at bounding box center [1196, 128] width 256 height 14
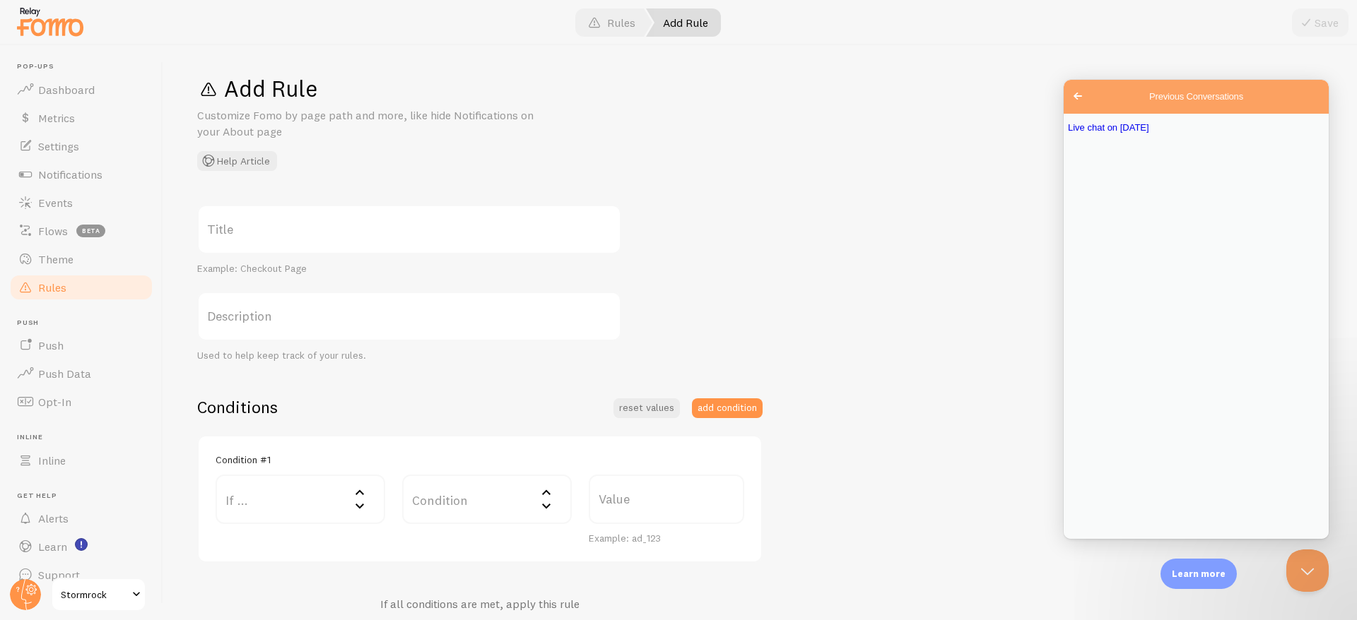
scroll to position [0, 0]
click at [54, 175] on span "Notifications" at bounding box center [70, 174] width 64 height 14
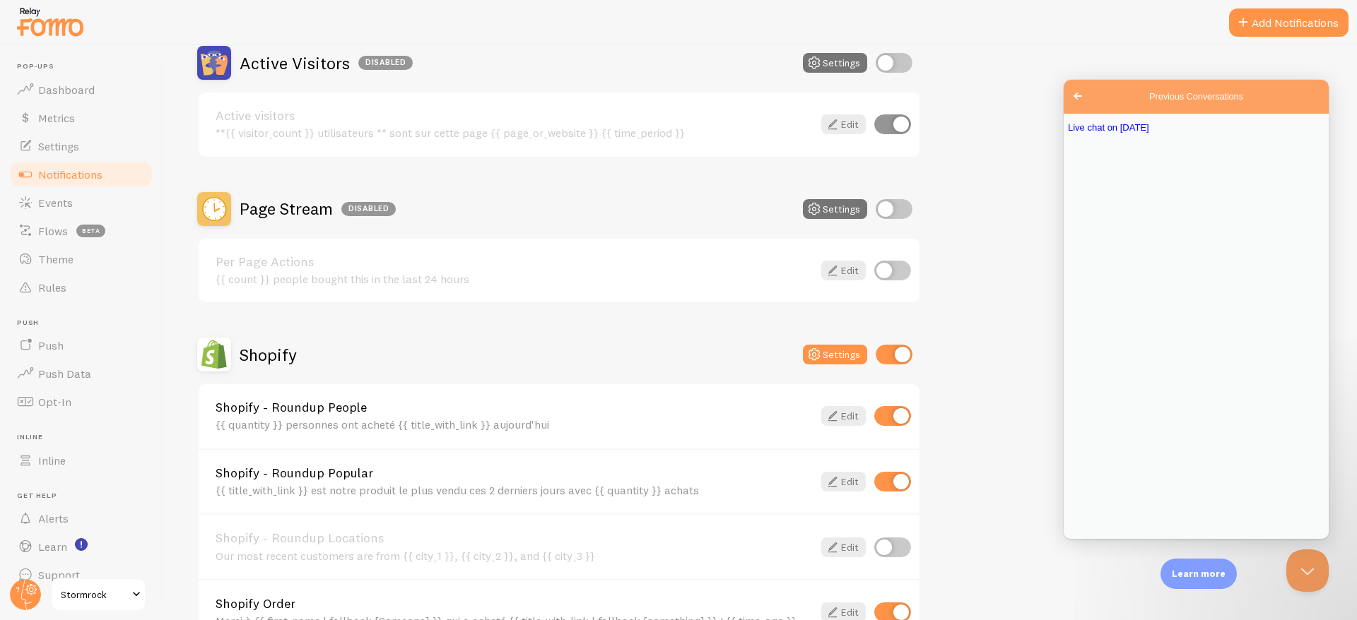
scroll to position [193, 0]
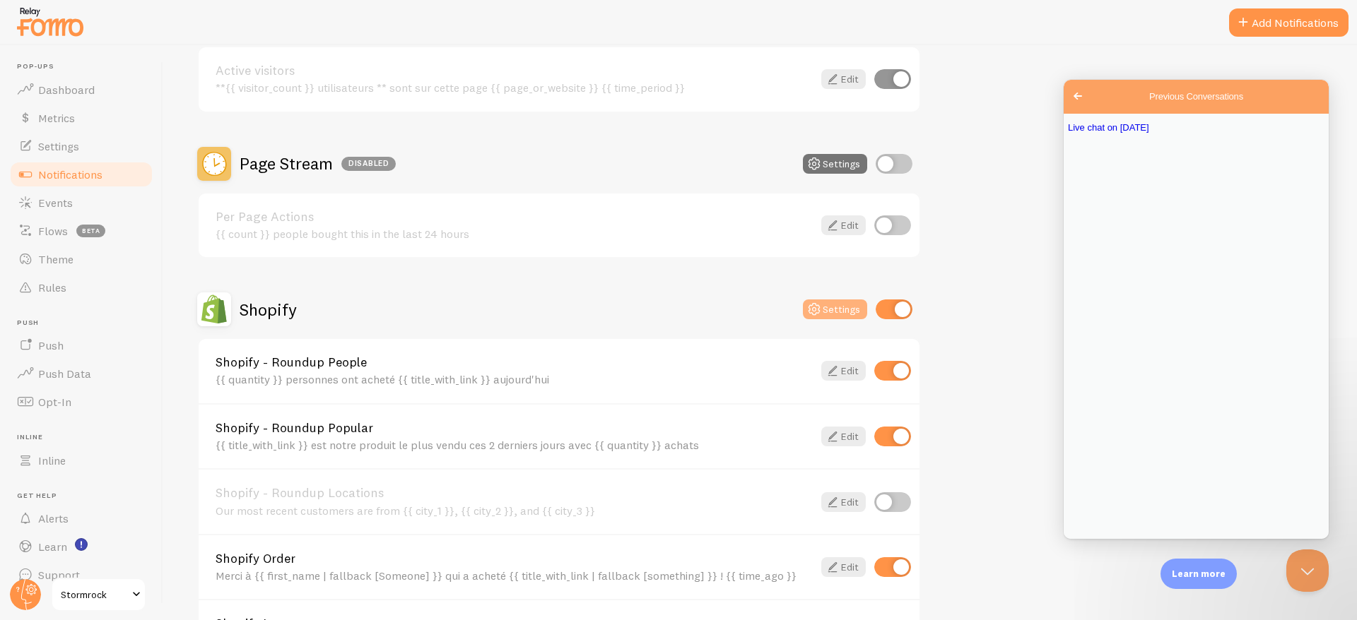
click at [833, 314] on button "Settings" at bounding box center [835, 310] width 64 height 20
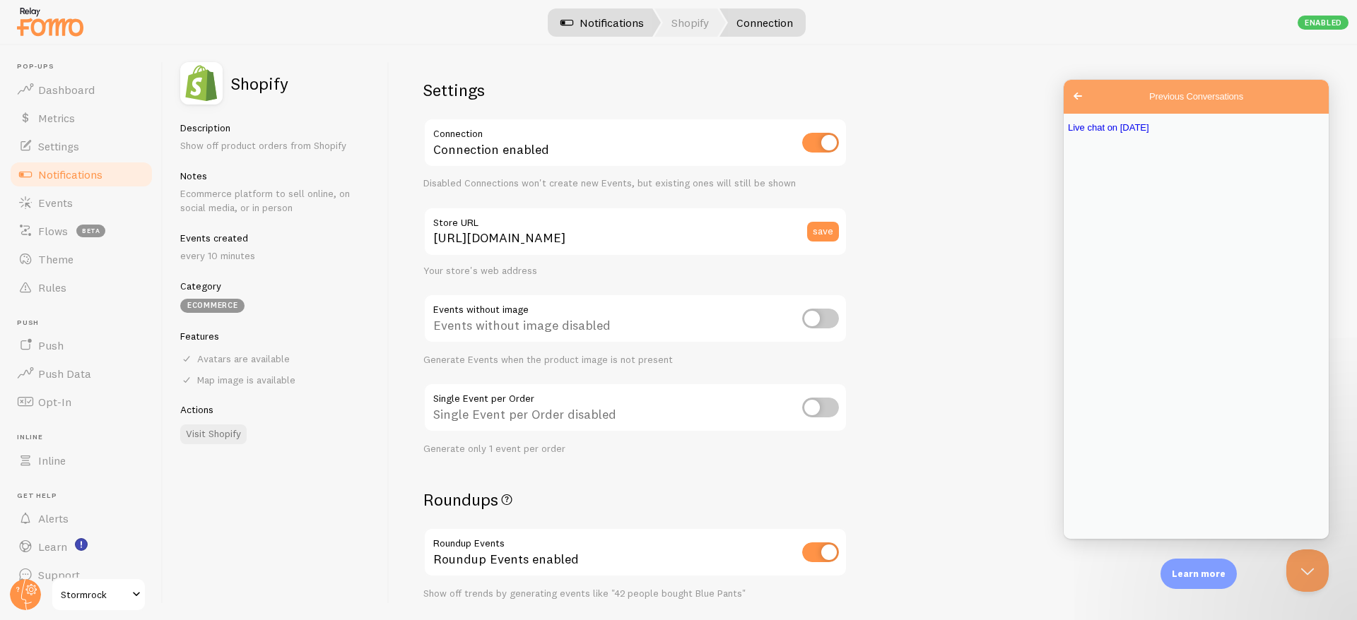
click at [632, 21] on link "Notifications" at bounding box center [601, 22] width 117 height 28
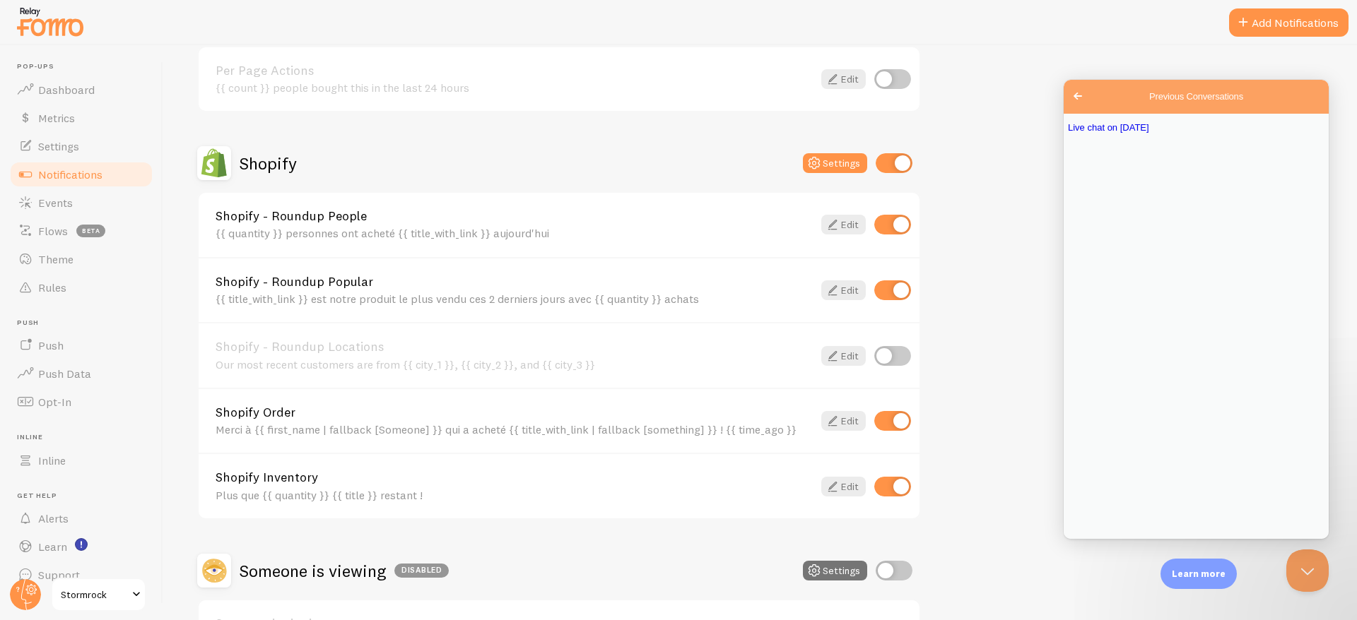
scroll to position [452, 0]
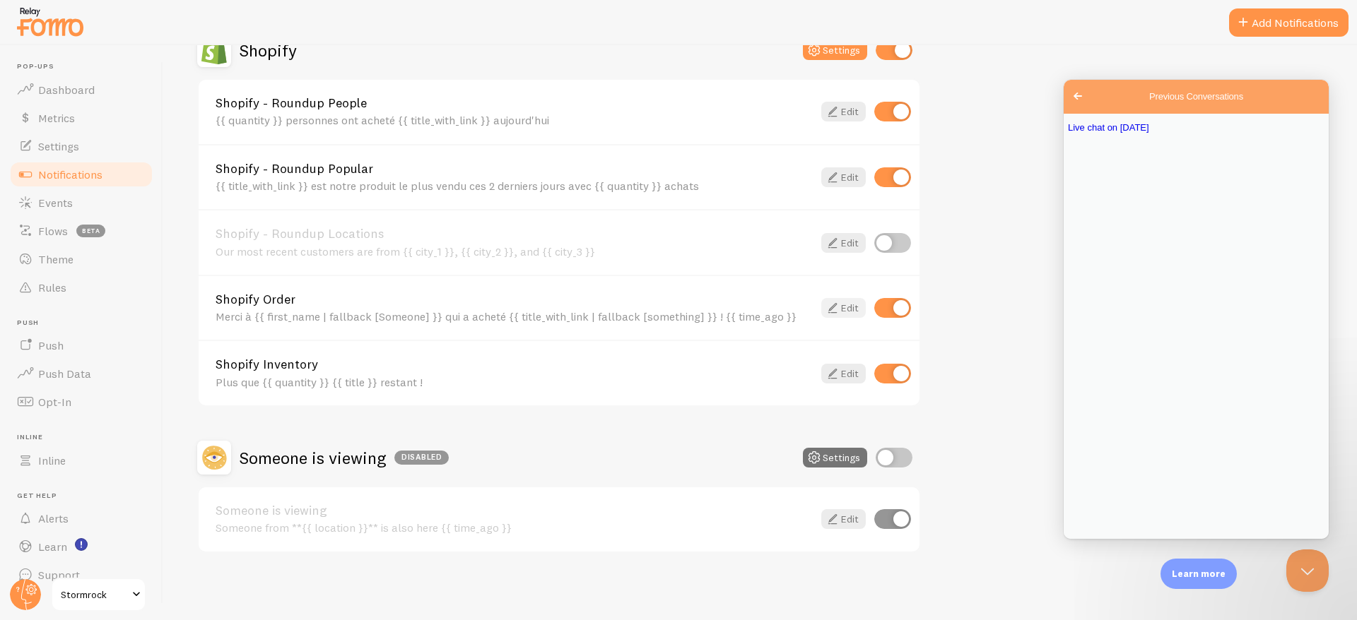
click at [846, 303] on link "Edit" at bounding box center [843, 308] width 45 height 20
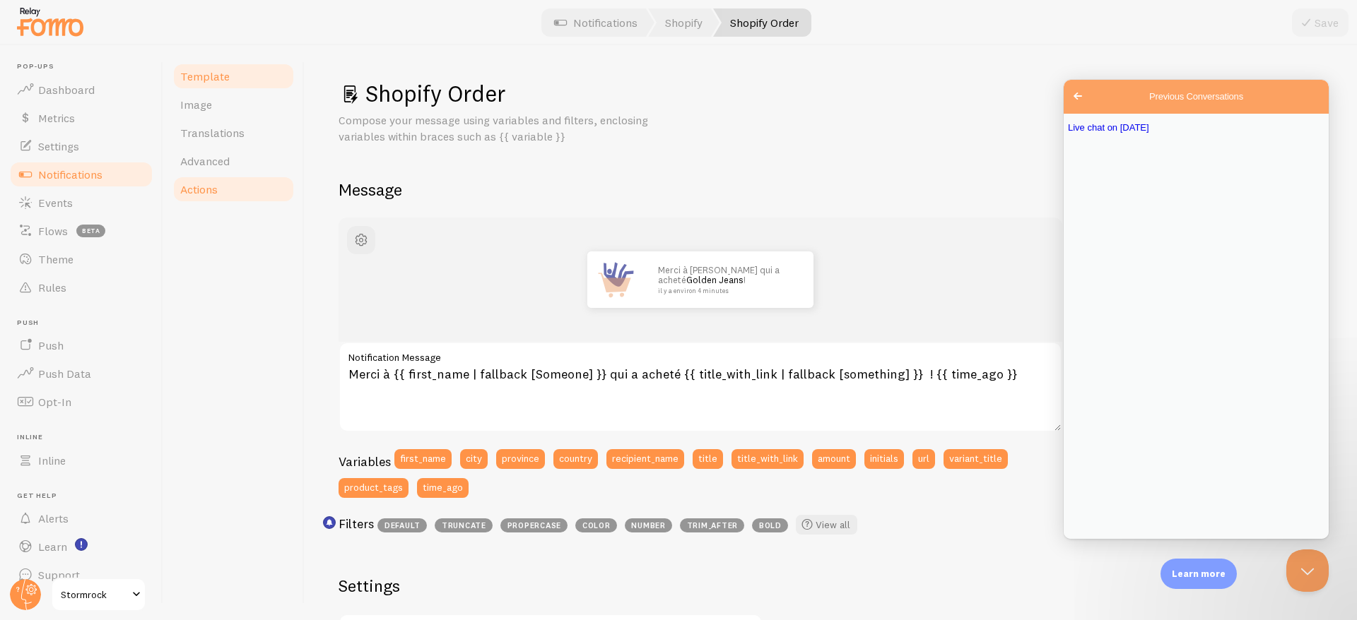
click at [218, 188] on link "Actions" at bounding box center [234, 189] width 124 height 28
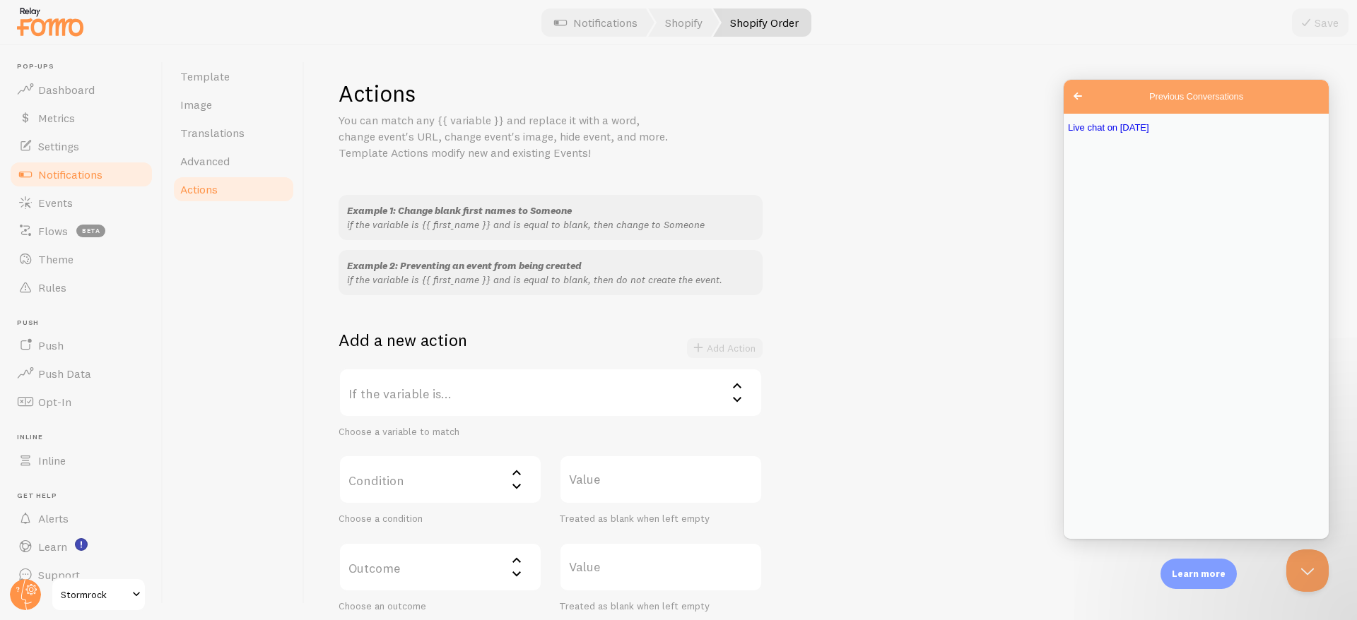
scroll to position [189, 0]
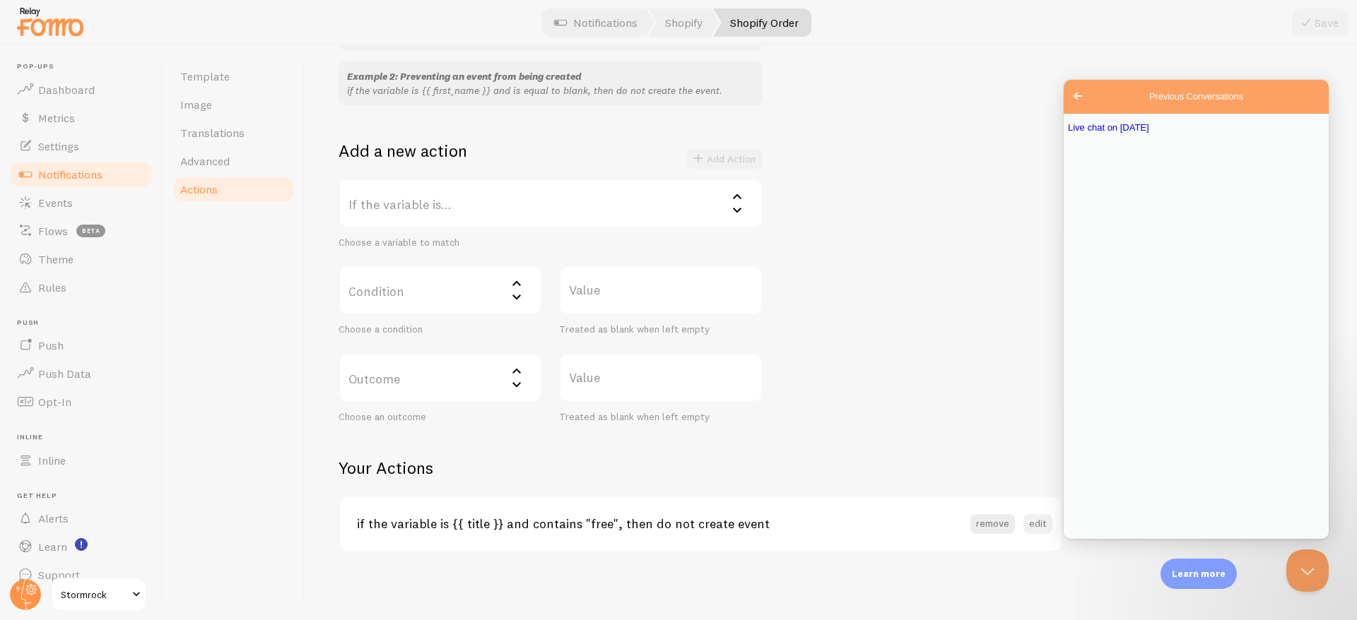
click at [1039, 525] on button "edit" at bounding box center [1037, 524] width 29 height 20
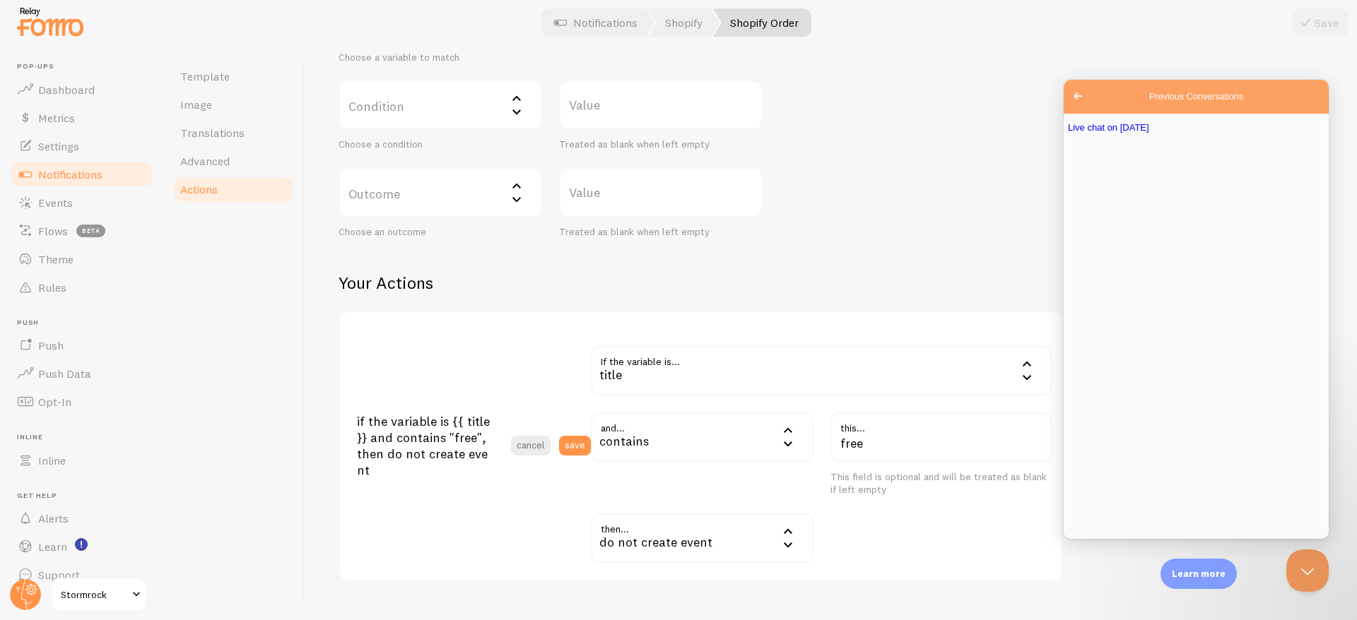
scroll to position [459, 0]
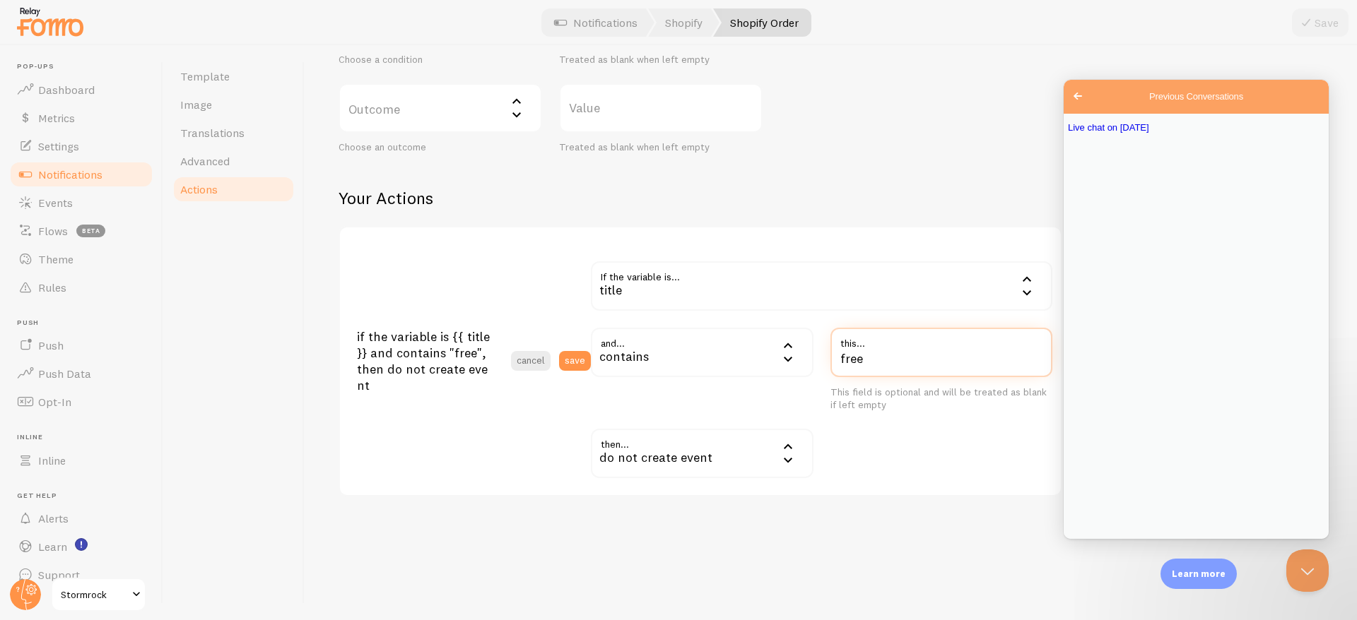
click at [865, 362] on input "free" at bounding box center [941, 352] width 223 height 49
click at [749, 344] on div "contains" at bounding box center [702, 352] width 223 height 49
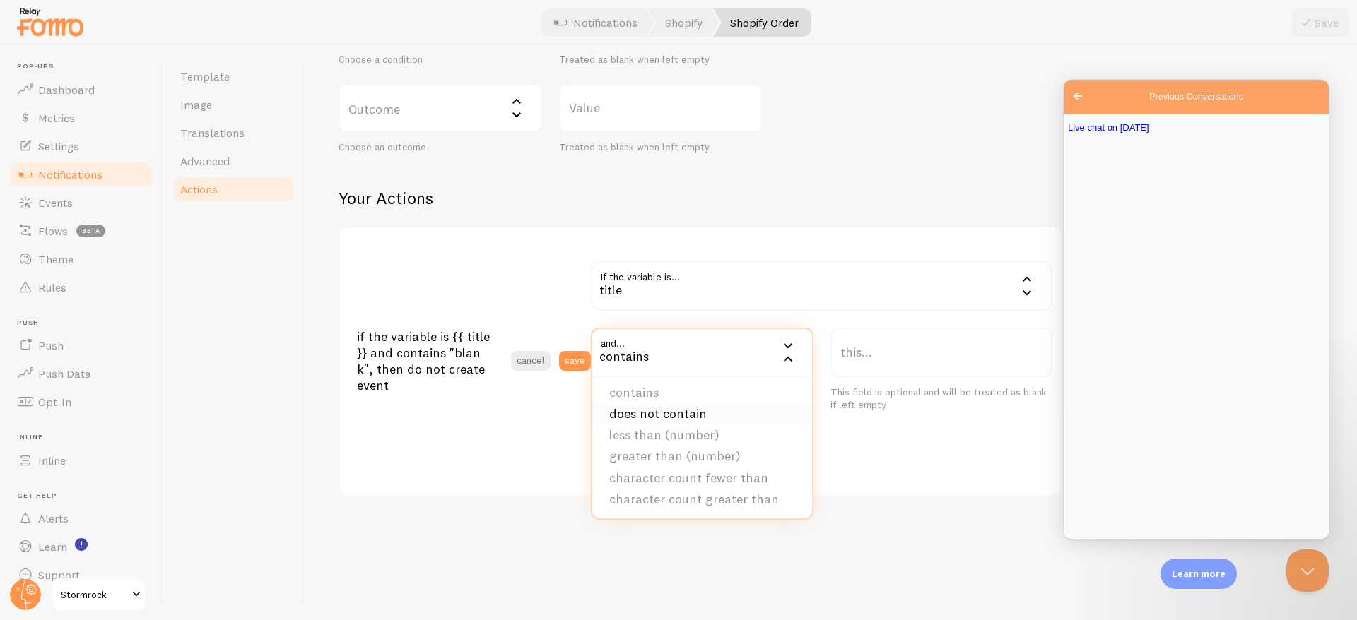
scroll to position [0, 0]
click at [654, 439] on li "contains" at bounding box center [702, 439] width 220 height 21
click at [910, 351] on label "this..." at bounding box center [941, 352] width 223 height 49
click at [910, 351] on input "this..." at bounding box center [941, 352] width 223 height 49
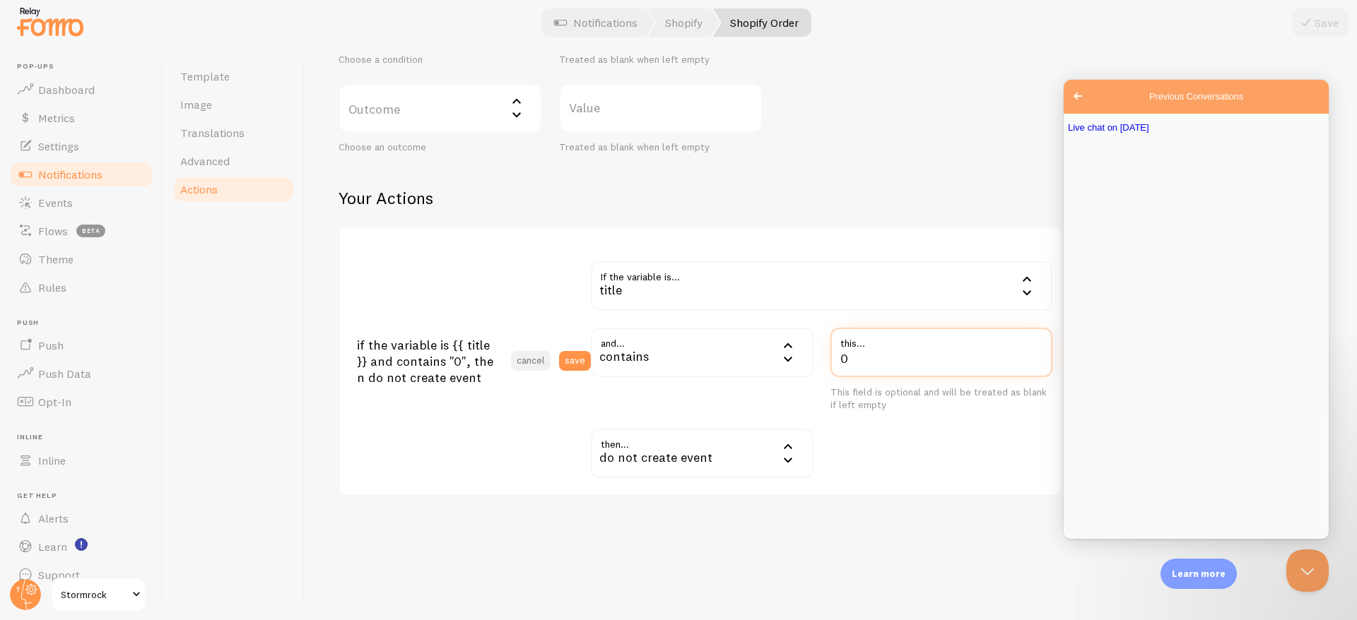
type input "0"
click at [523, 359] on button "cancel" at bounding box center [531, 361] width 40 height 20
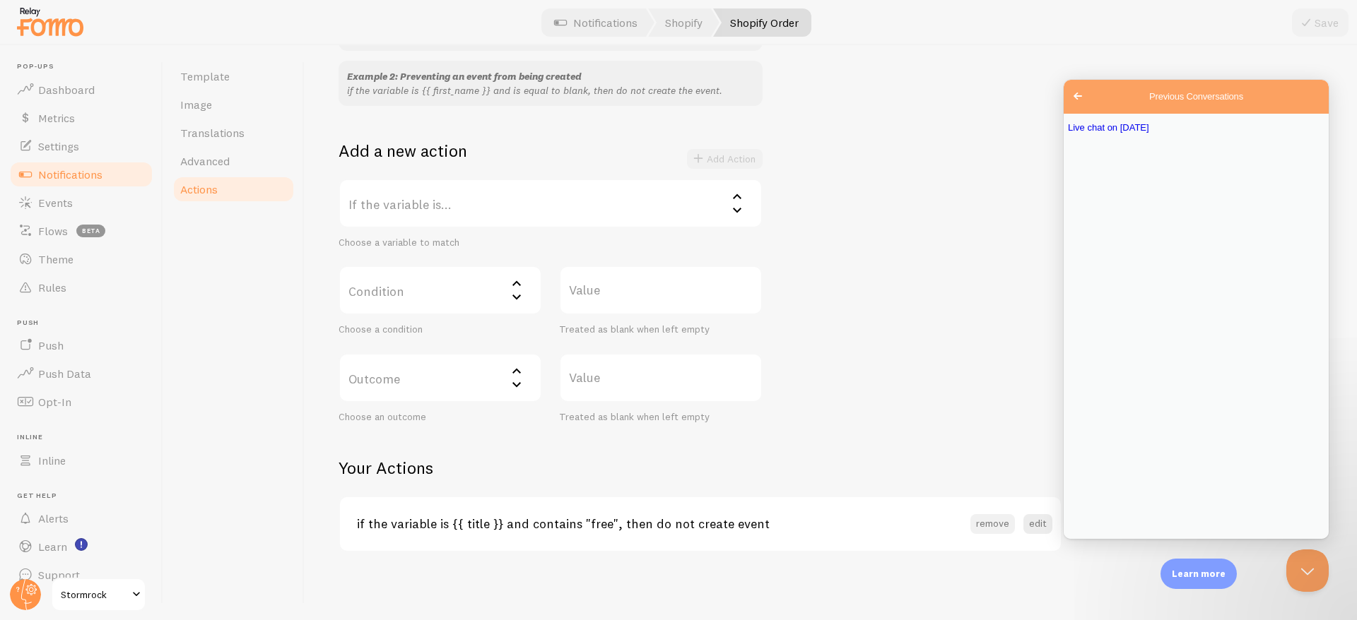
scroll to position [189, 0]
click at [1034, 526] on button "edit" at bounding box center [1037, 524] width 29 height 20
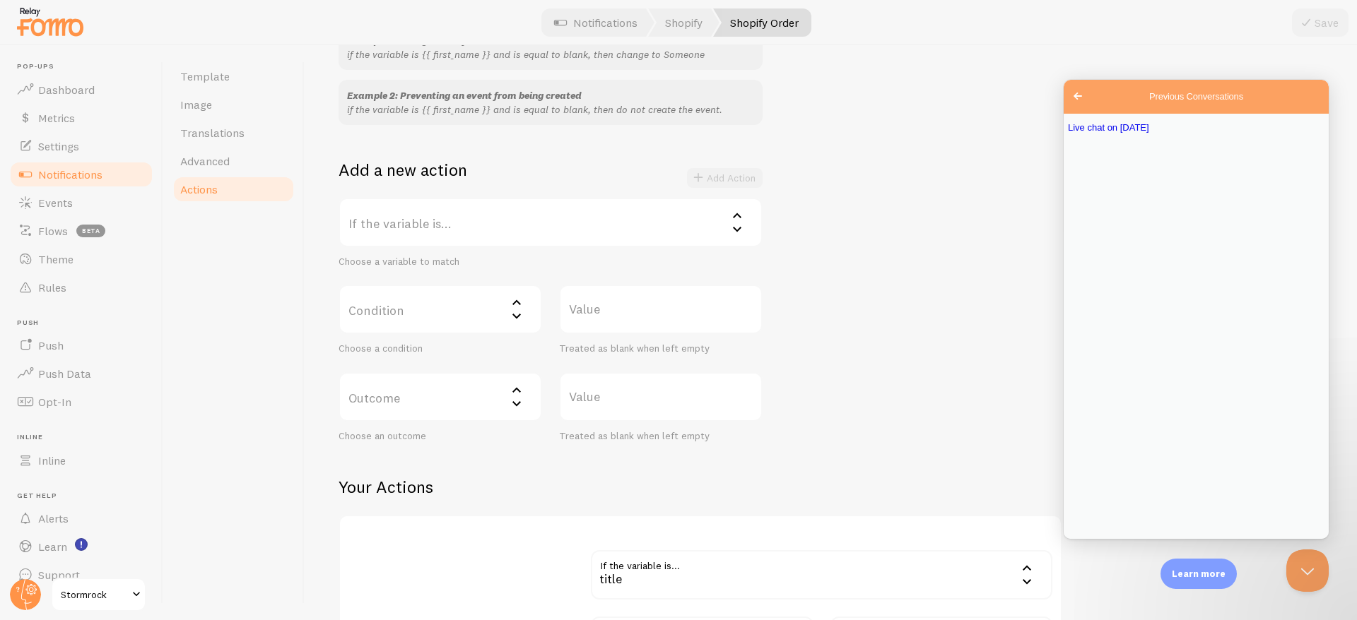
scroll to position [168, 0]
click at [492, 216] on label "If the variable is..." at bounding box center [550, 224] width 424 height 49
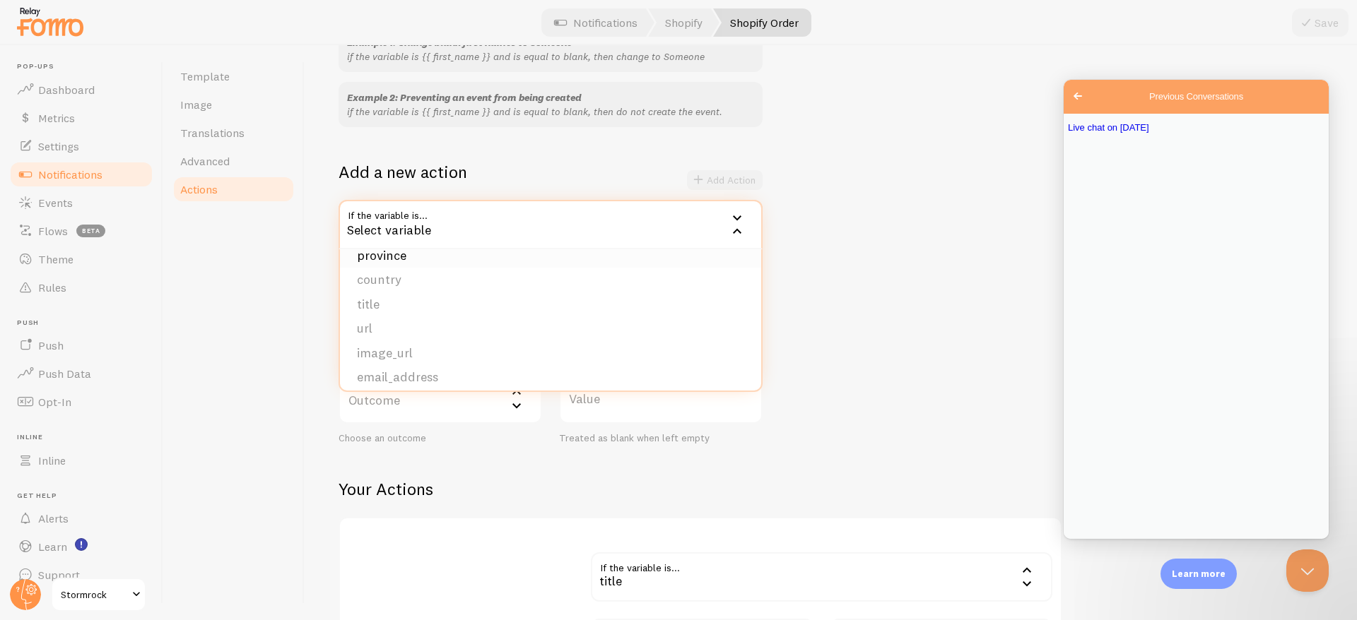
scroll to position [105, 0]
click at [384, 265] on li "title" at bounding box center [550, 263] width 421 height 25
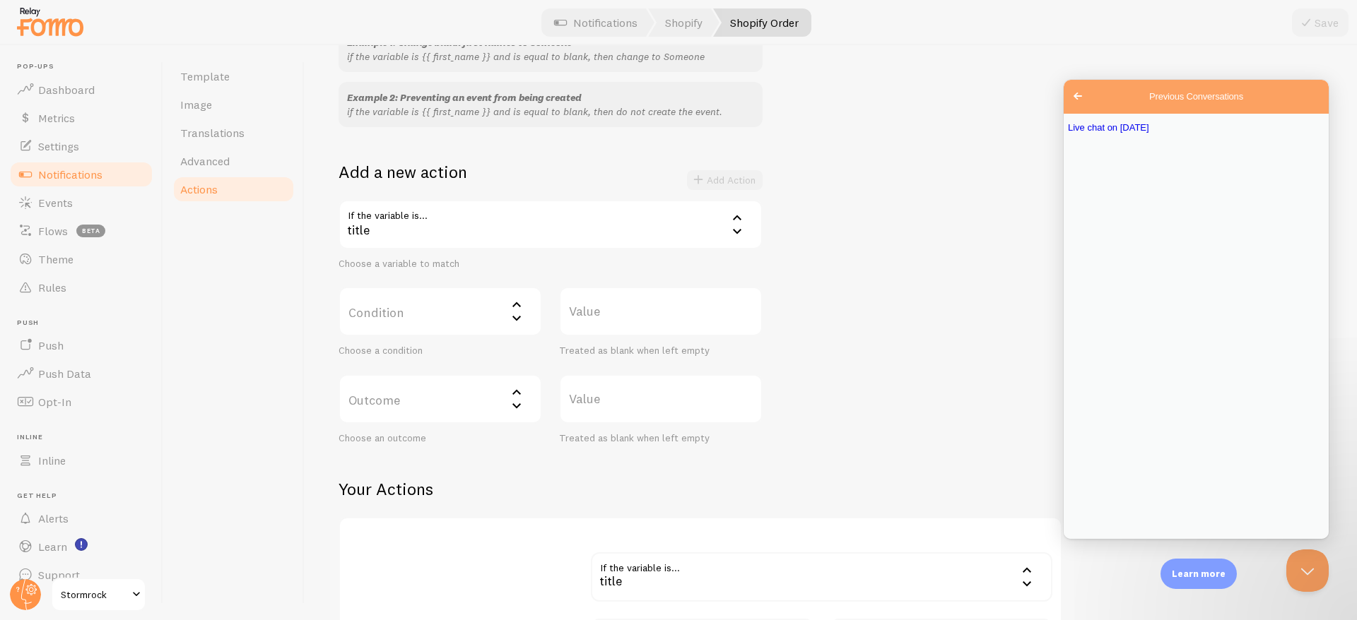
click at [419, 318] on label "Condition" at bounding box center [439, 311] width 203 height 49
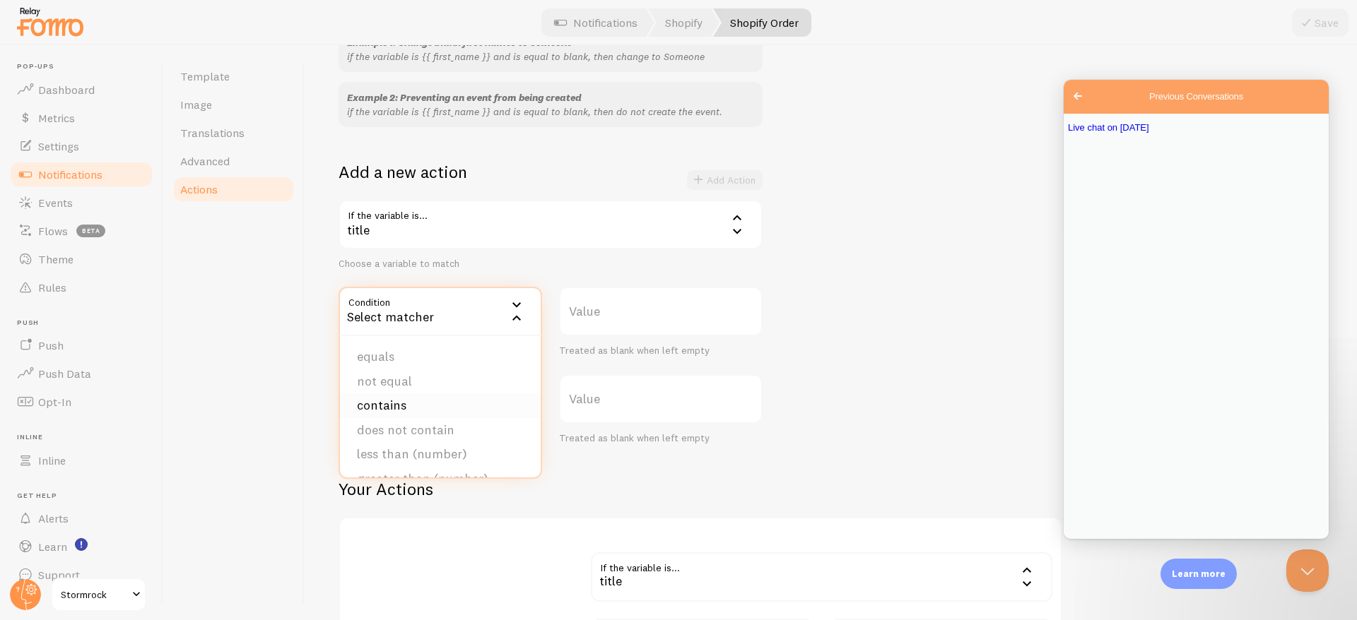
click at [418, 401] on li "contains" at bounding box center [440, 406] width 201 height 25
click at [598, 311] on label "Value" at bounding box center [660, 311] width 203 height 49
click at [598, 311] on input "Value" at bounding box center [660, 311] width 203 height 49
click at [509, 410] on icon at bounding box center [516, 405] width 17 height 17
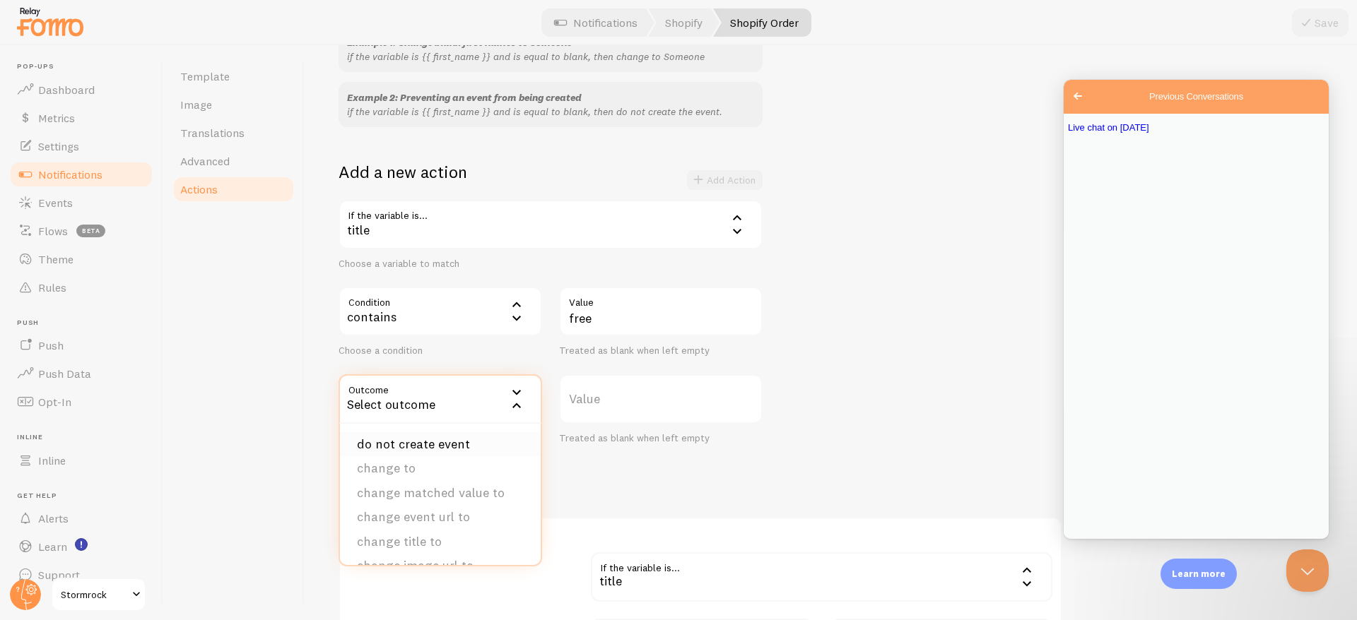
click at [437, 450] on li "do not create event" at bounding box center [440, 444] width 201 height 25
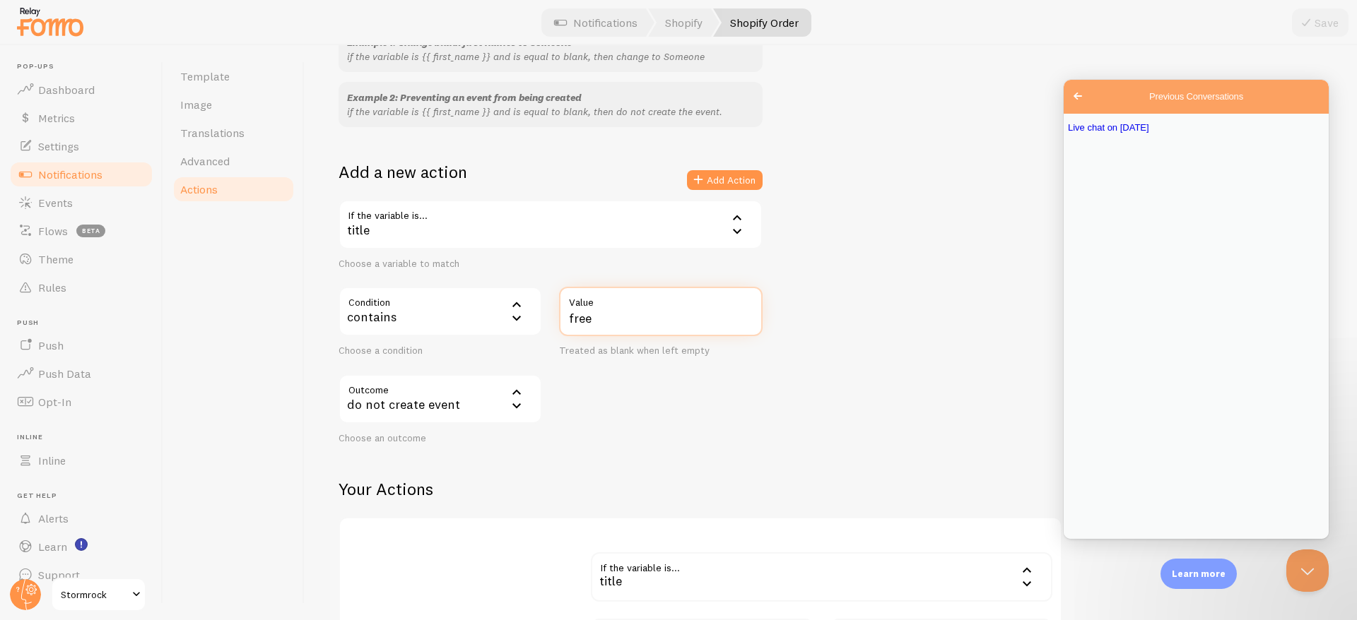
click at [618, 317] on input "free" at bounding box center [660, 311] width 203 height 49
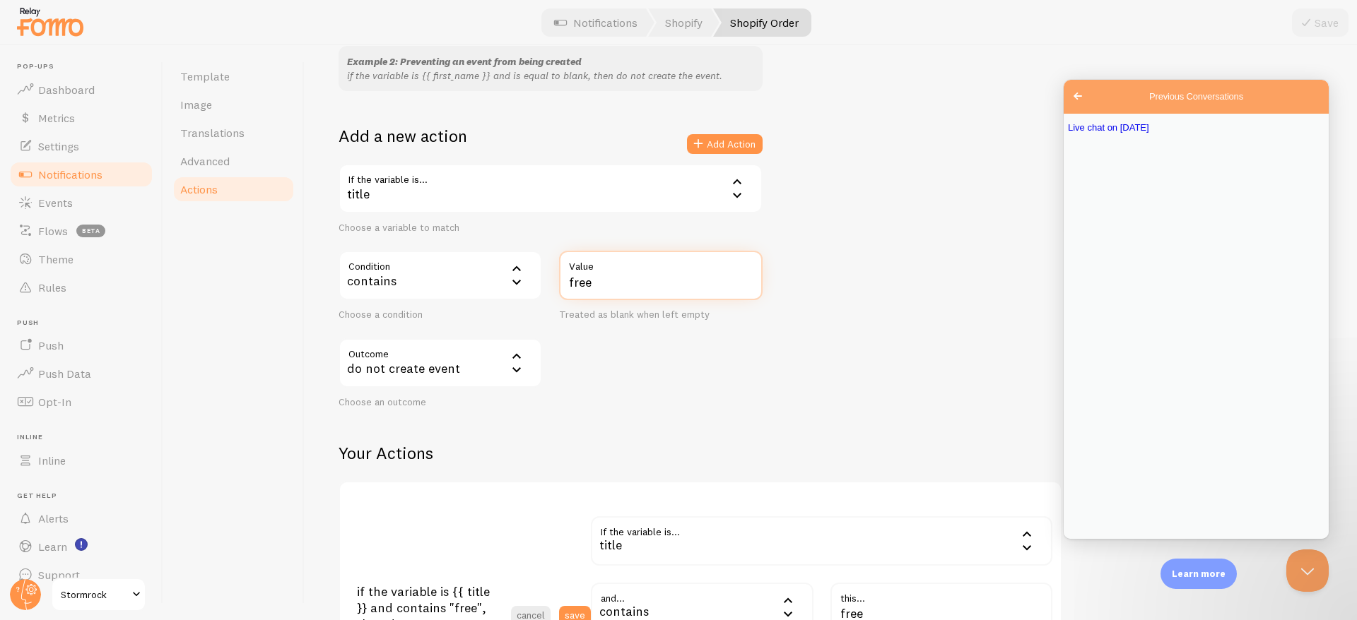
scroll to position [205, 0]
click at [496, 278] on div "contains" at bounding box center [439, 274] width 203 height 49
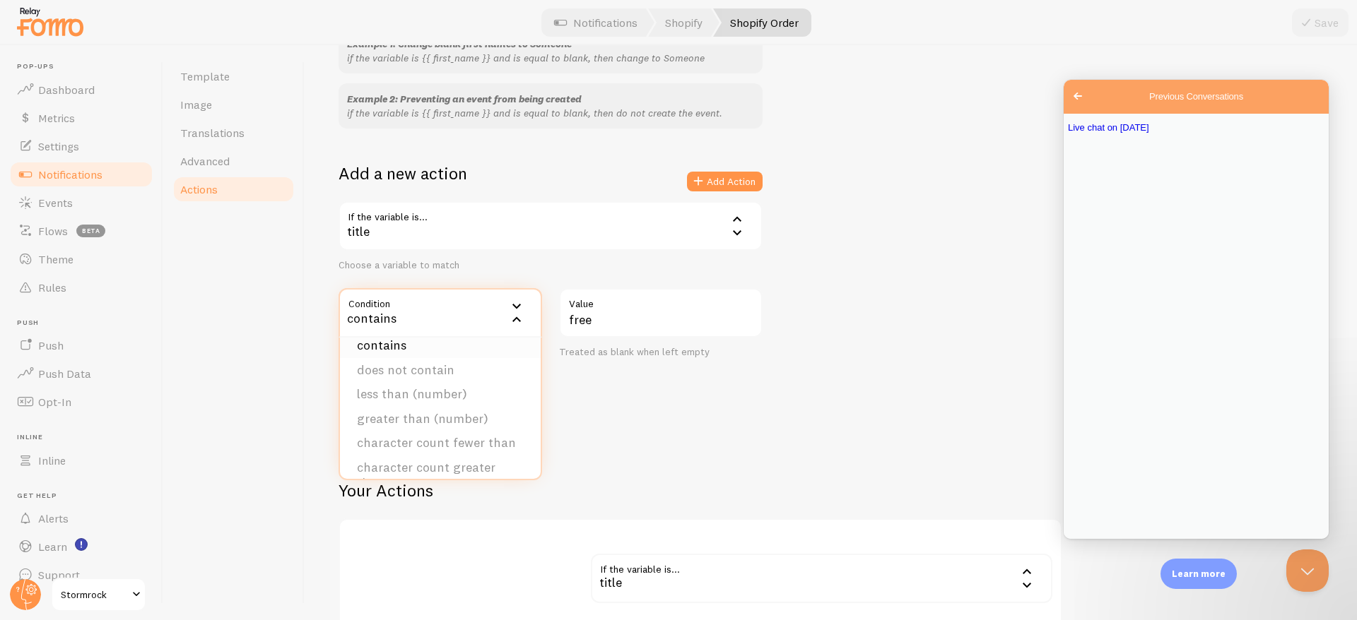
scroll to position [71, 0]
click at [485, 230] on div "title" at bounding box center [550, 225] width 424 height 49
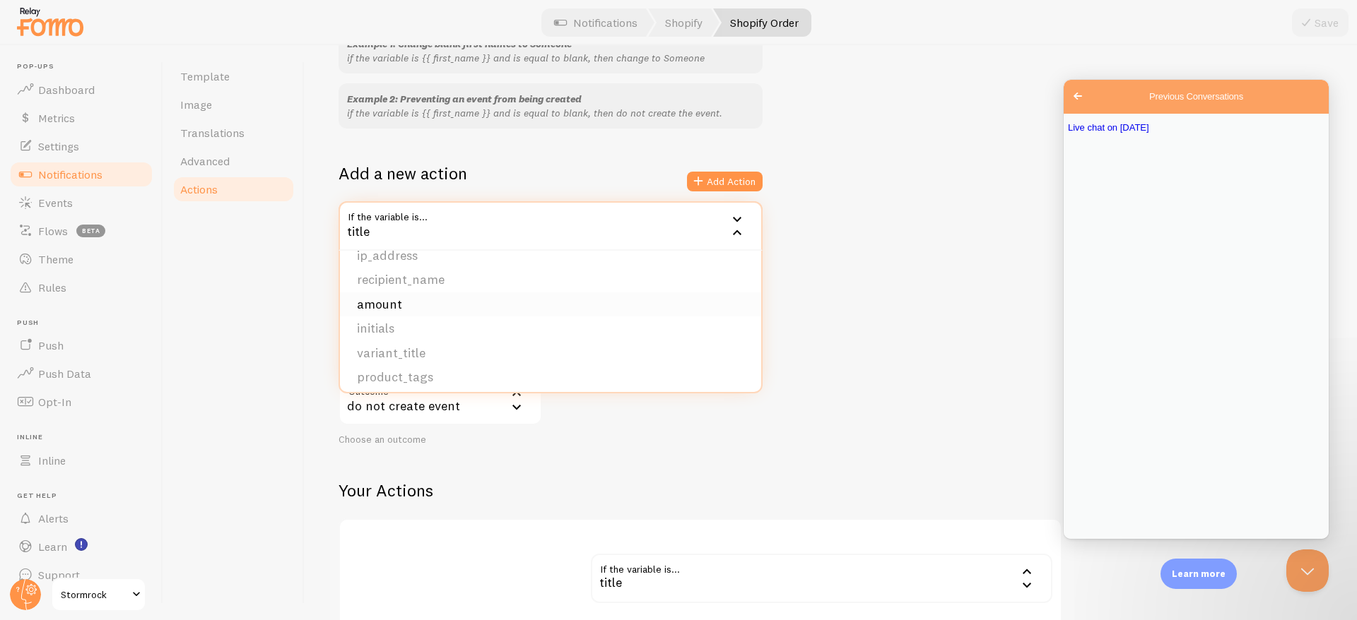
scroll to position [217, 0]
click at [407, 371] on li "product_tags" at bounding box center [550, 371] width 421 height 25
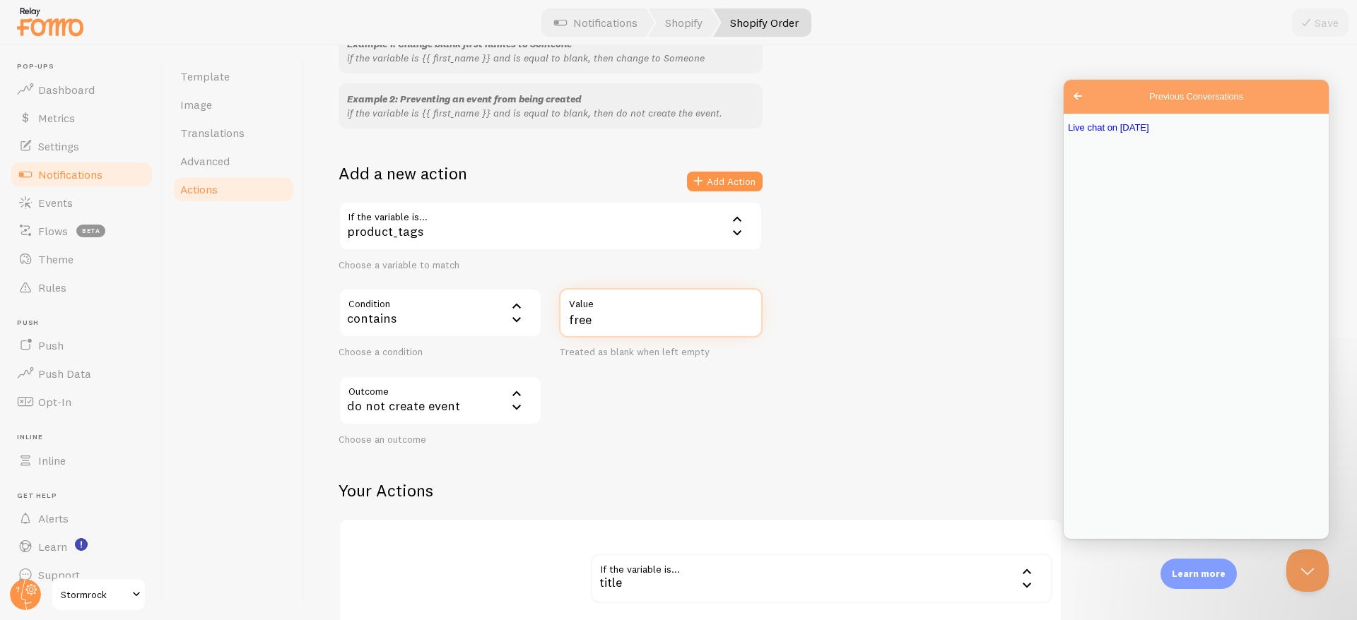
click at [593, 319] on input "free" at bounding box center [660, 312] width 203 height 49
click at [585, 323] on input "ignore" at bounding box center [660, 312] width 203 height 49
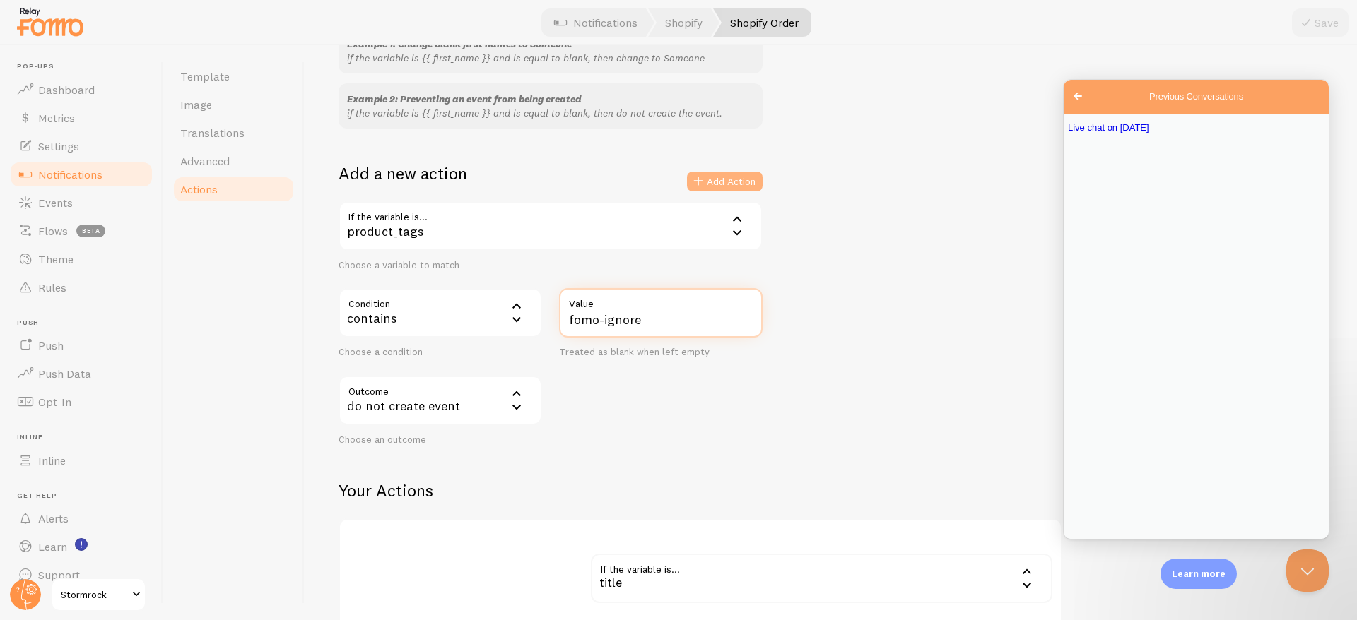
type input "fomo-ignore"
click at [715, 183] on button "Add Action" at bounding box center [725, 182] width 76 height 20
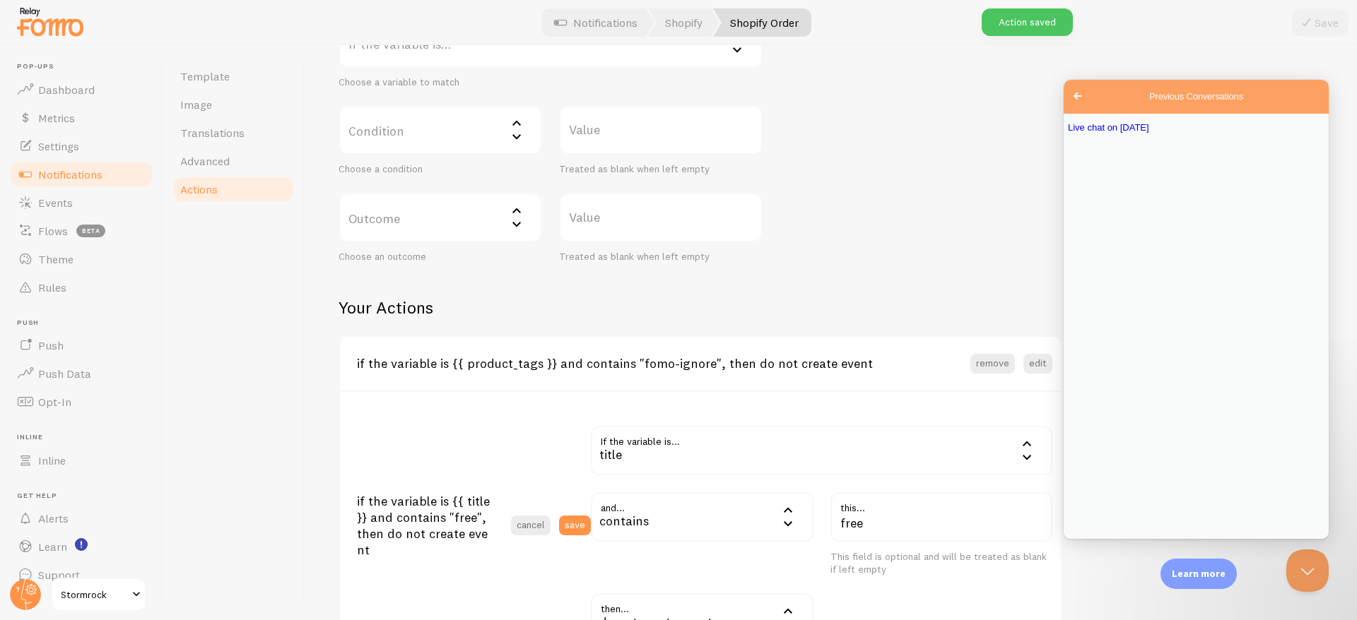
scroll to position [353, 0]
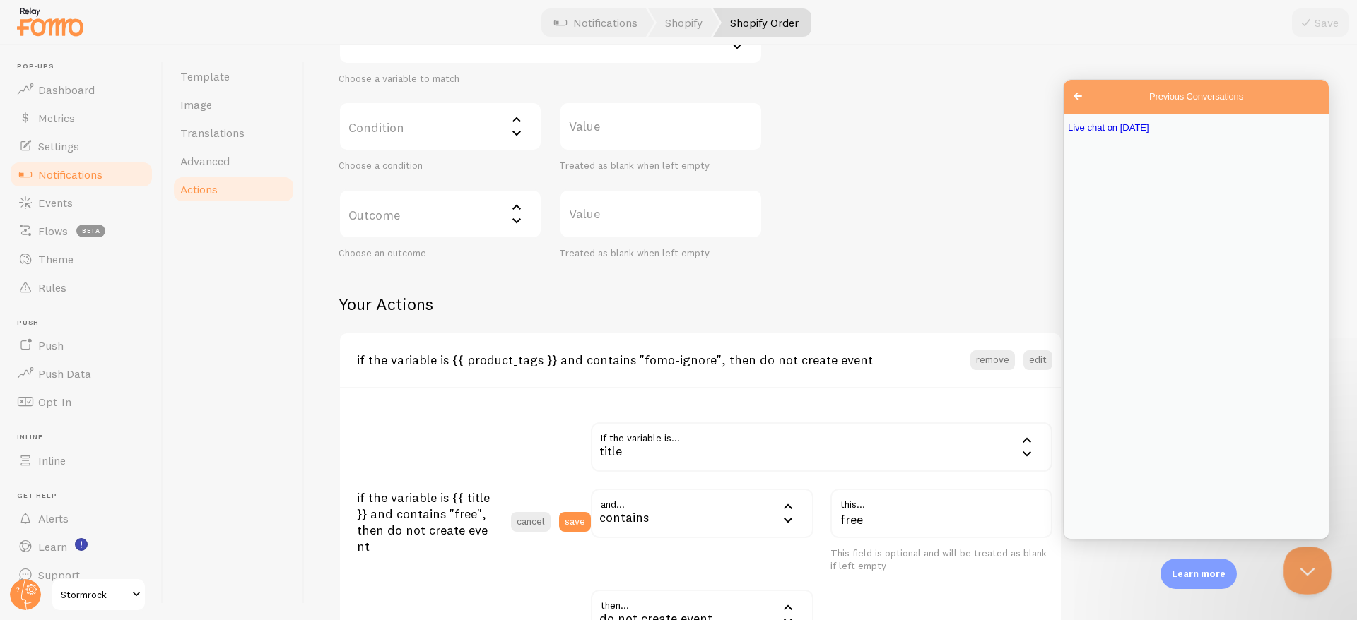
drag, startPoint x: 1309, startPoint y: 574, endPoint x: 1216, endPoint y: 432, distance: 169.3
click at [1283, 547] on html at bounding box center [1304, 568] width 42 height 42
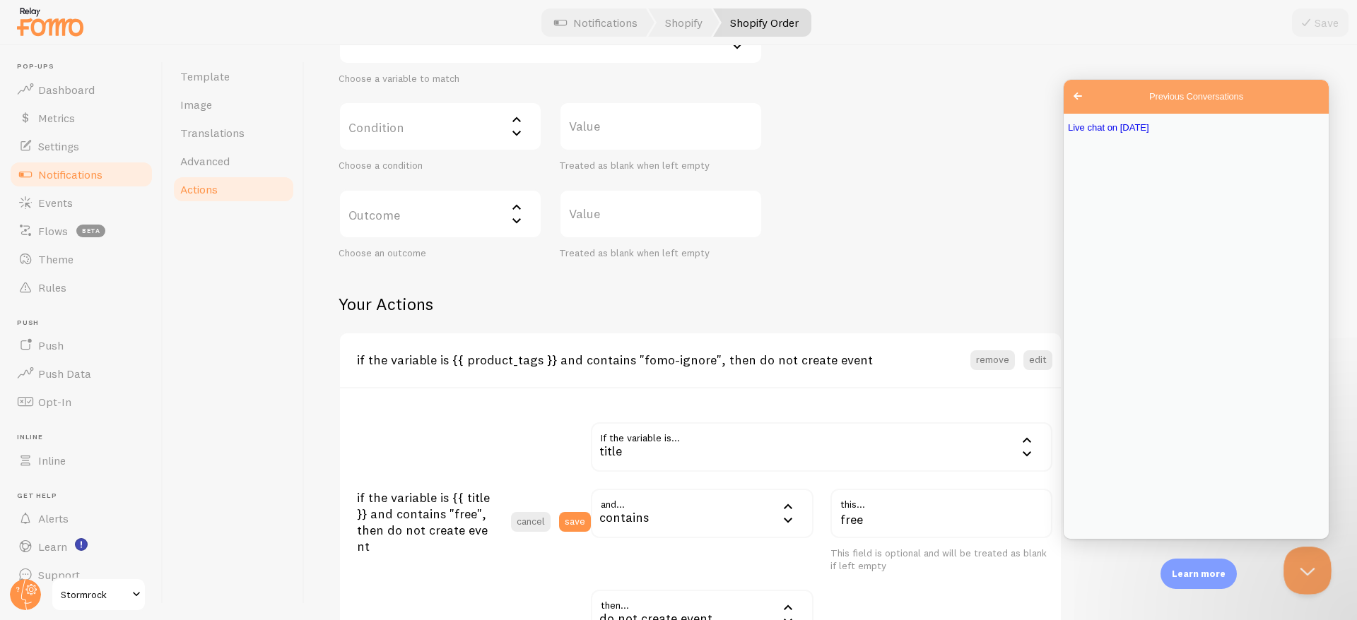
click at [1300, 565] on button "Close Beacon popover" at bounding box center [1304, 568] width 42 height 42
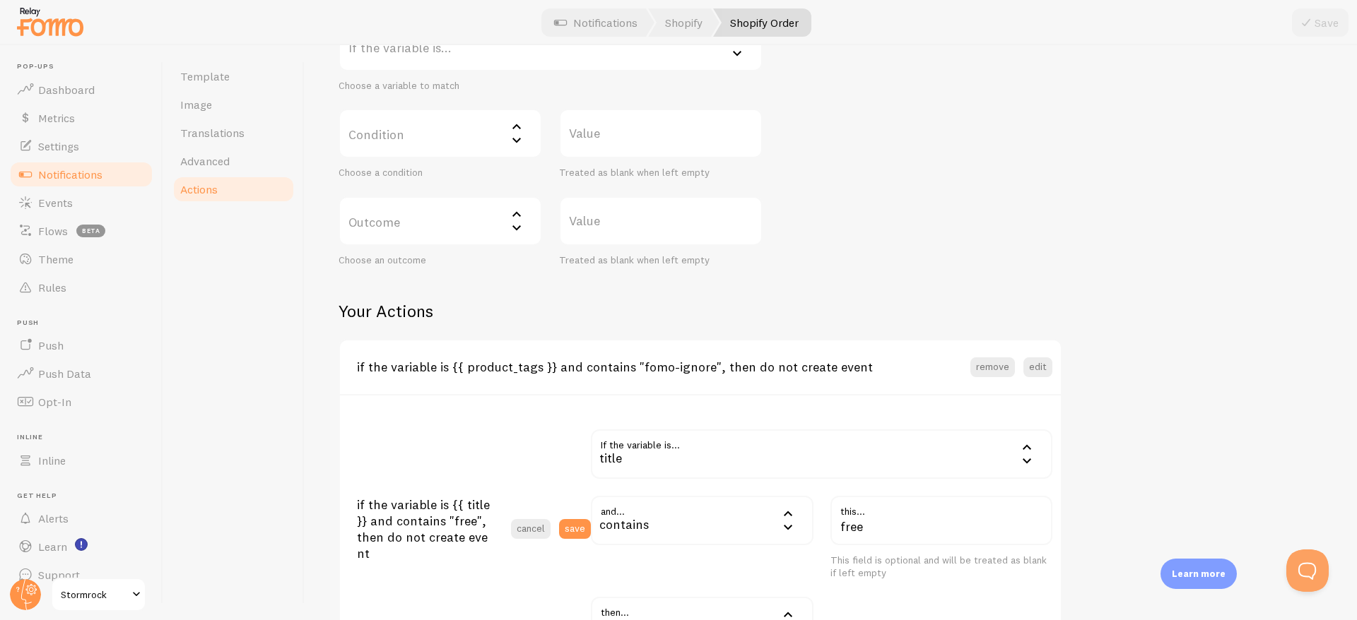
scroll to position [0, 0]
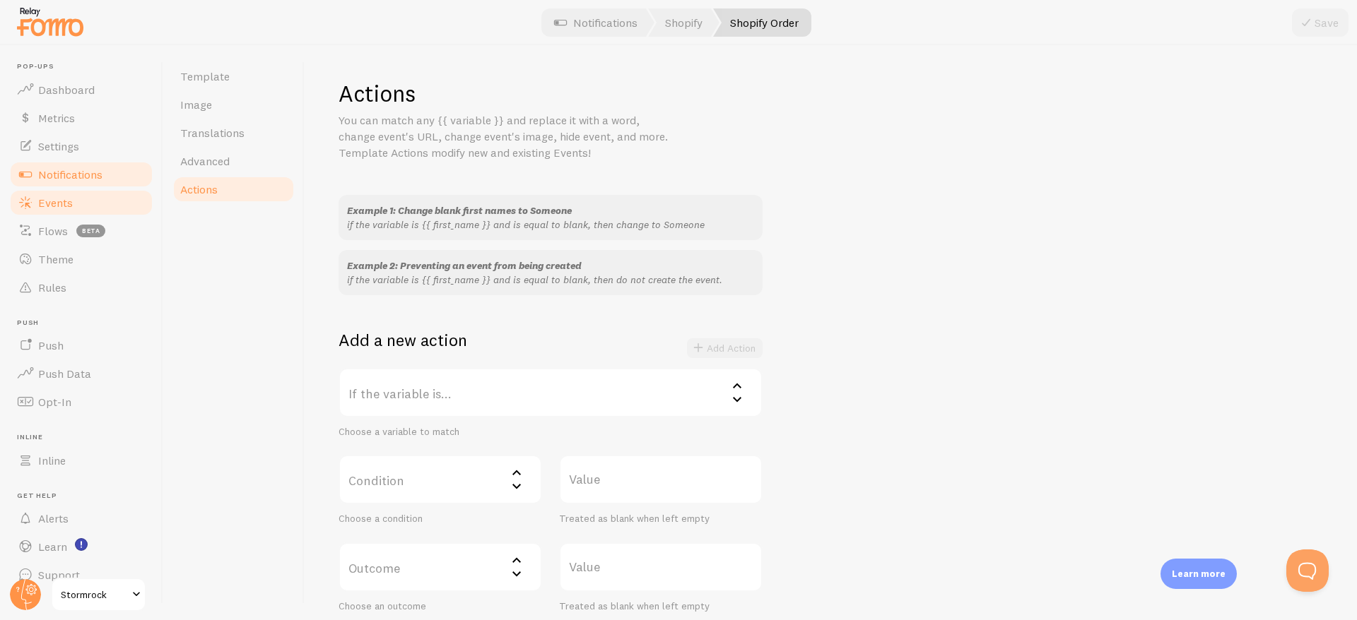
click at [50, 203] on span "Events" at bounding box center [55, 203] width 35 height 14
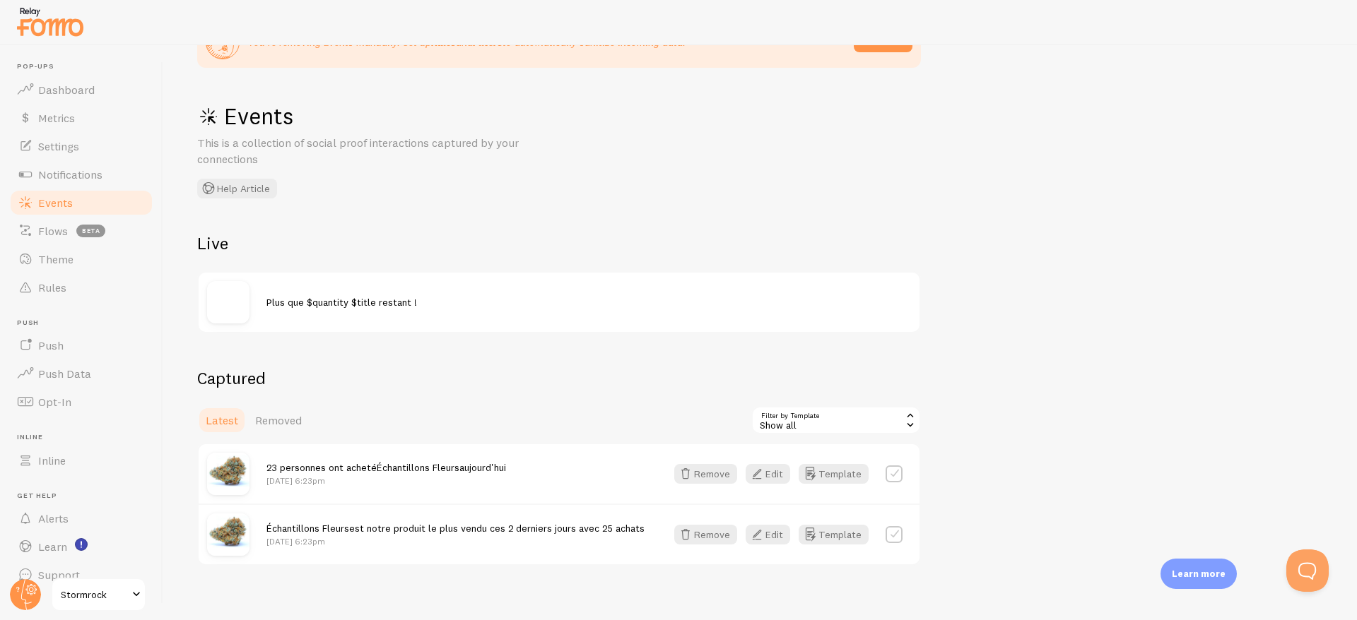
scroll to position [75, 0]
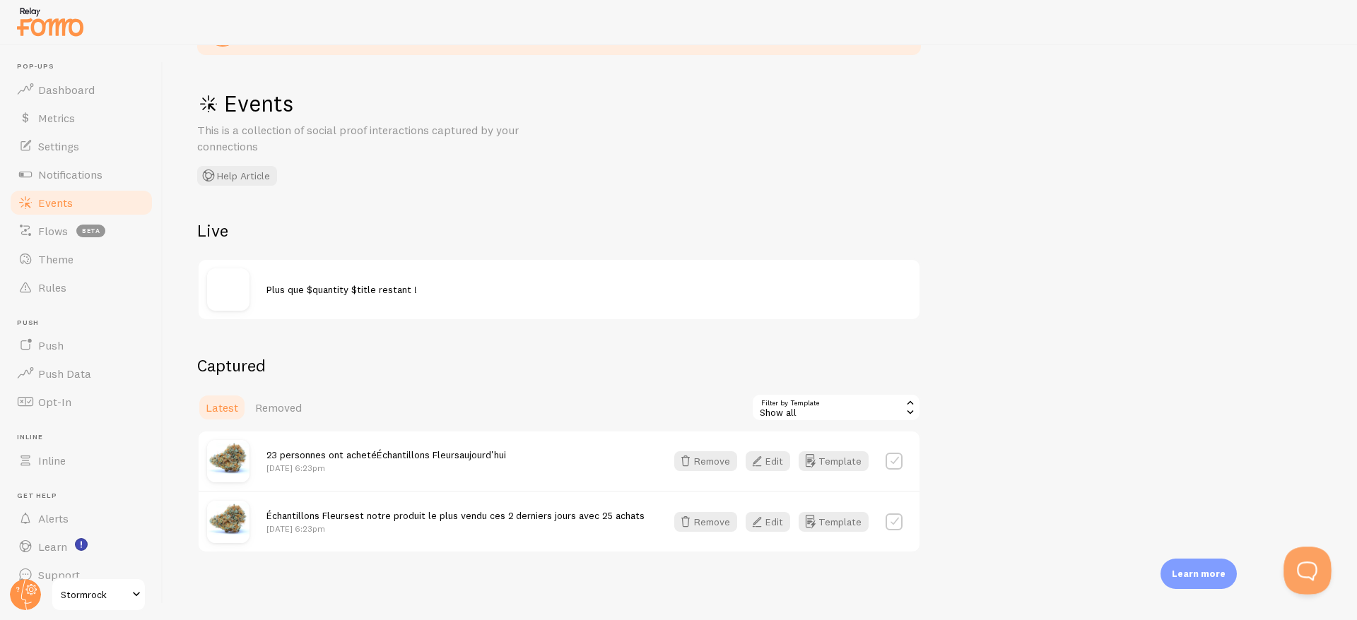
click at [1309, 566] on button "Open Beacon popover" at bounding box center [1304, 568] width 42 height 42
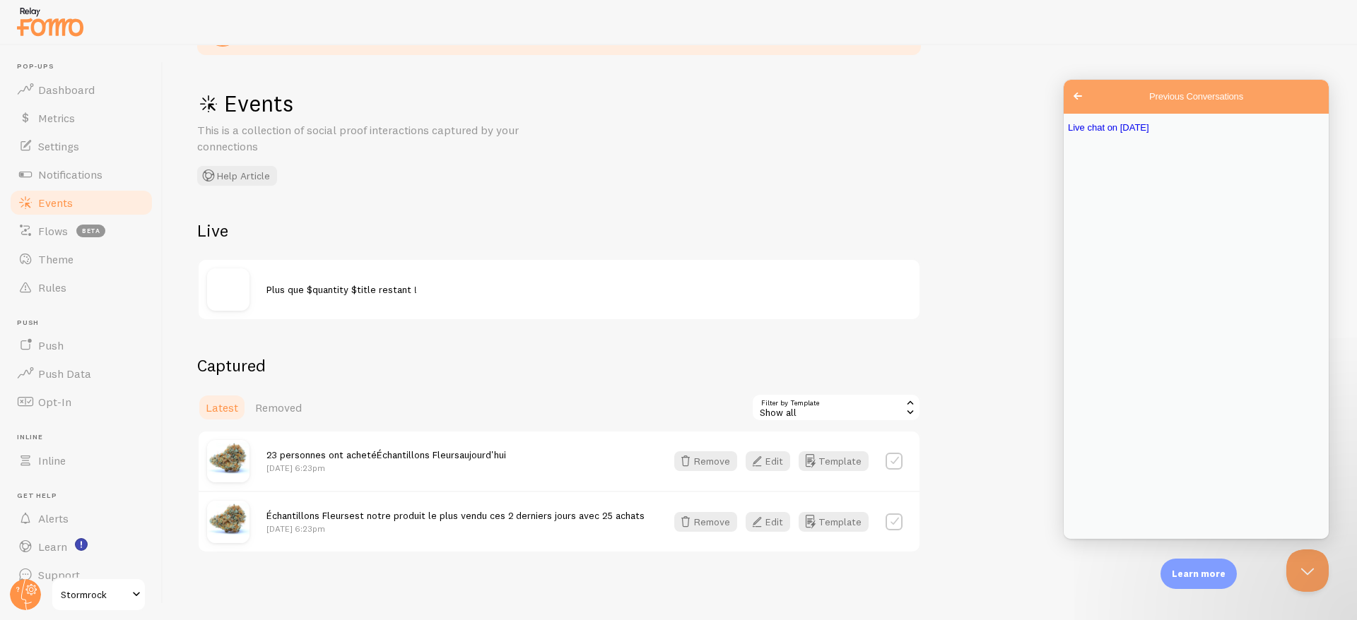
scroll to position [1266, 0]
click at [1147, 553] on div "You're removing Events manually. Set up Rules and Filters to automatically sani…" at bounding box center [759, 332] width 1193 height 575
click at [1089, 539] on button "Close" at bounding box center [1075, 548] width 25 height 18
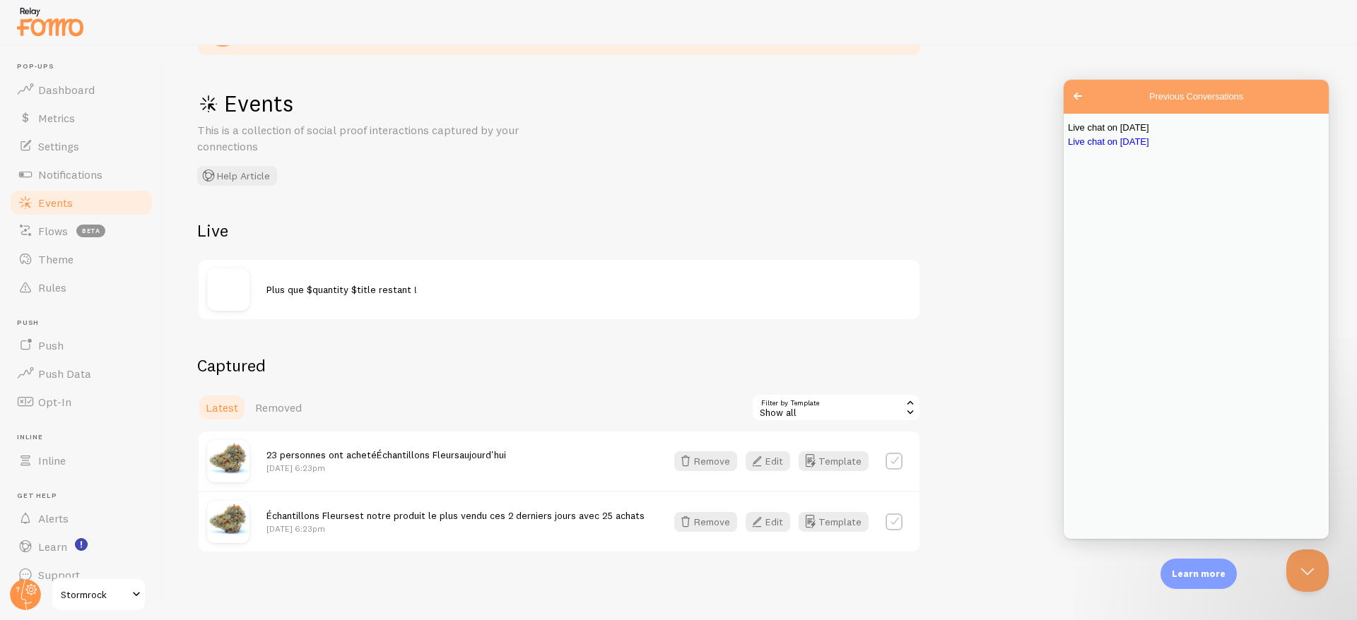
click at [1108, 135] on link "Live chat on [DATE]" at bounding box center [1196, 128] width 256 height 14
click at [1089, 539] on button "Close" at bounding box center [1075, 548] width 25 height 18
click at [1075, 94] on span "Go back" at bounding box center [1077, 96] width 17 height 17
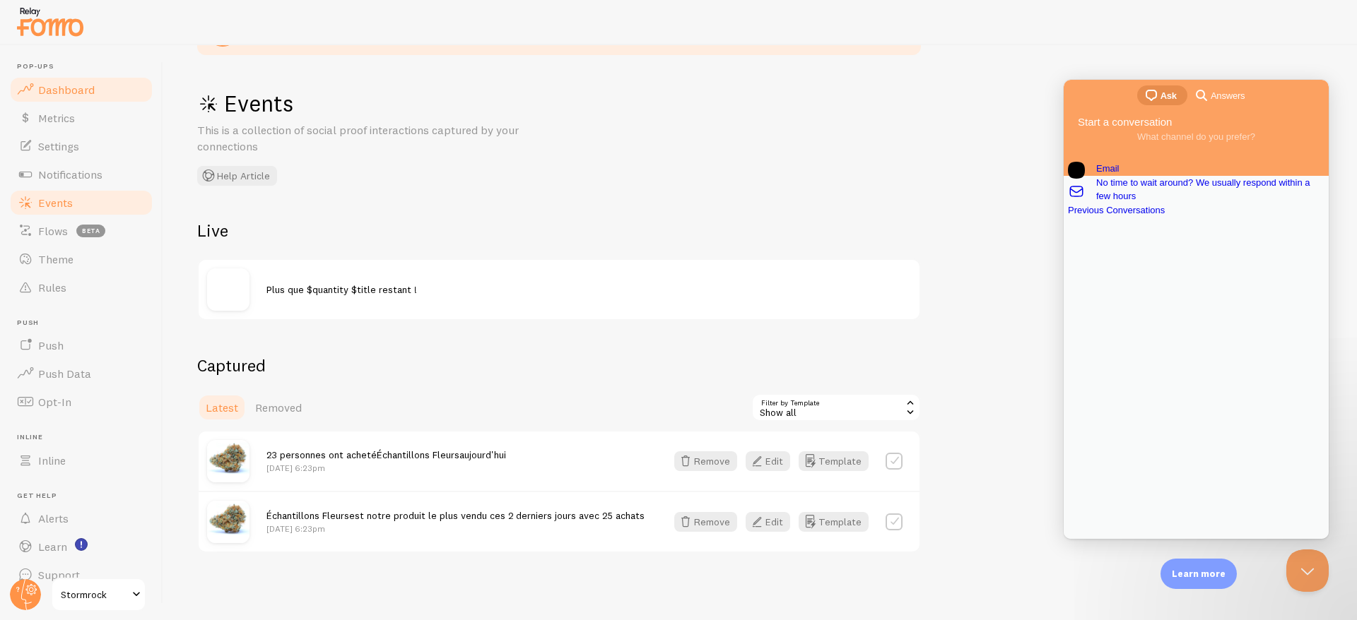
click at [47, 87] on span "Dashboard" at bounding box center [66, 90] width 57 height 14
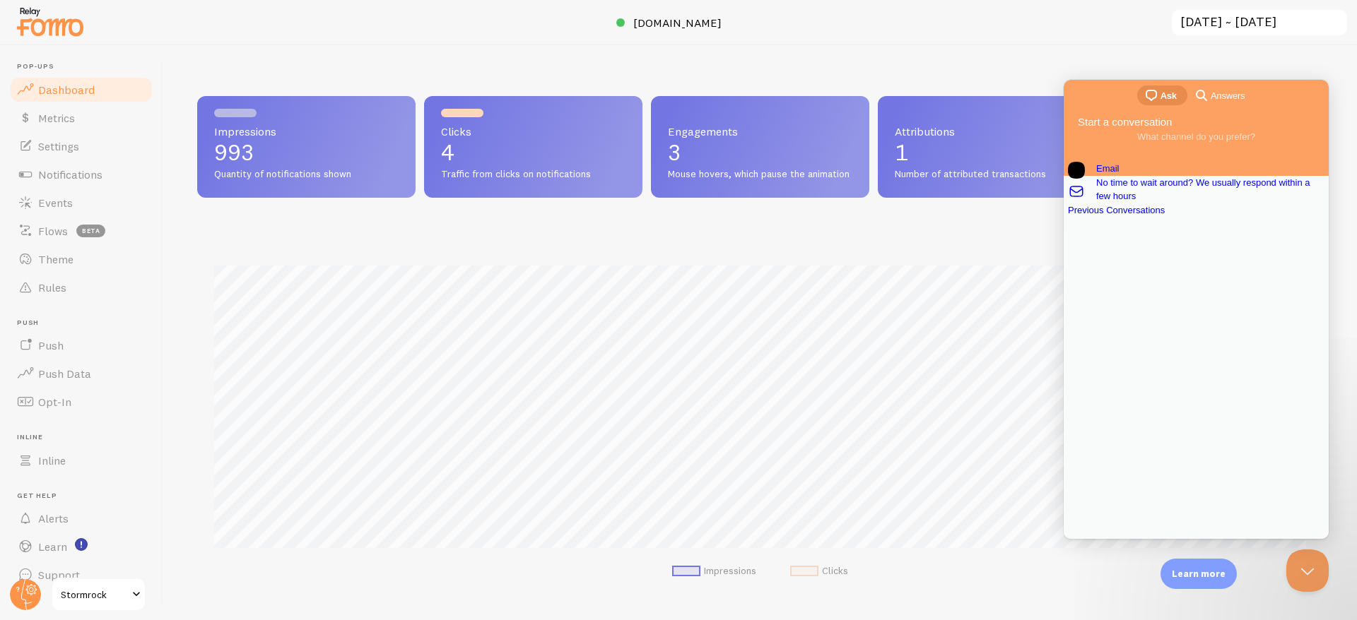
scroll to position [371, 1126]
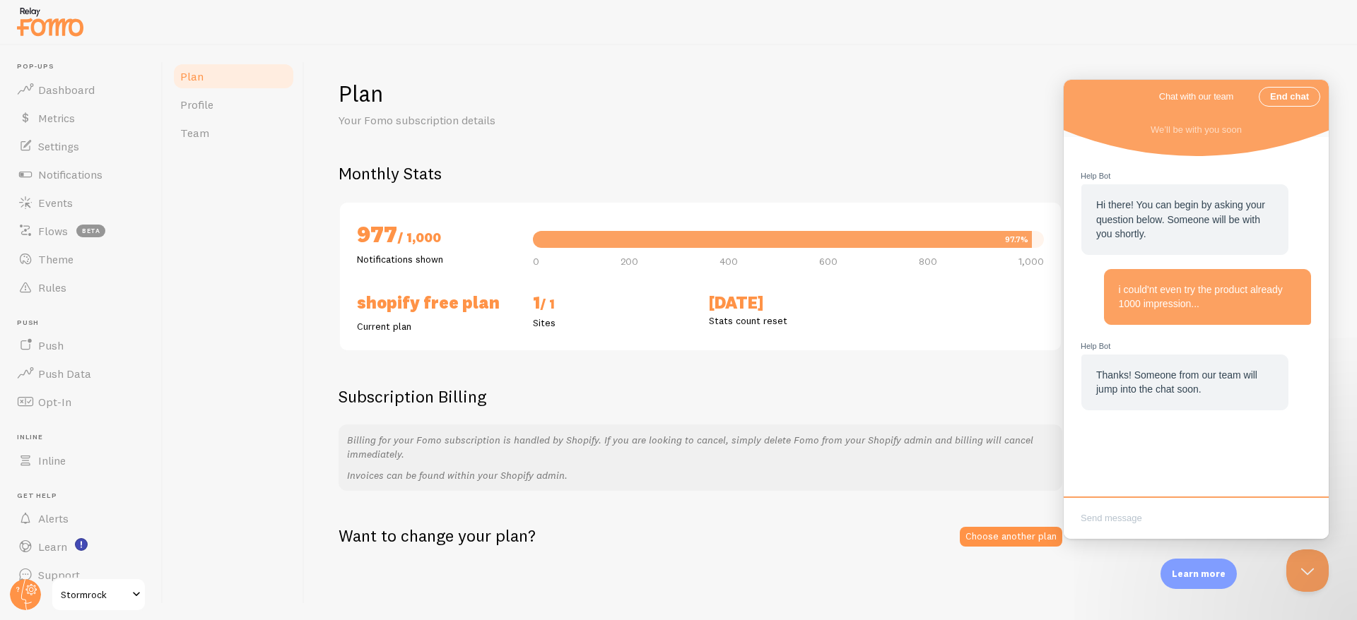
click at [410, 301] on h2 "Shopify Free Plan" at bounding box center [436, 303] width 159 height 22
click at [206, 109] on span "Profile" at bounding box center [196, 105] width 33 height 14
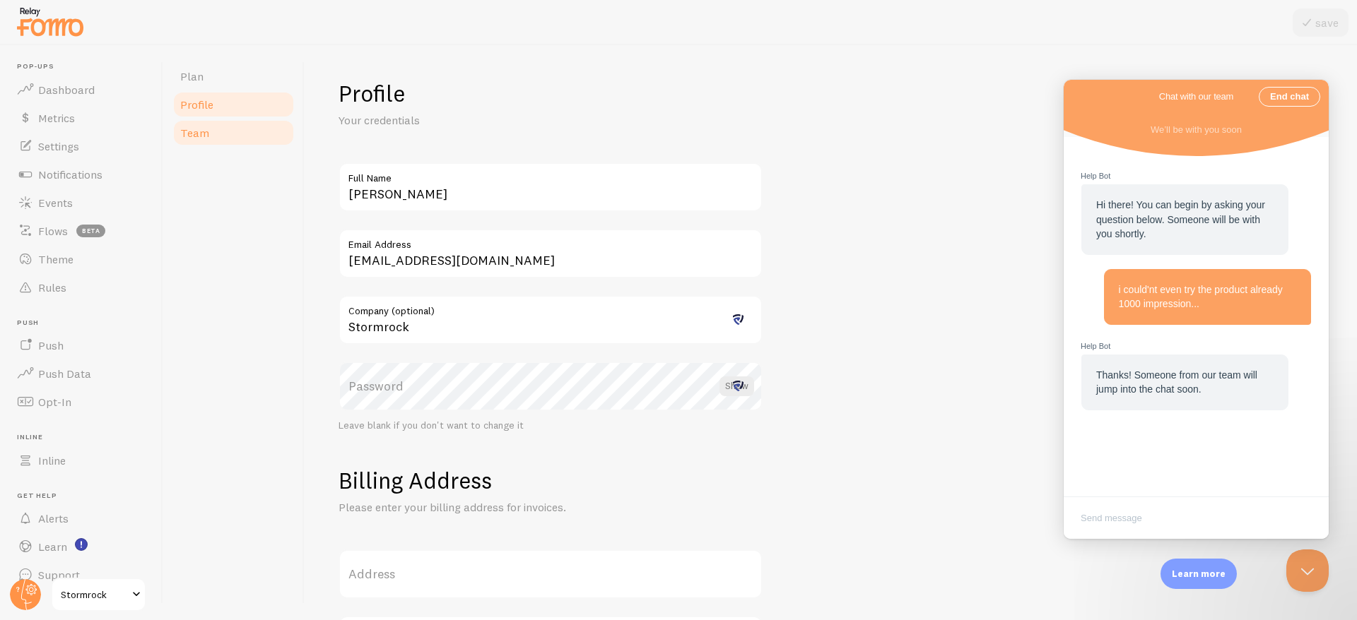
click at [205, 133] on span "Team" at bounding box center [194, 133] width 29 height 14
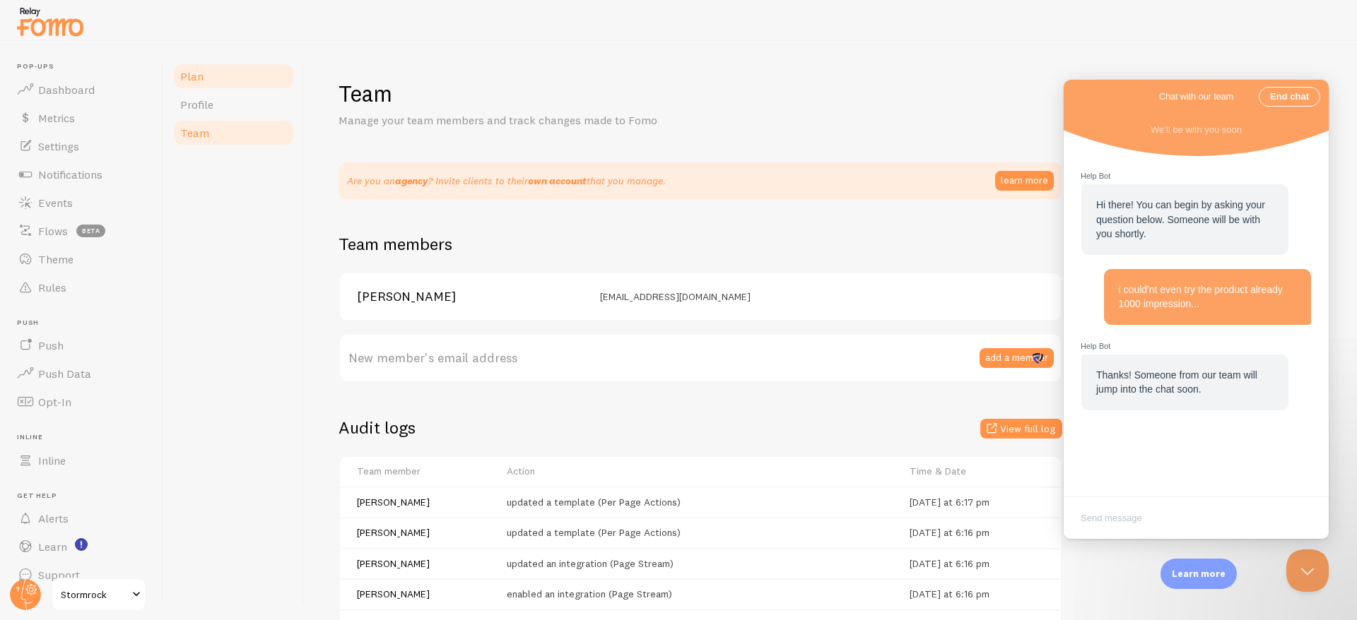
click at [194, 81] on span "Plan" at bounding box center [191, 76] width 23 height 14
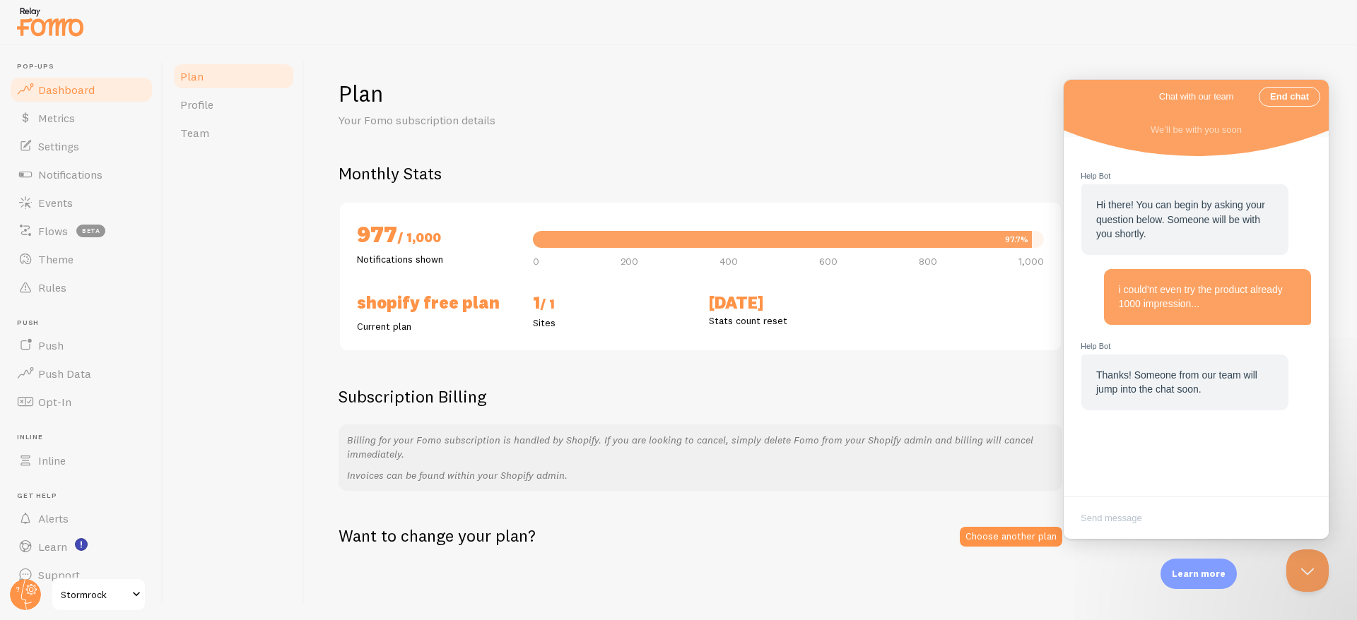
click at [76, 83] on span "Dashboard" at bounding box center [66, 90] width 57 height 14
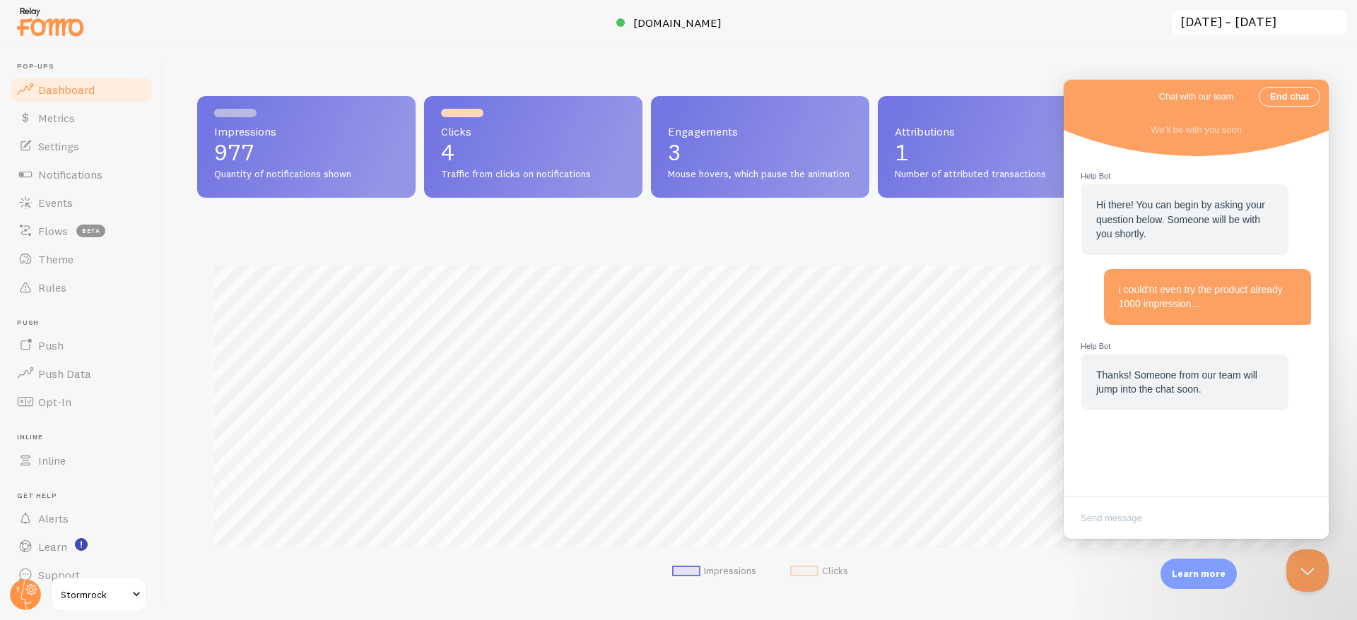
scroll to position [371, 1126]
click at [1308, 568] on button "Close Beacon popover" at bounding box center [1304, 568] width 42 height 42
